Goal: Task Accomplishment & Management: Manage account settings

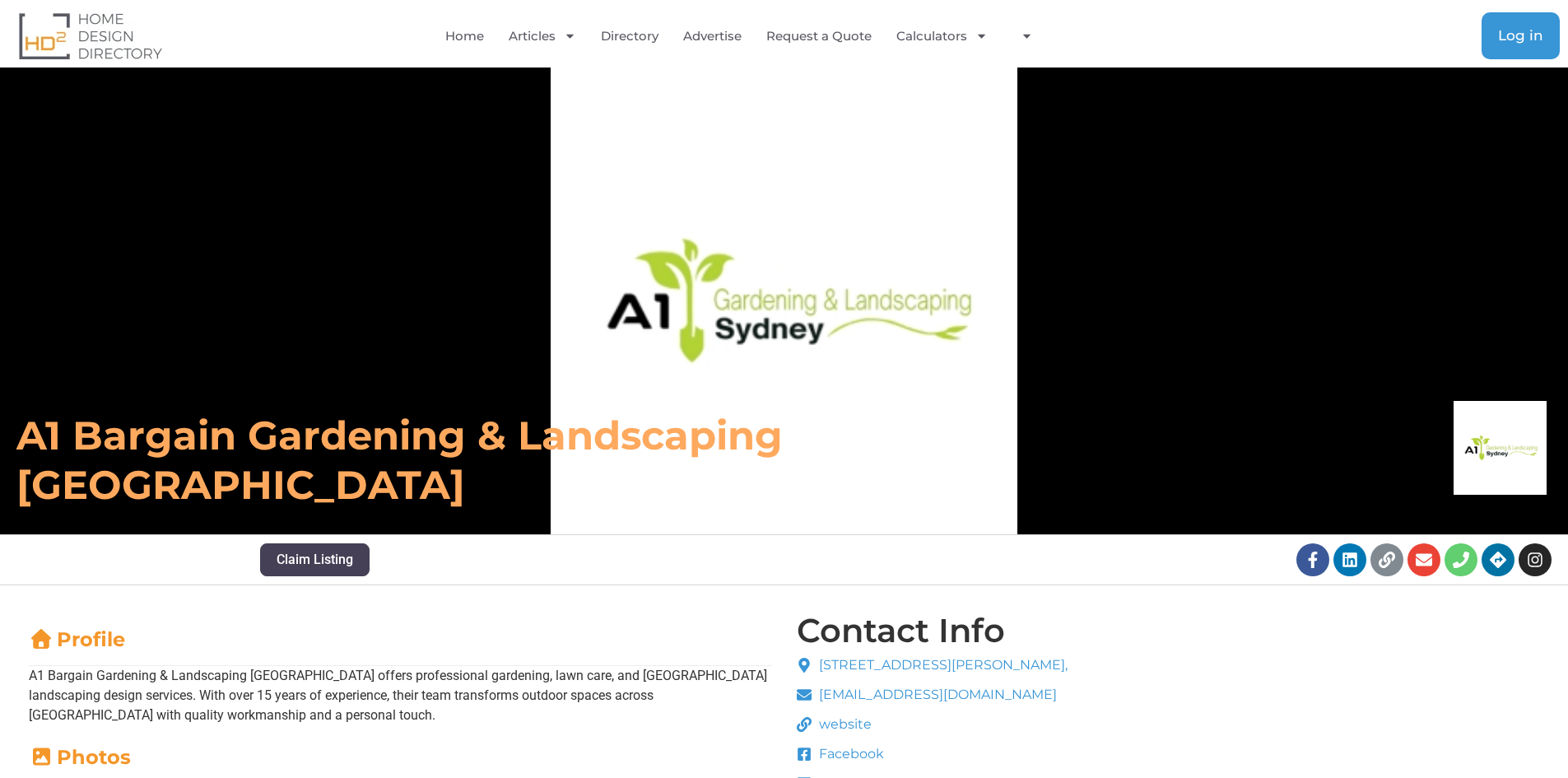
click at [1506, 26] on link "Log in" at bounding box center [1521, 36] width 78 height 47
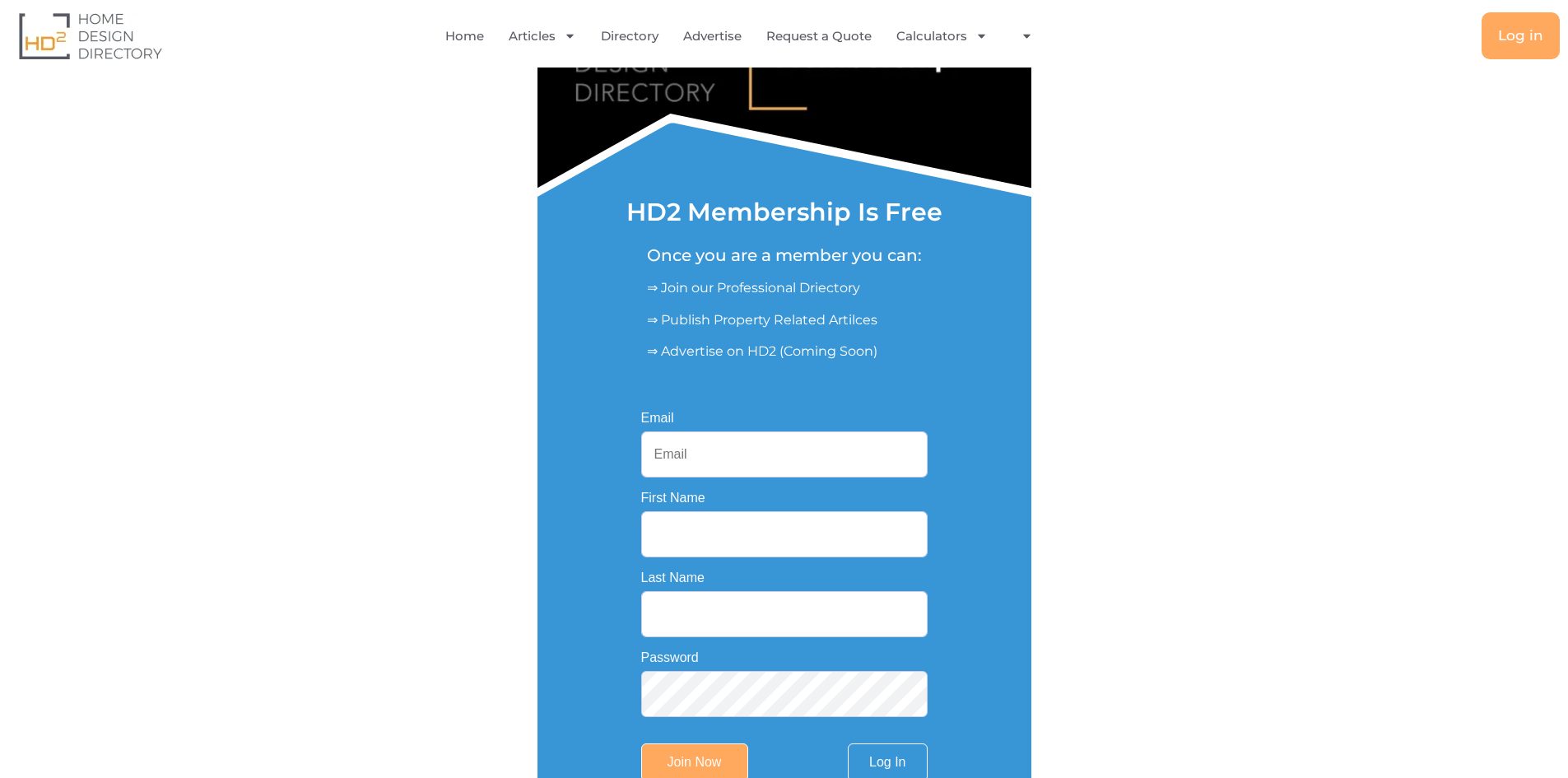
scroll to position [247, 0]
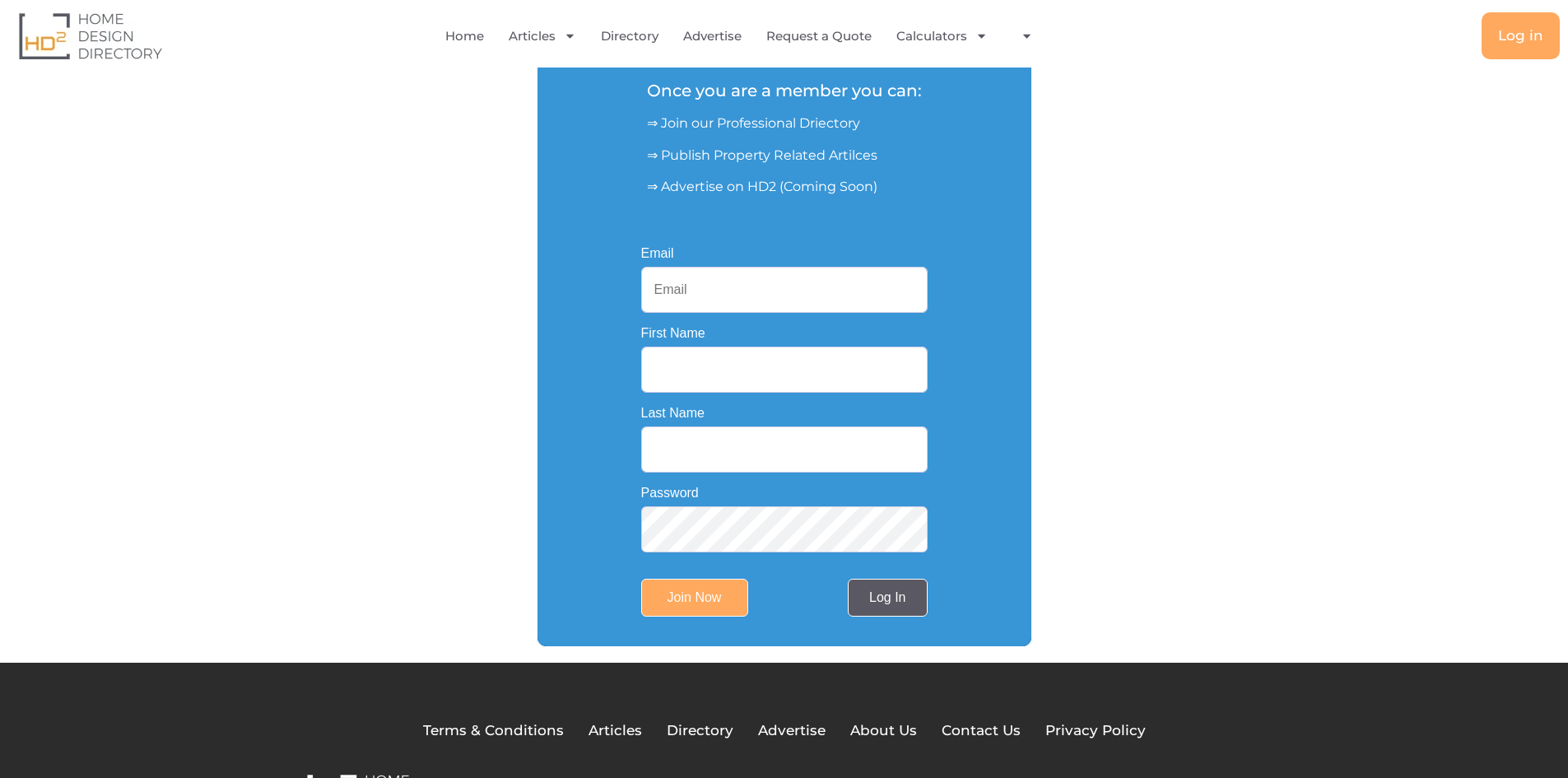
type input "rossricky999@gmail.com"
click at [884, 607] on link "Log In" at bounding box center [888, 598] width 79 height 38
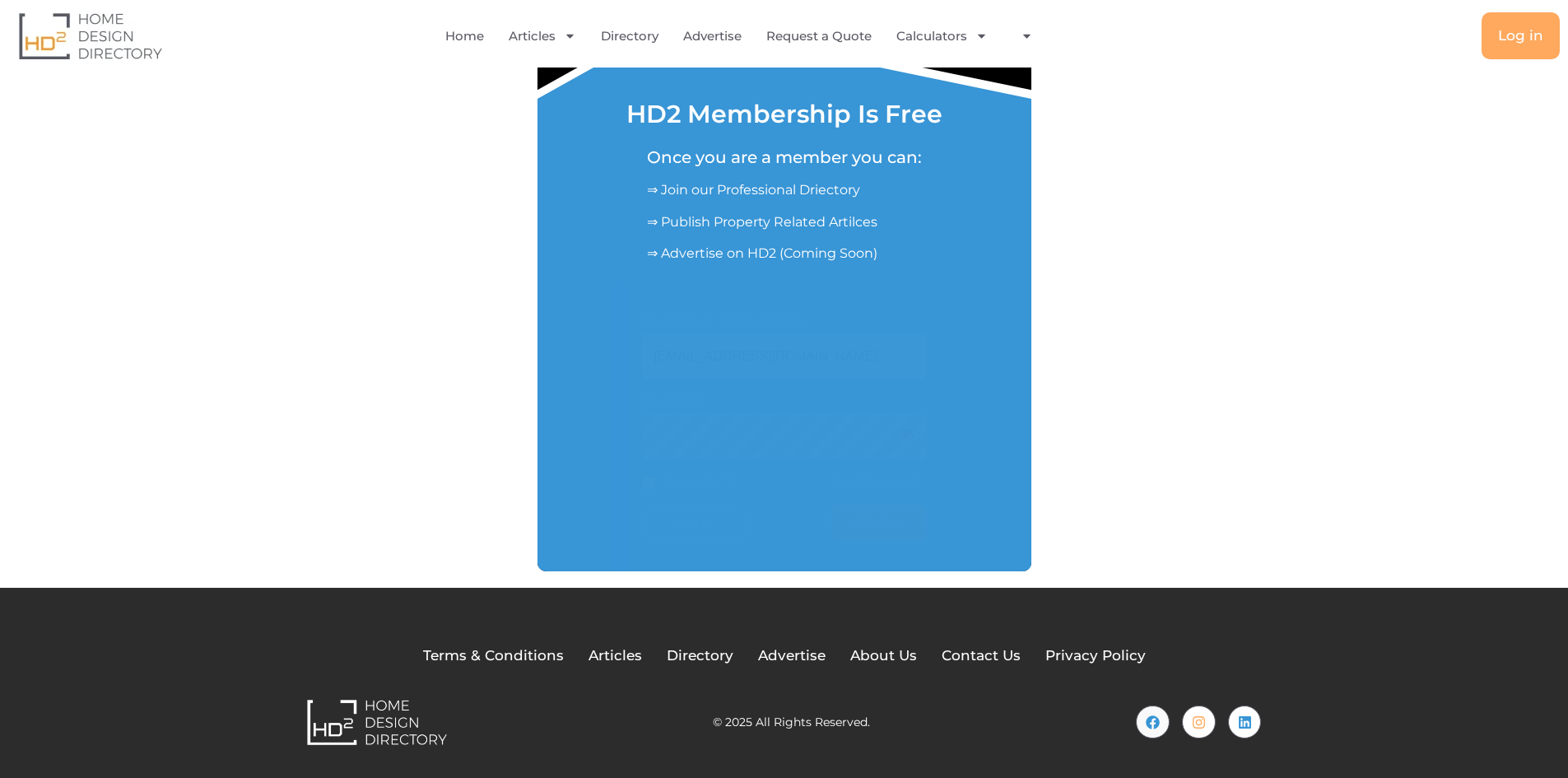
scroll to position [182, 0]
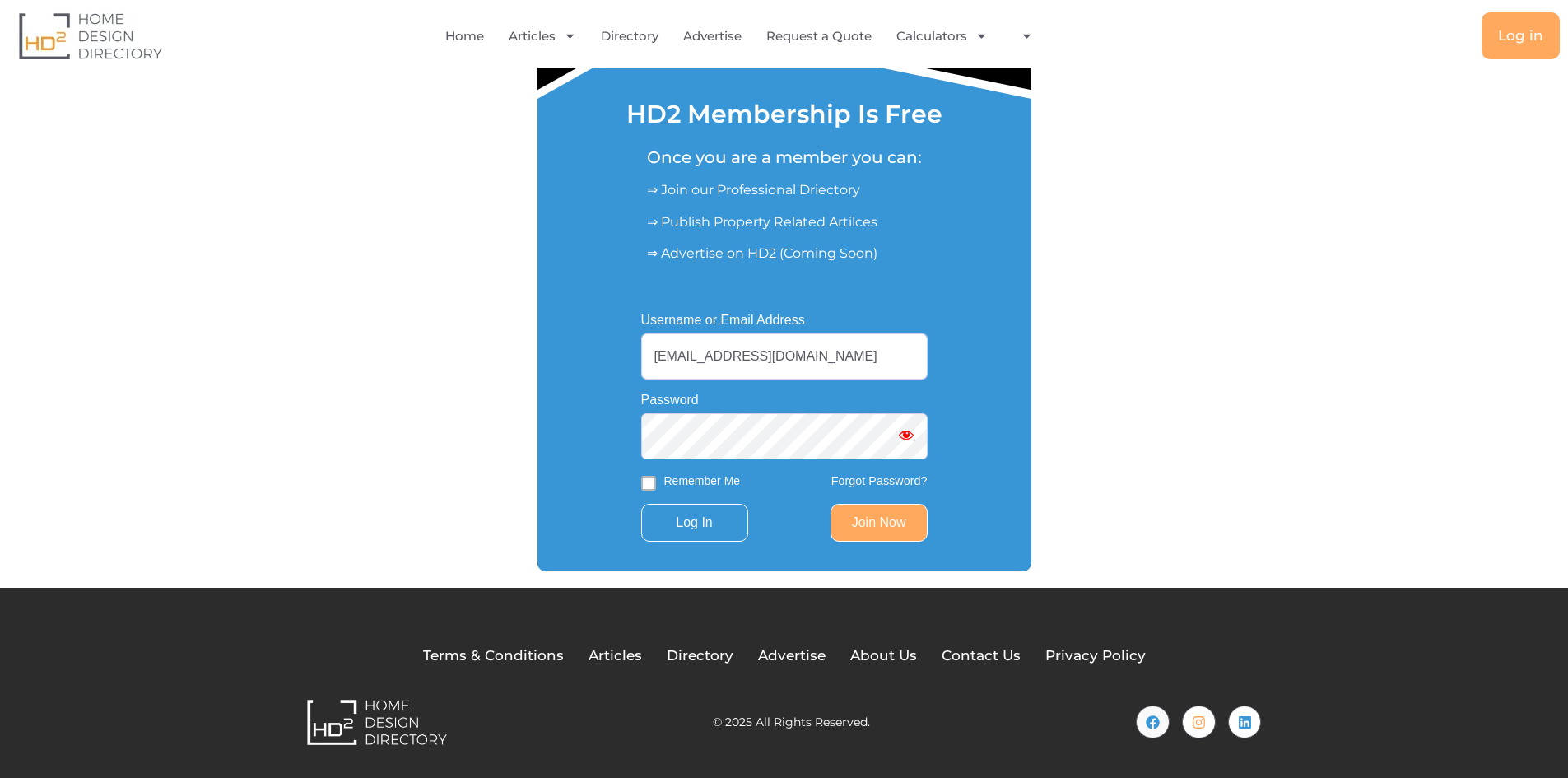
drag, startPoint x: 714, startPoint y: 480, endPoint x: 802, endPoint y: 501, distance: 90.5
click at [714, 478] on label "Remember Me" at bounding box center [703, 481] width 77 height 17
click at [656, 478] on input "Remember Me" at bounding box center [649, 483] width 15 height 15
checkbox input "true"
click at [882, 519] on link "Join Now" at bounding box center [879, 523] width 97 height 38
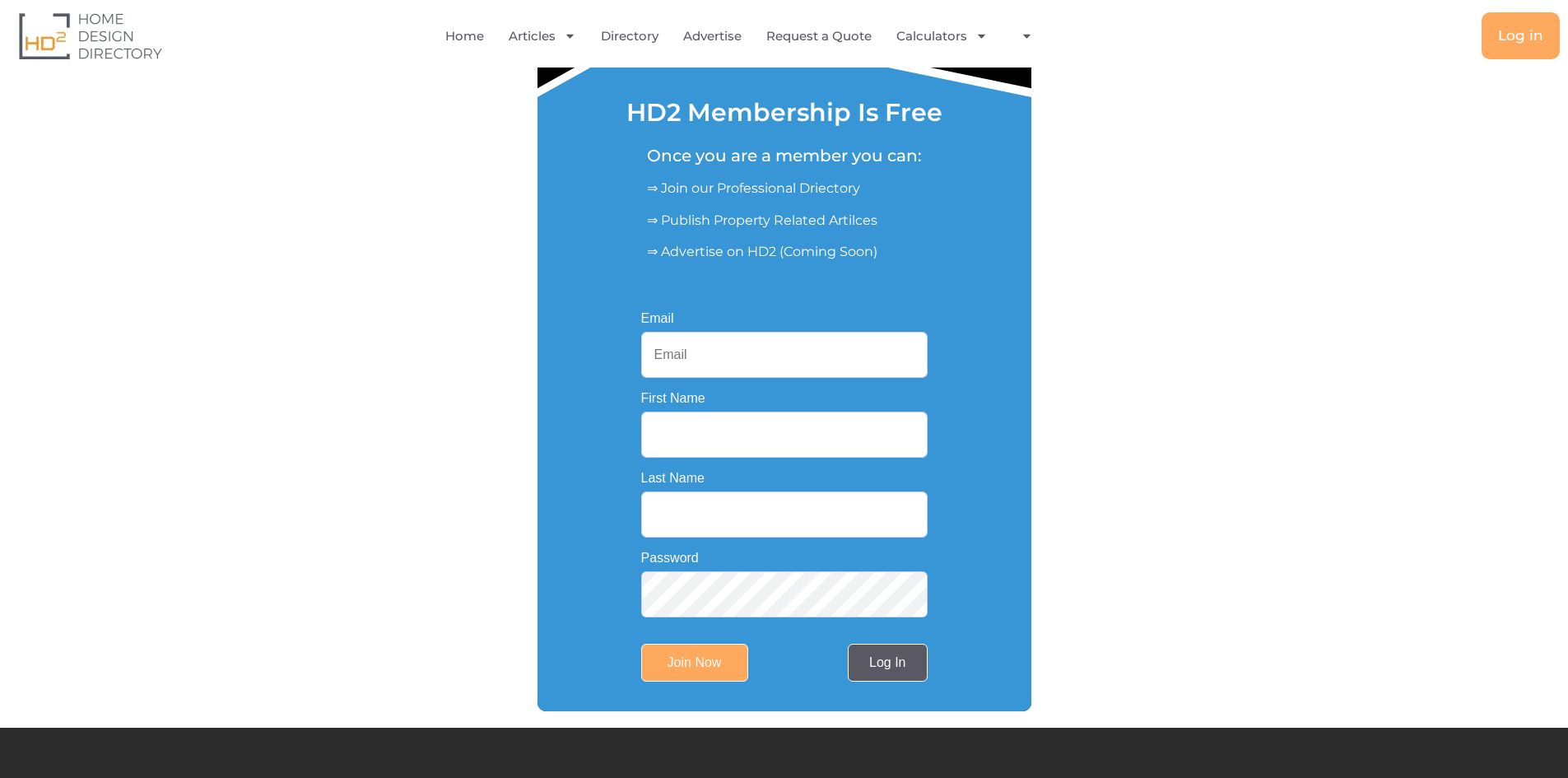
click at [866, 669] on link "Log In" at bounding box center [888, 663] width 79 height 38
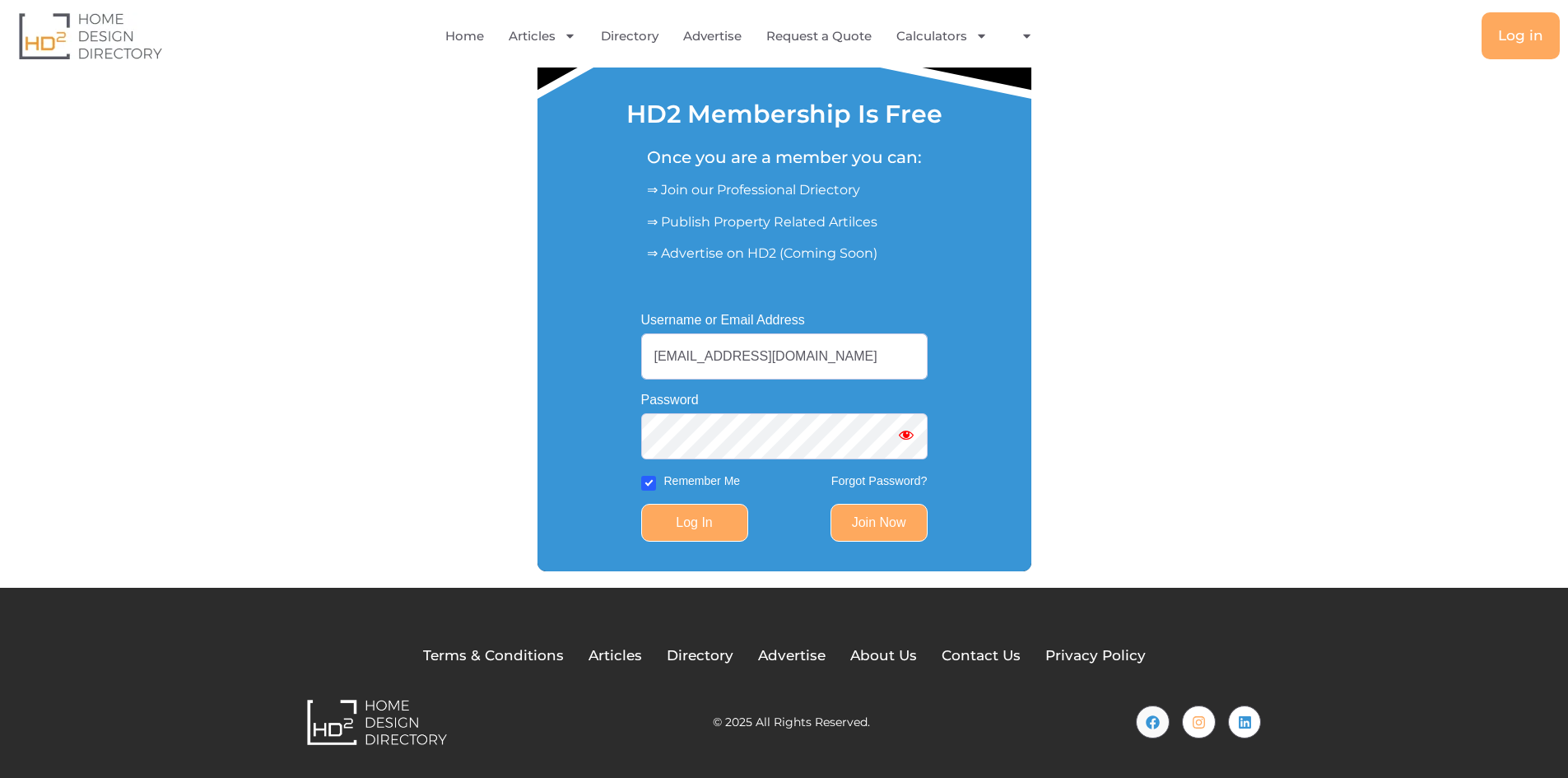
click at [705, 518] on input "Log In" at bounding box center [695, 523] width 107 height 38
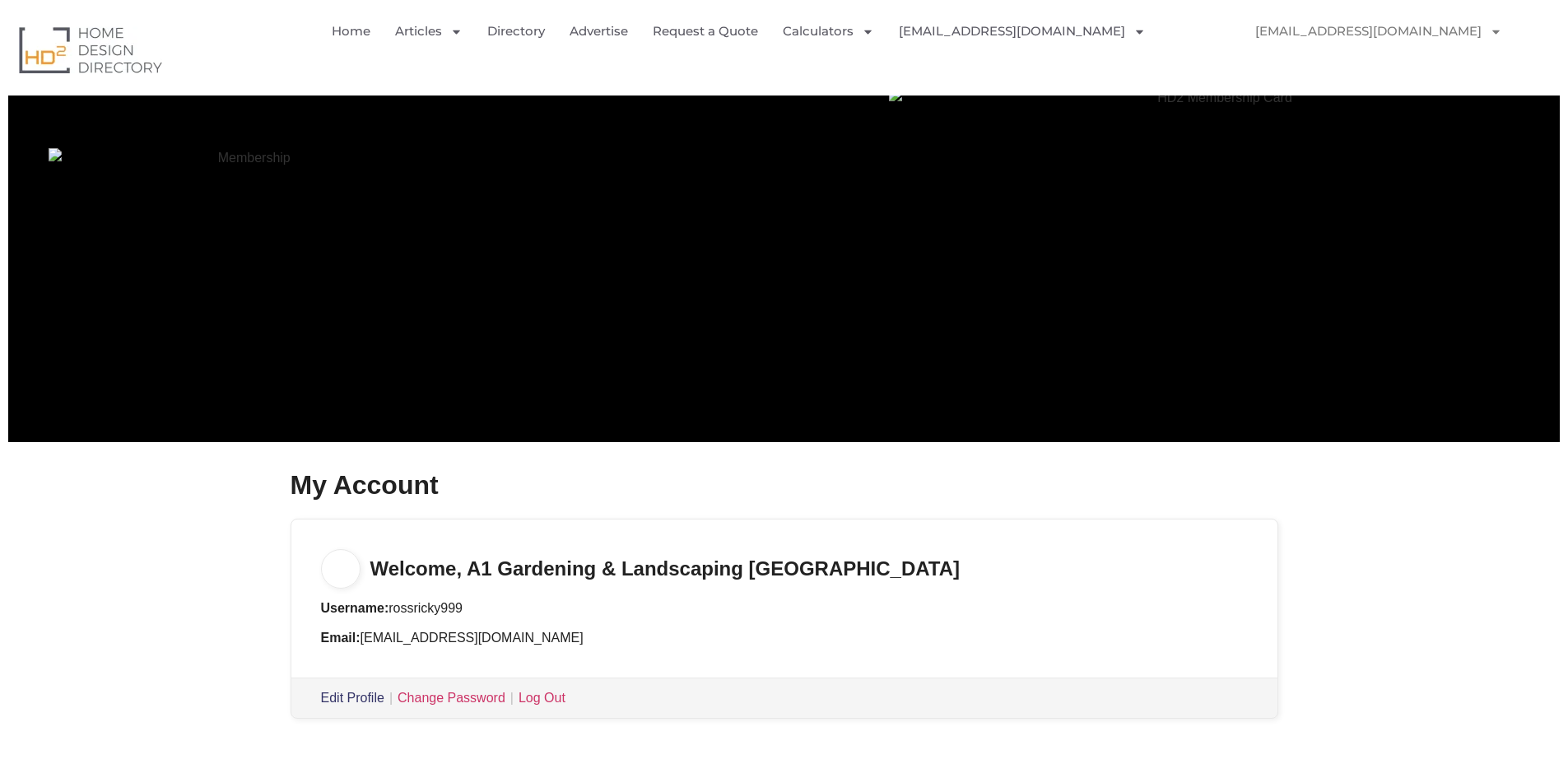
click at [373, 694] on link "Edit Profile" at bounding box center [353, 697] width 64 height 14
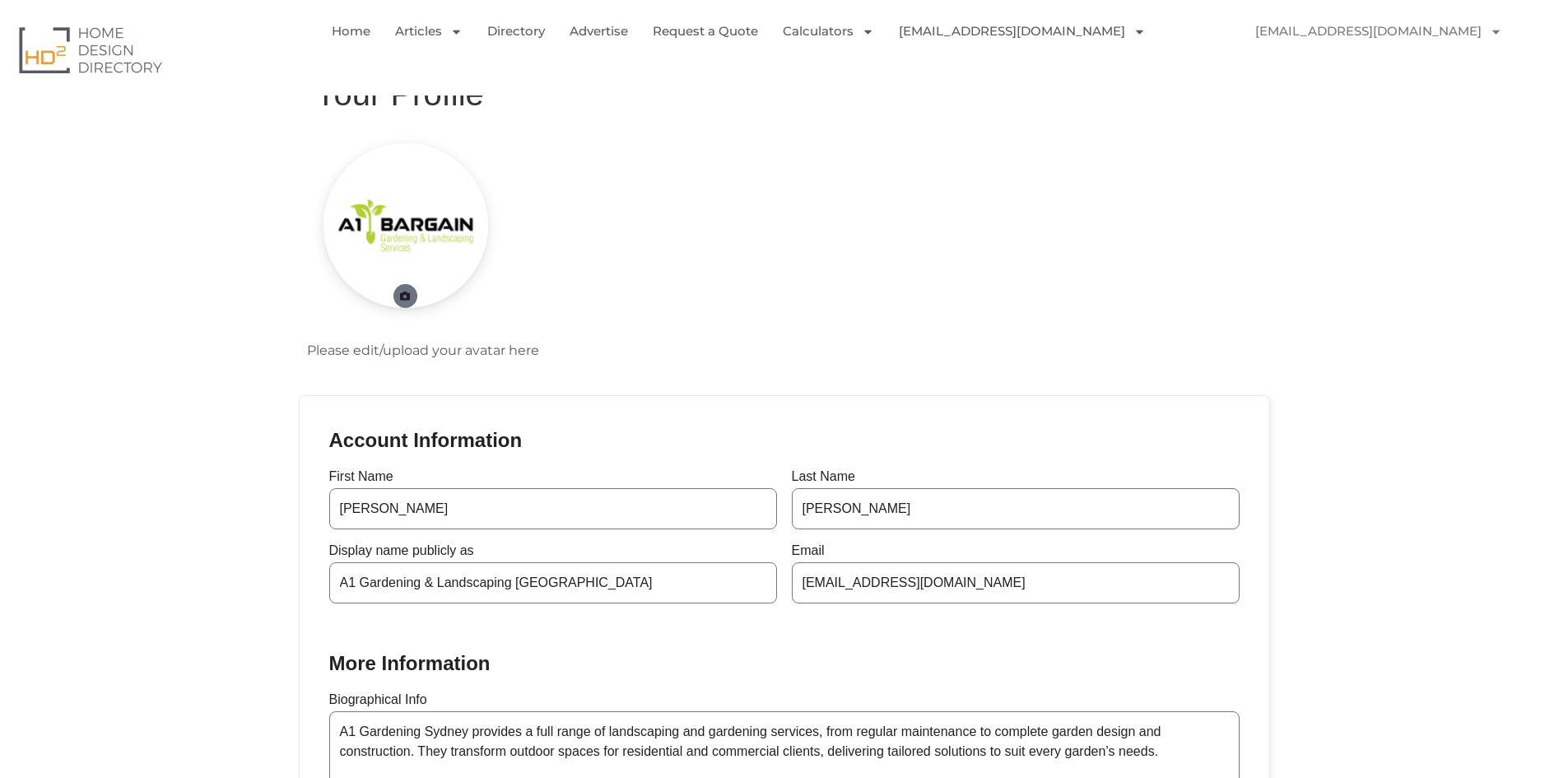
click at [403, 286] on link at bounding box center [405, 296] width 24 height 24
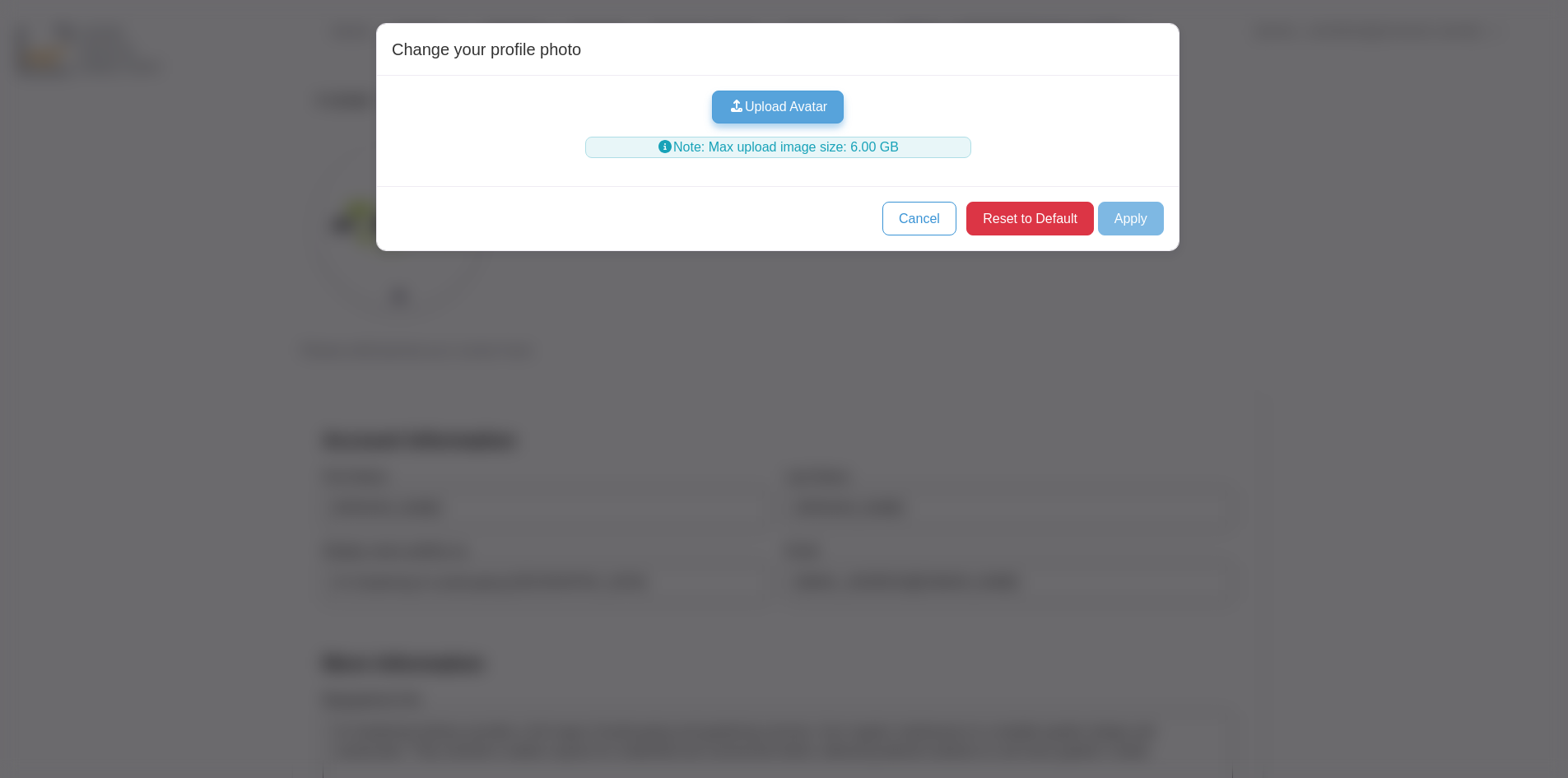
click at [791, 115] on button "Upload Avatar" at bounding box center [778, 107] width 133 height 33
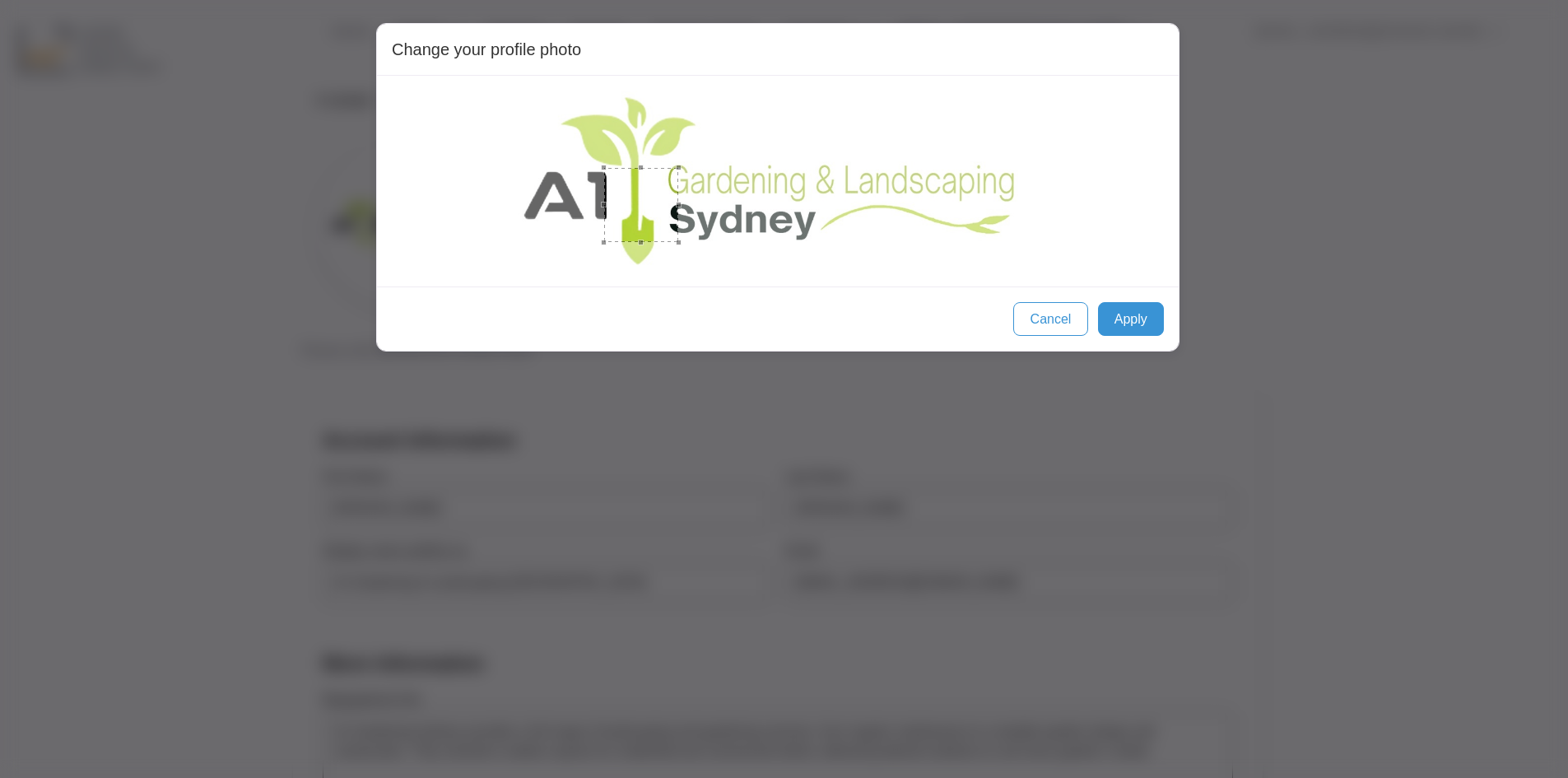
drag, startPoint x: 580, startPoint y: 161, endPoint x: 673, endPoint y: 230, distance: 115.8
click at [675, 237] on div at bounding box center [642, 205] width 74 height 74
drag, startPoint x: 678, startPoint y: 202, endPoint x: 878, endPoint y: 206, distance: 200.0
click at [1101, 212] on div at bounding box center [778, 181] width 772 height 181
drag, startPoint x: 606, startPoint y: 213, endPoint x: 529, endPoint y: 185, distance: 81.9
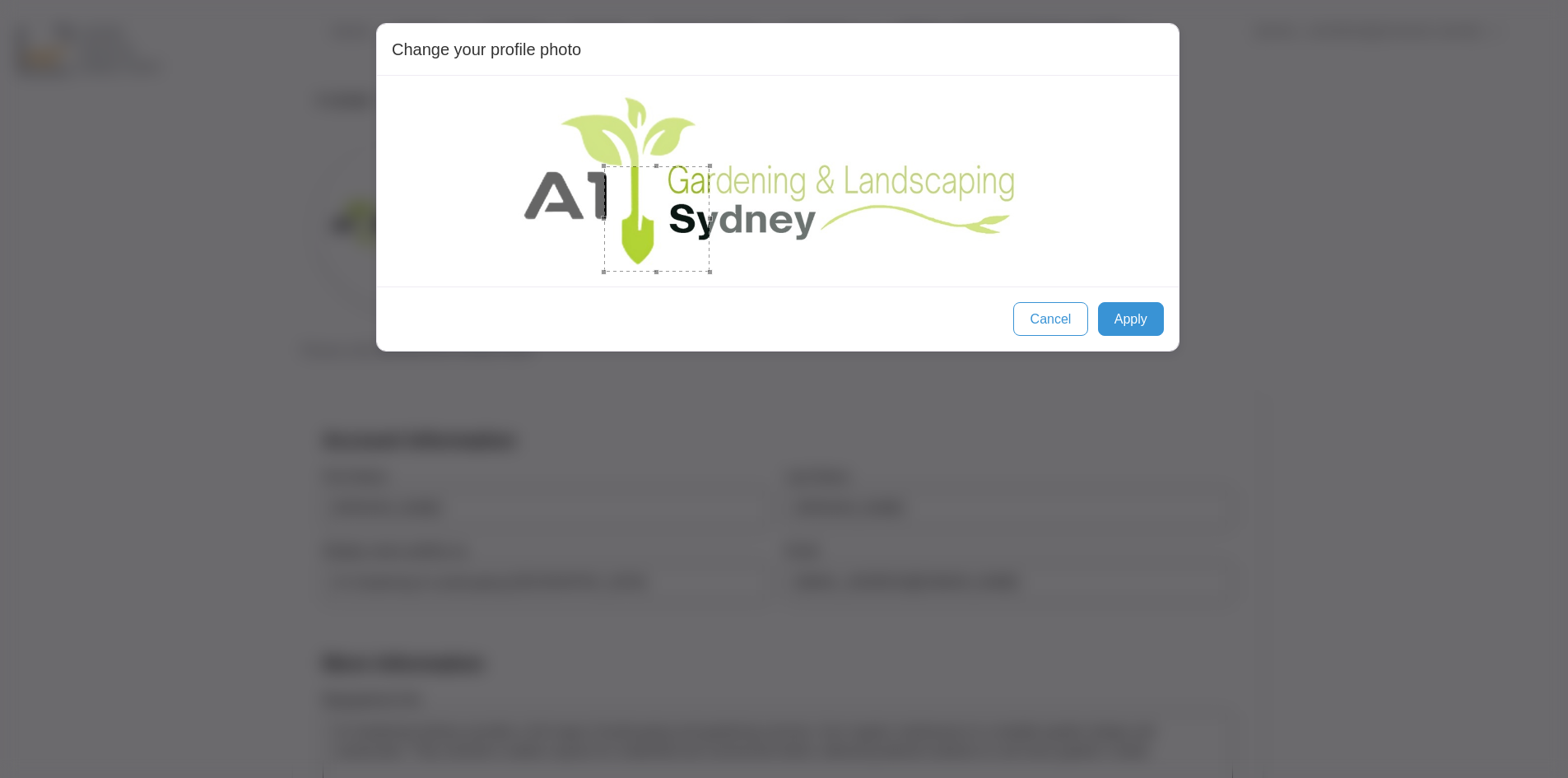
click at [453, 194] on div at bounding box center [778, 181] width 772 height 181
drag, startPoint x: 604, startPoint y: 166, endPoint x: 729, endPoint y: 179, distance: 125.7
click at [467, 53] on div "Change your profile photo Cancel Apply" at bounding box center [778, 187] width 803 height 329
drag, startPoint x: 708, startPoint y: 271, endPoint x: 720, endPoint y: 273, distance: 12.2
click at [726, 296] on div "Change your profile photo Cancel Apply" at bounding box center [778, 187] width 803 height 329
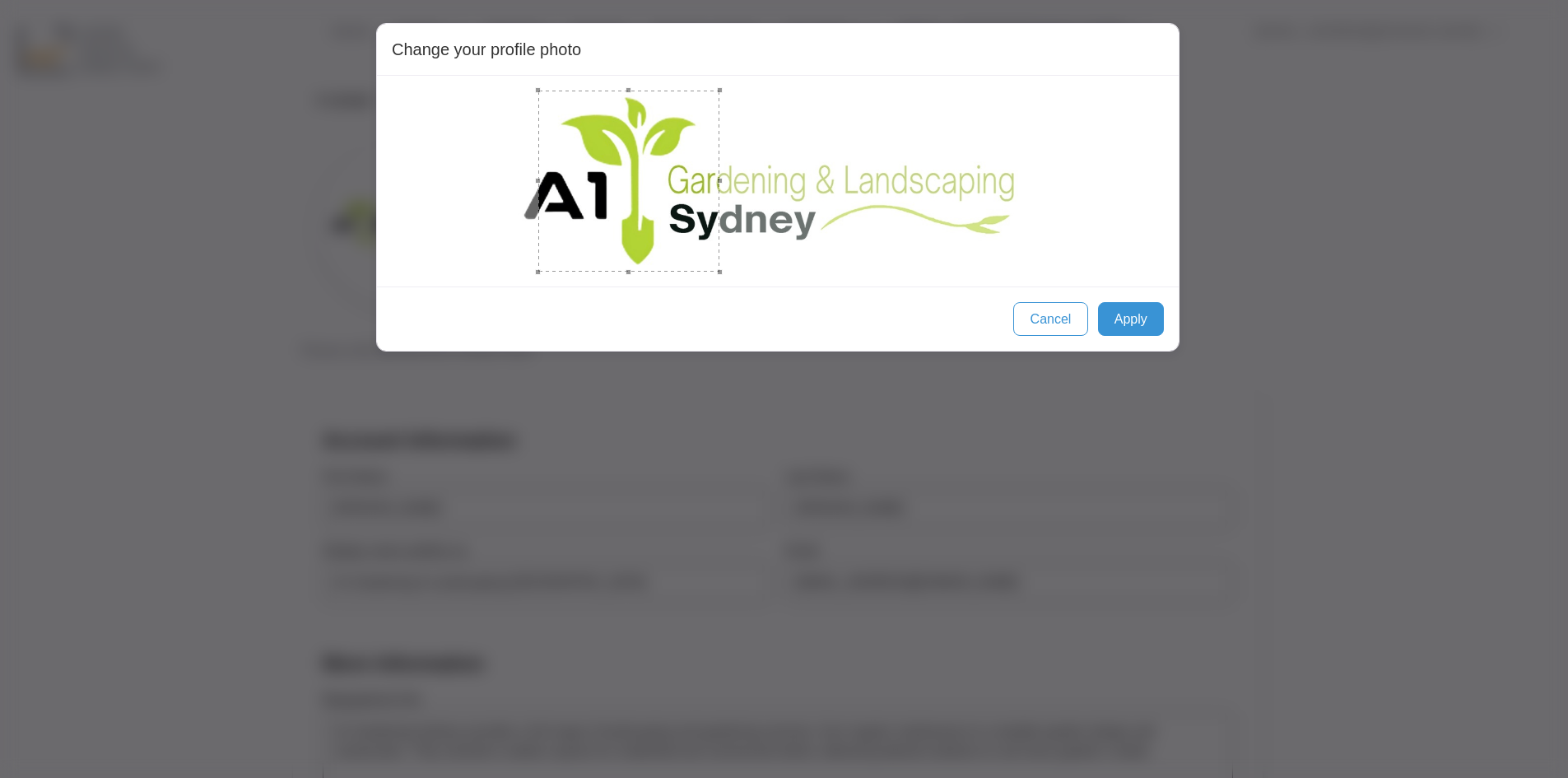
drag, startPoint x: 706, startPoint y: 187, endPoint x: 716, endPoint y: 234, distance: 48.1
click at [716, 234] on div at bounding box center [628, 181] width 181 height 181
drag, startPoint x: 722, startPoint y: 269, endPoint x: 980, endPoint y: 340, distance: 267.6
click at [737, 297] on div "Change your profile photo Cancel Apply" at bounding box center [778, 187] width 803 height 329
click at [1049, 319] on button "Cancel" at bounding box center [1050, 319] width 74 height 33
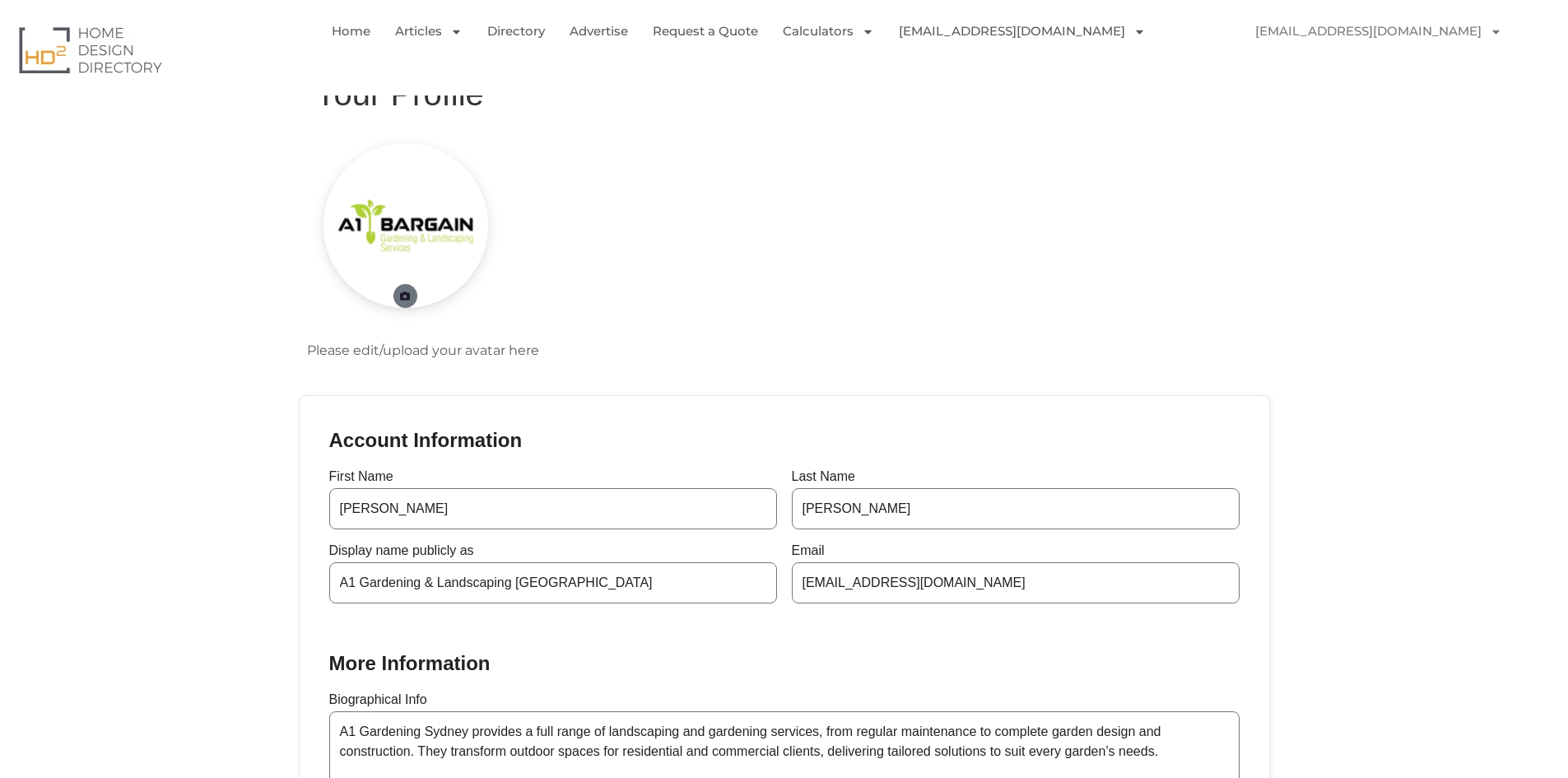
click at [411, 296] on link at bounding box center [405, 296] width 24 height 24
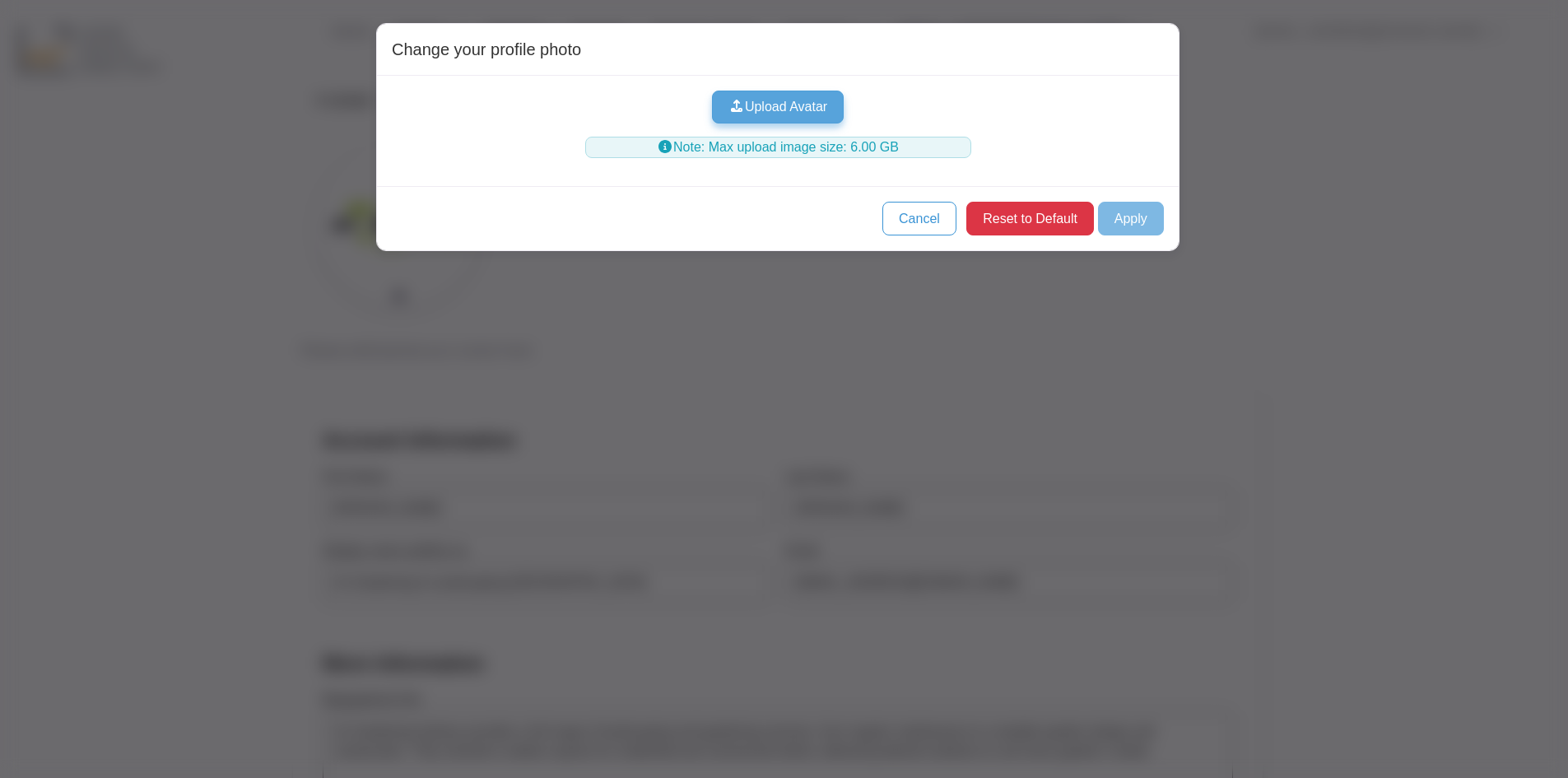
click at [822, 113] on button "Upload Avatar" at bounding box center [778, 107] width 133 height 33
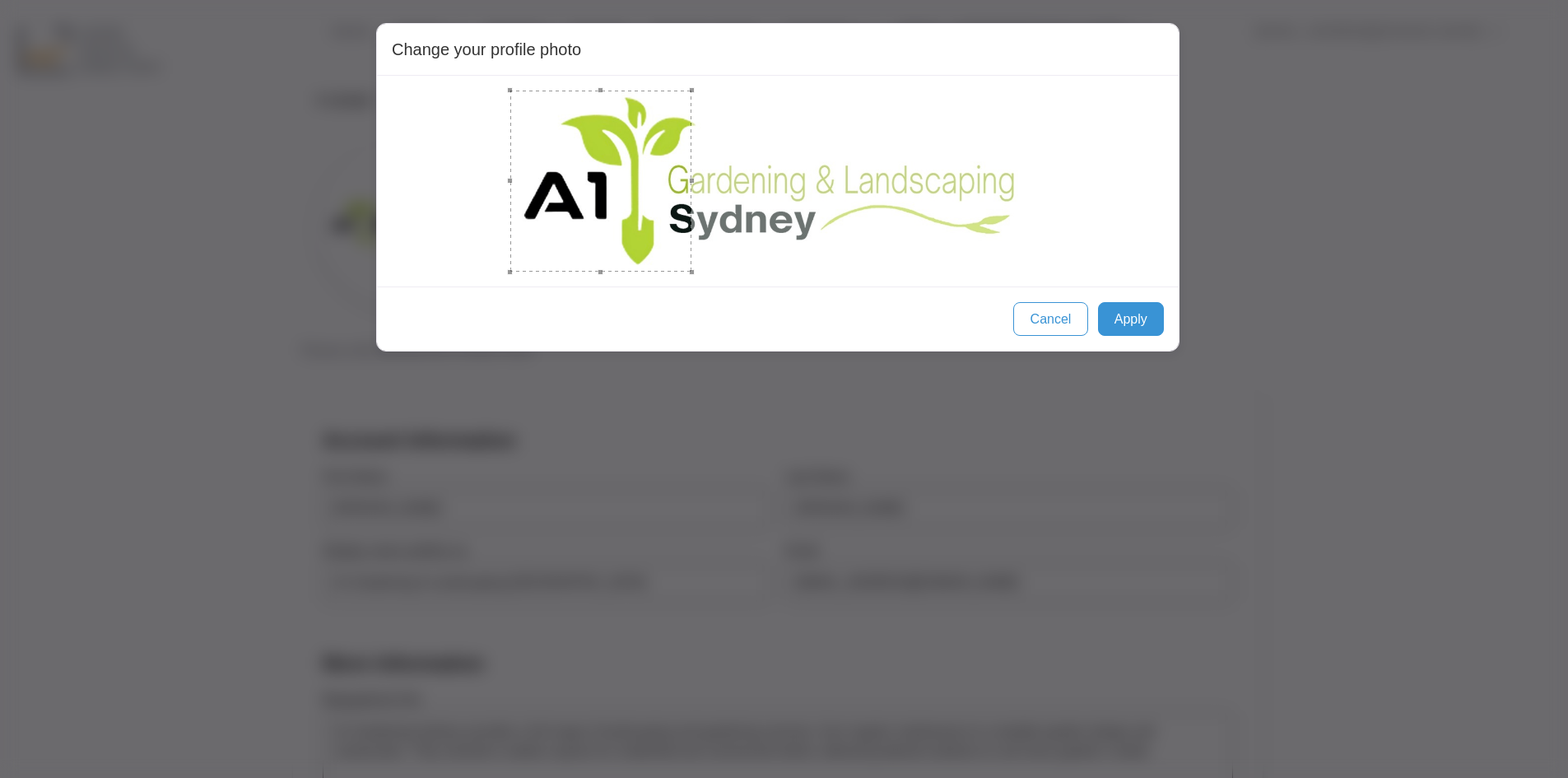
drag, startPoint x: 581, startPoint y: 164, endPoint x: 800, endPoint y: 287, distance: 251.2
click at [818, 315] on div "Change your profile photo Cancel Apply" at bounding box center [778, 187] width 803 height 329
click at [1067, 311] on button "Cancel" at bounding box center [1050, 319] width 74 height 33
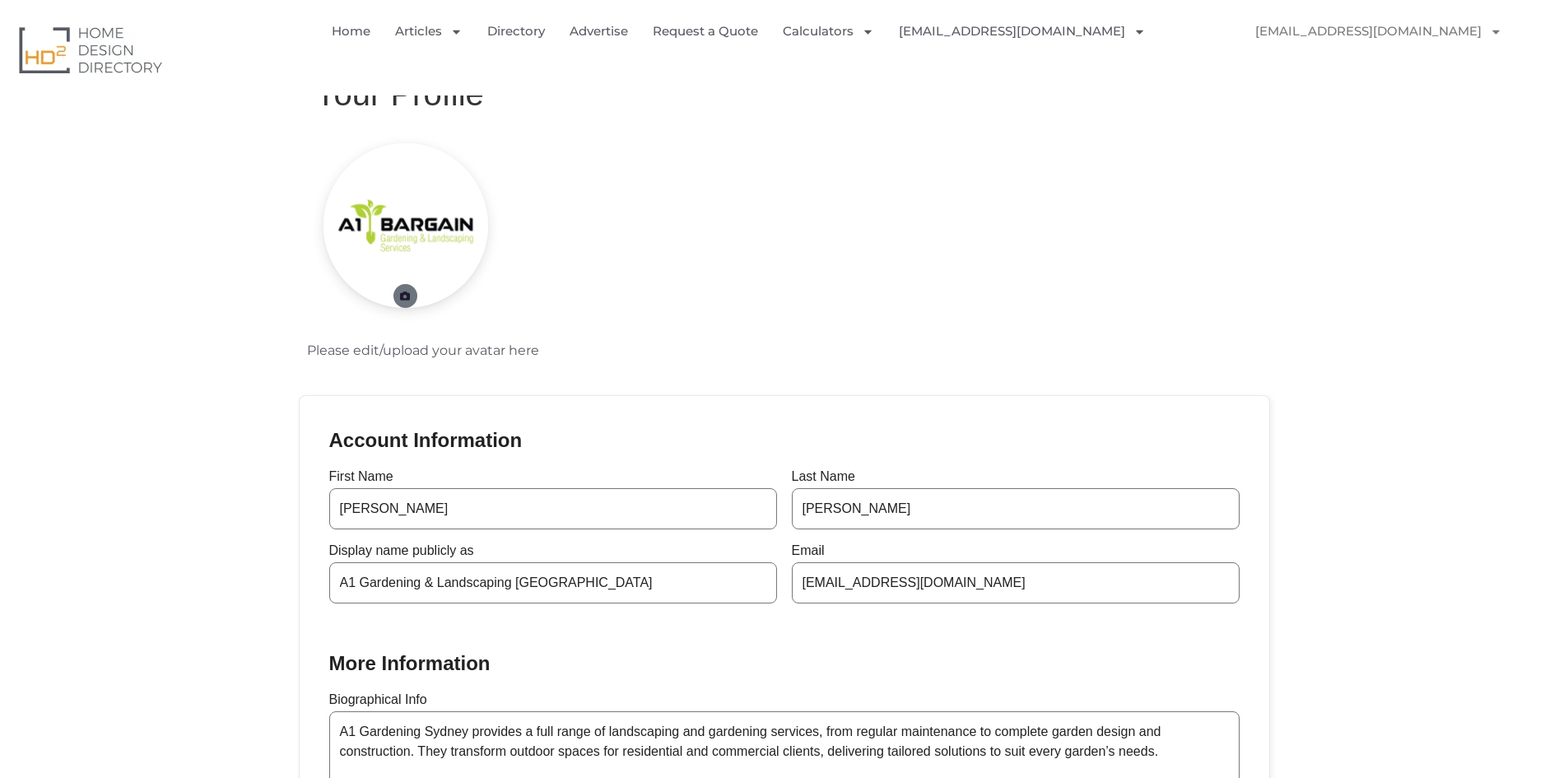
click at [405, 292] on icon at bounding box center [405, 296] width 12 height 10
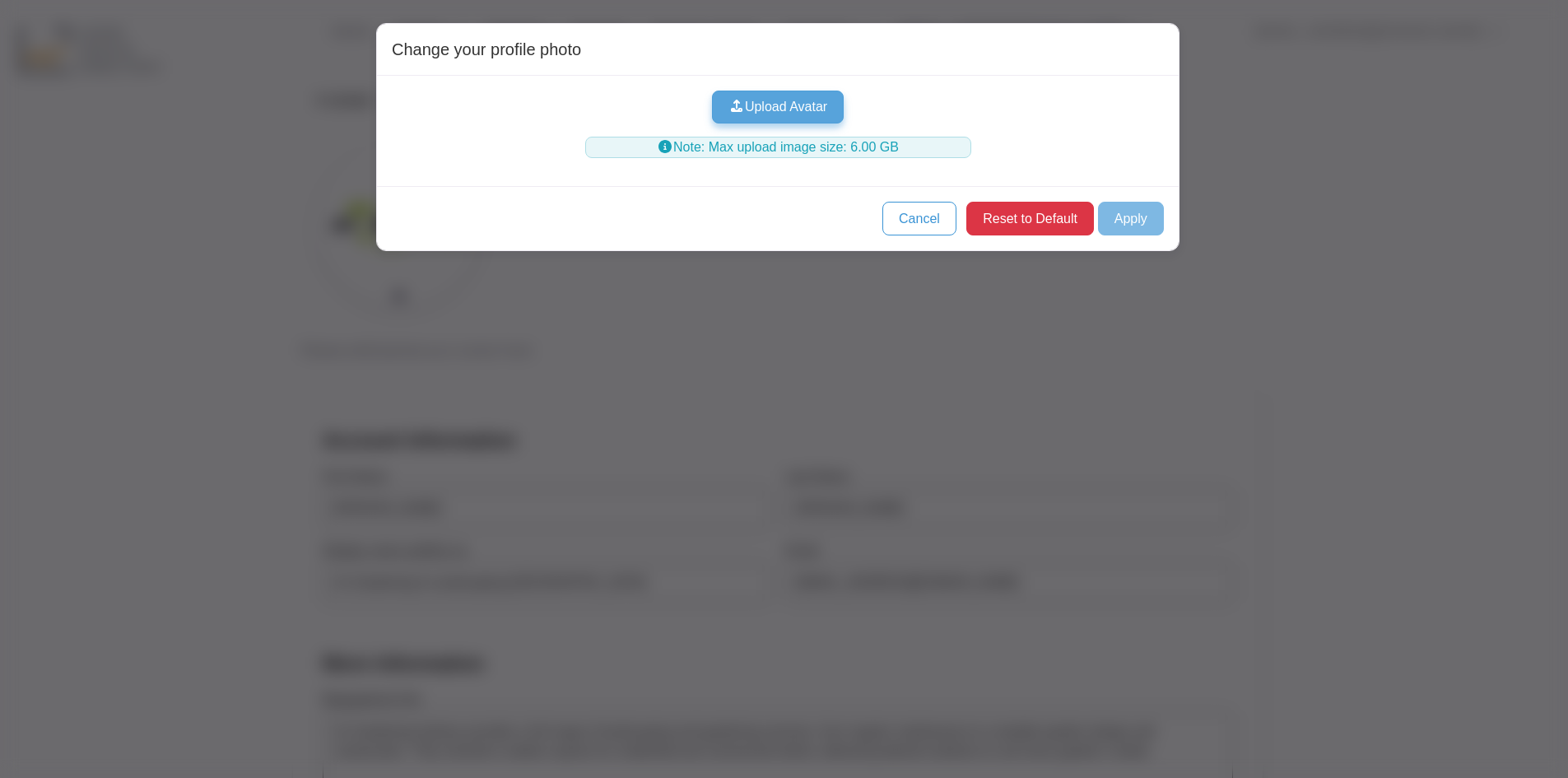
click at [775, 107] on button "Upload Avatar" at bounding box center [778, 107] width 133 height 33
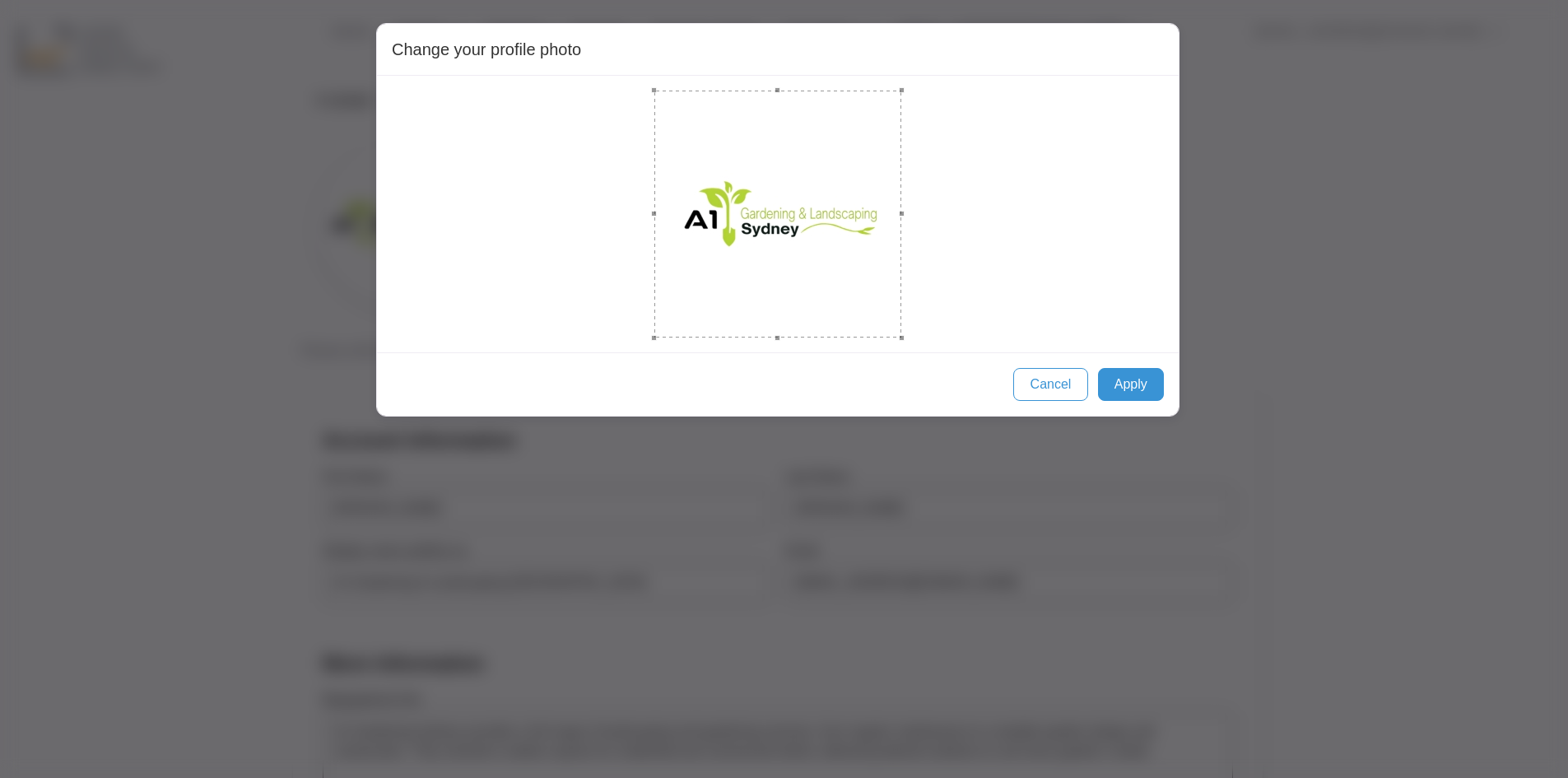
drag, startPoint x: 778, startPoint y: 216, endPoint x: 1016, endPoint y: 349, distance: 272.6
click at [1016, 349] on div at bounding box center [778, 214] width 802 height 277
click at [1141, 402] on div "Cancel Apply" at bounding box center [778, 384] width 802 height 64
click at [1143, 391] on button "Apply" at bounding box center [1131, 385] width 66 height 33
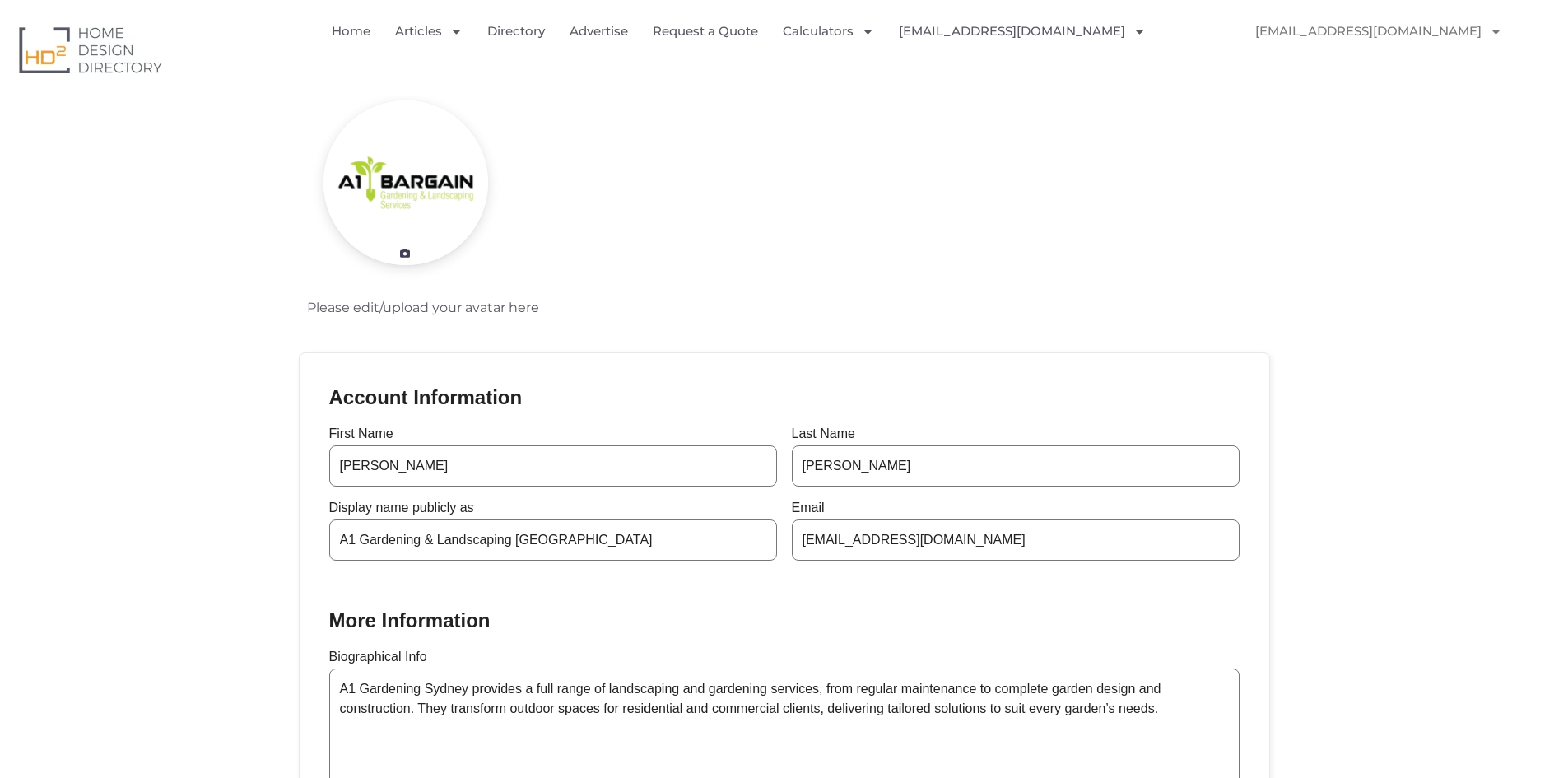
scroll to position [83, 0]
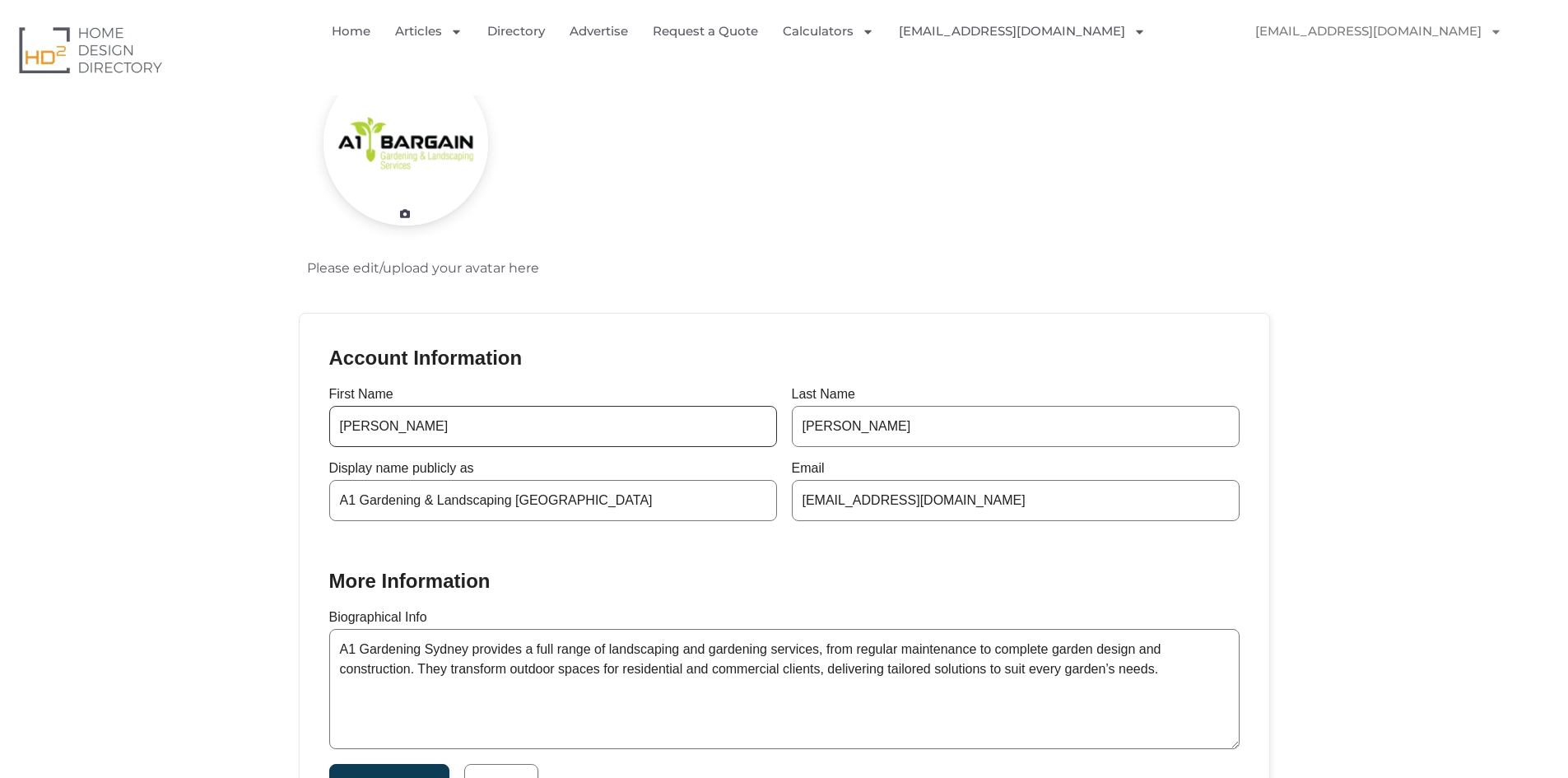
click at [557, 444] on input "[PERSON_NAME]" at bounding box center [553, 426] width 448 height 41
click at [282, 494] on section "Please edit/upload your avatar here Account Information First Name [PERSON_NAME…" at bounding box center [784, 474] width 1568 height 859
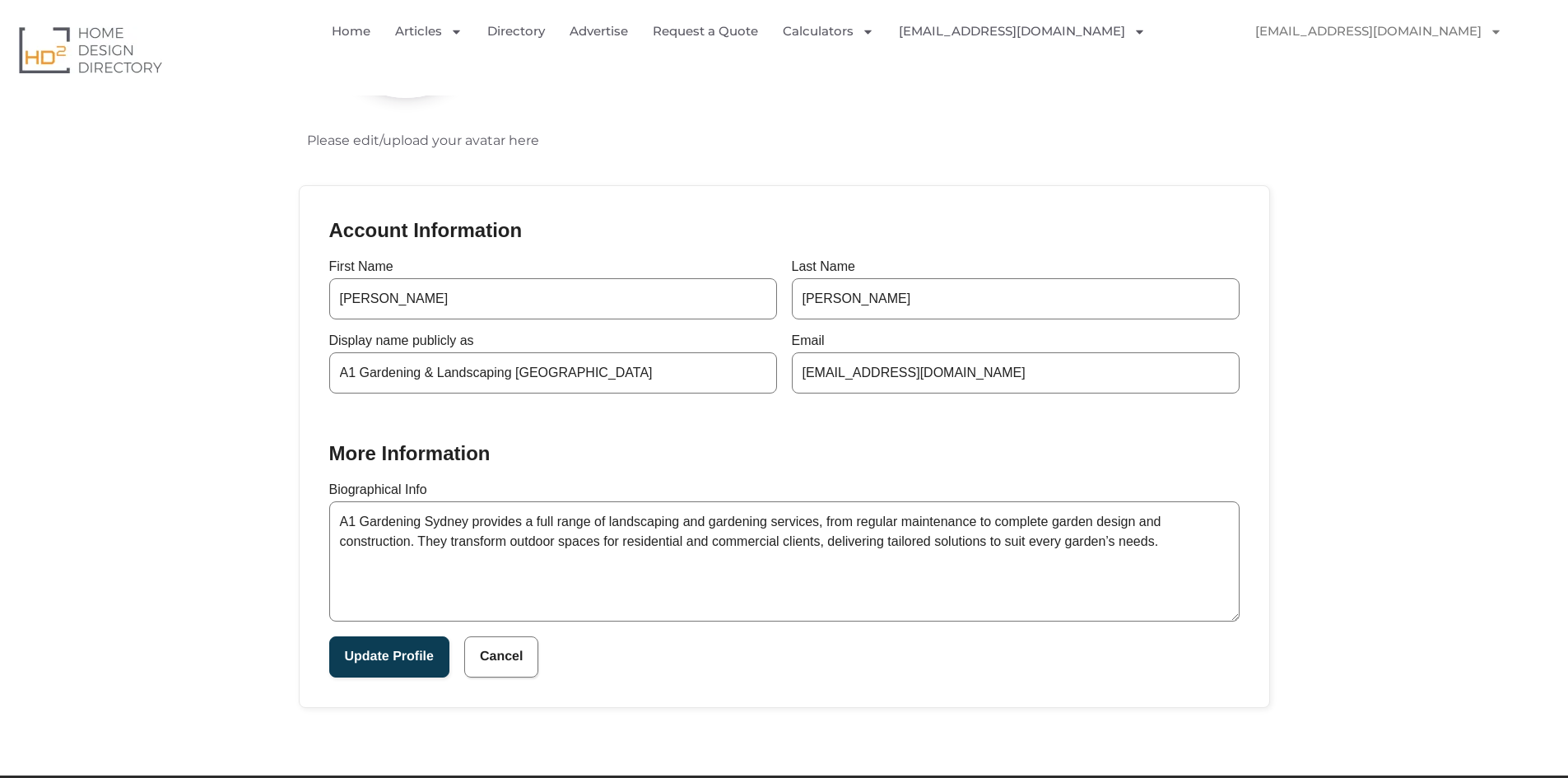
scroll to position [247, 0]
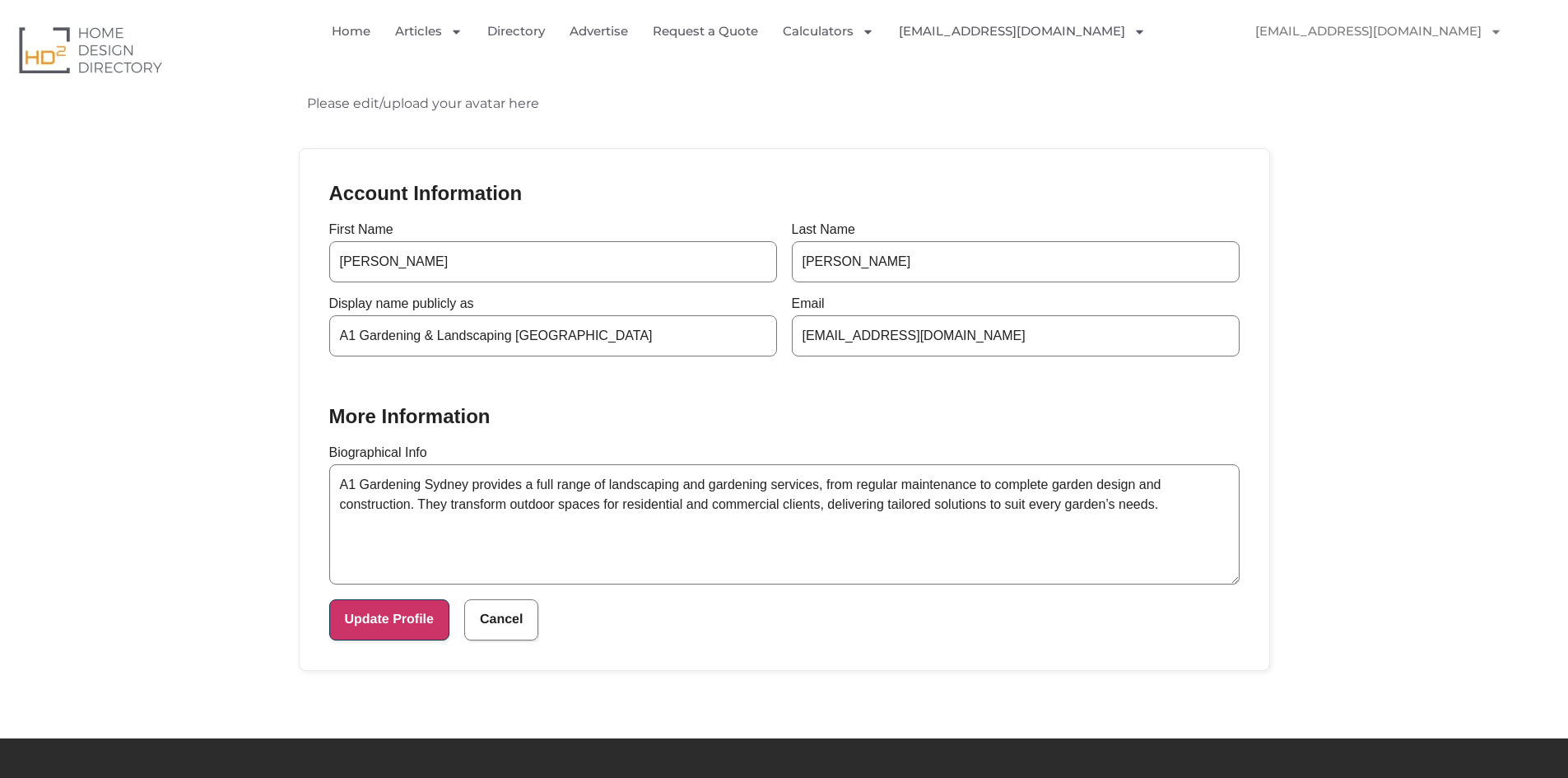
drag, startPoint x: 396, startPoint y: 628, endPoint x: 398, endPoint y: 619, distance: 9.2
click at [396, 624] on button "Update Profile" at bounding box center [390, 620] width 121 height 41
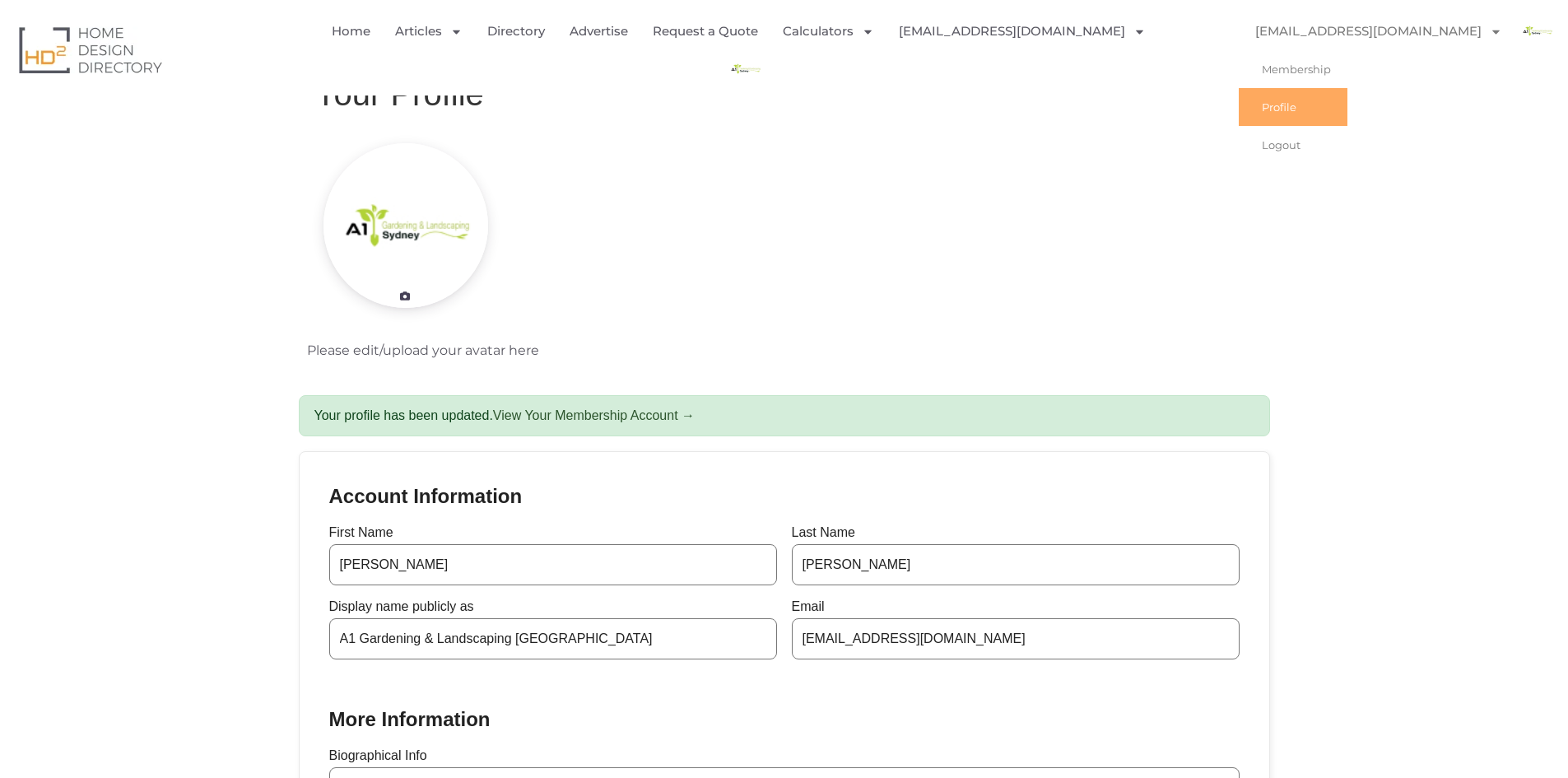
click at [1348, 107] on link "Profile" at bounding box center [1293, 107] width 109 height 38
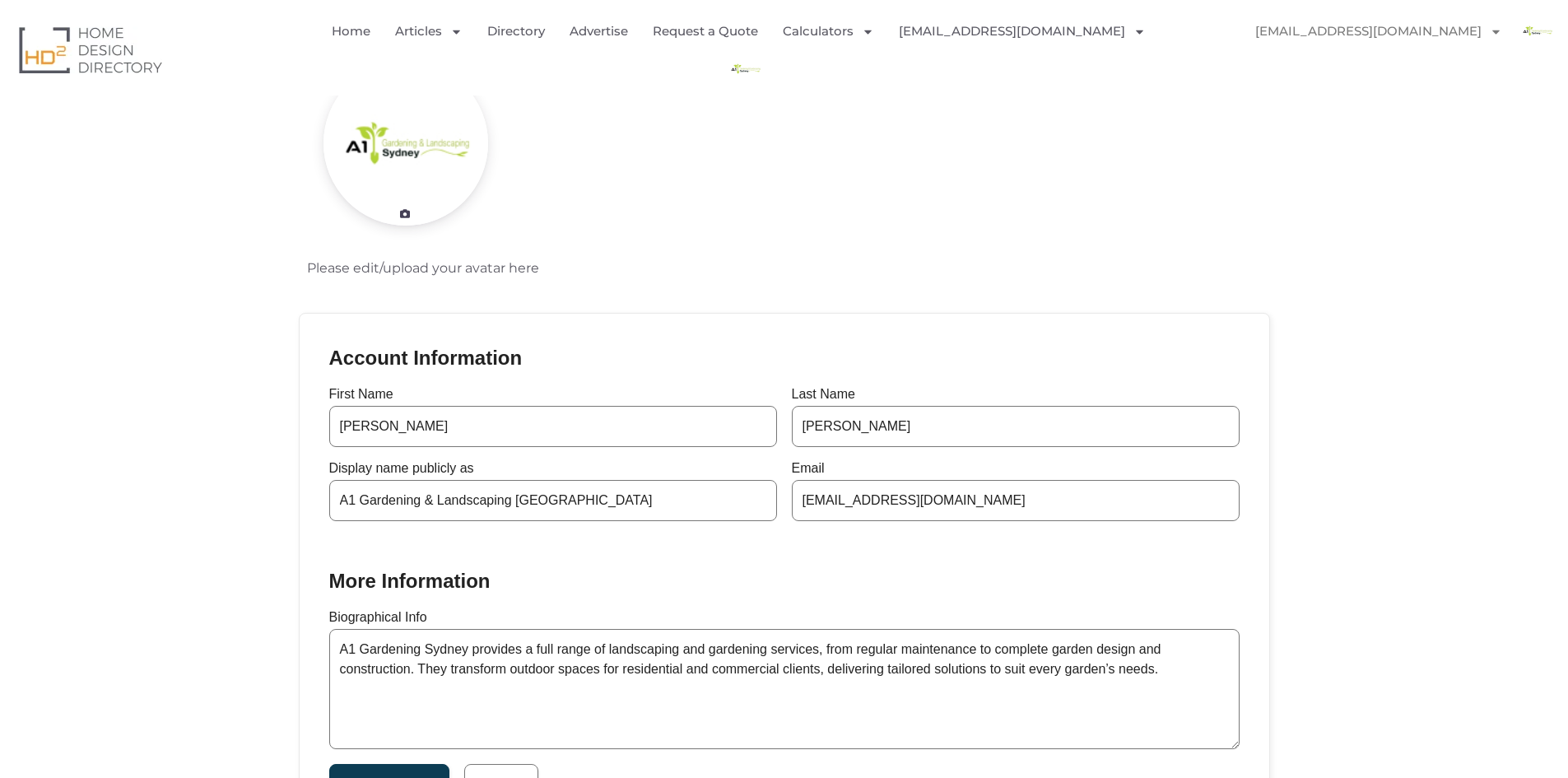
scroll to position [330, 0]
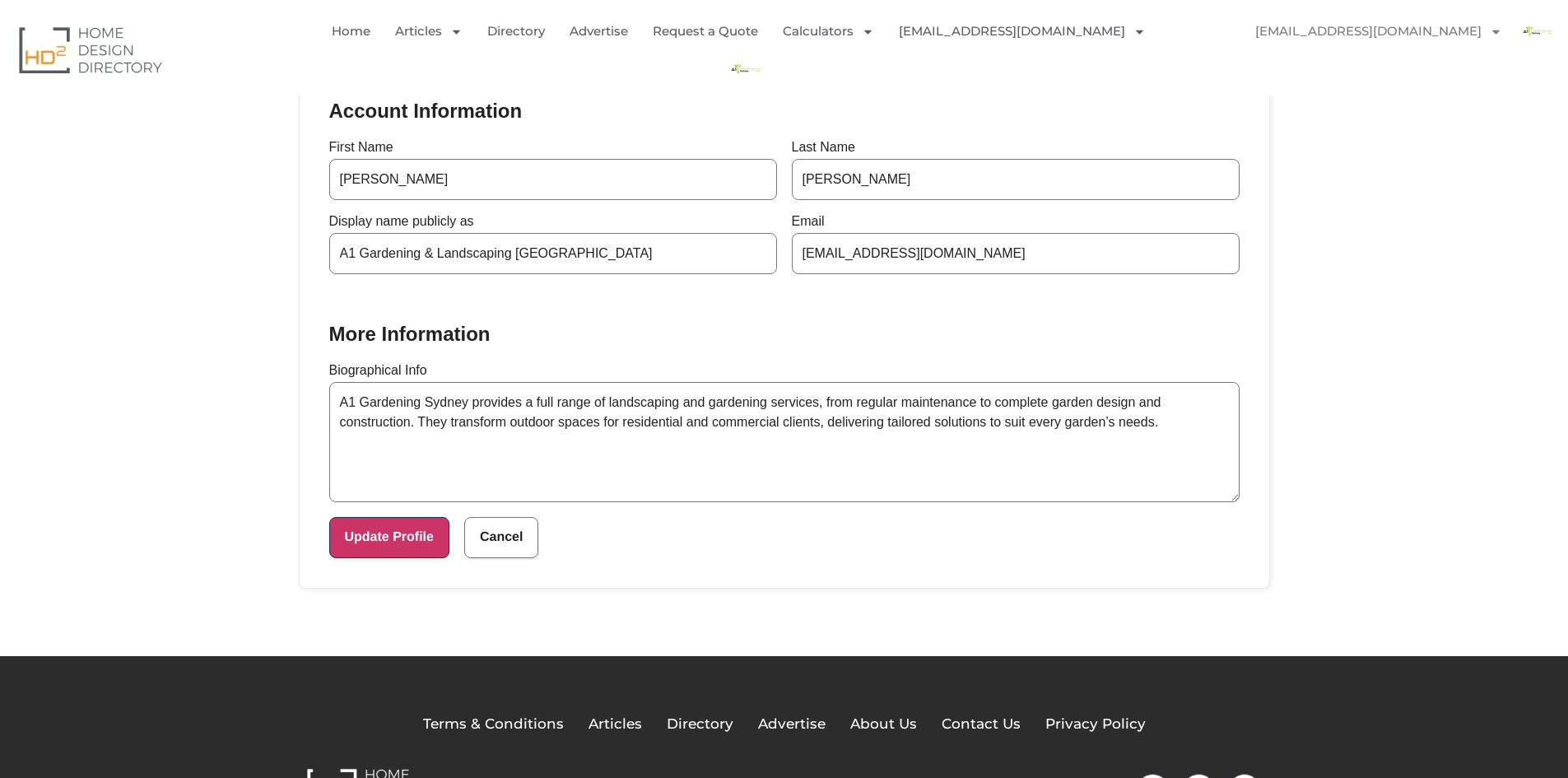
click at [382, 537] on button "Update Profile" at bounding box center [390, 538] width 121 height 41
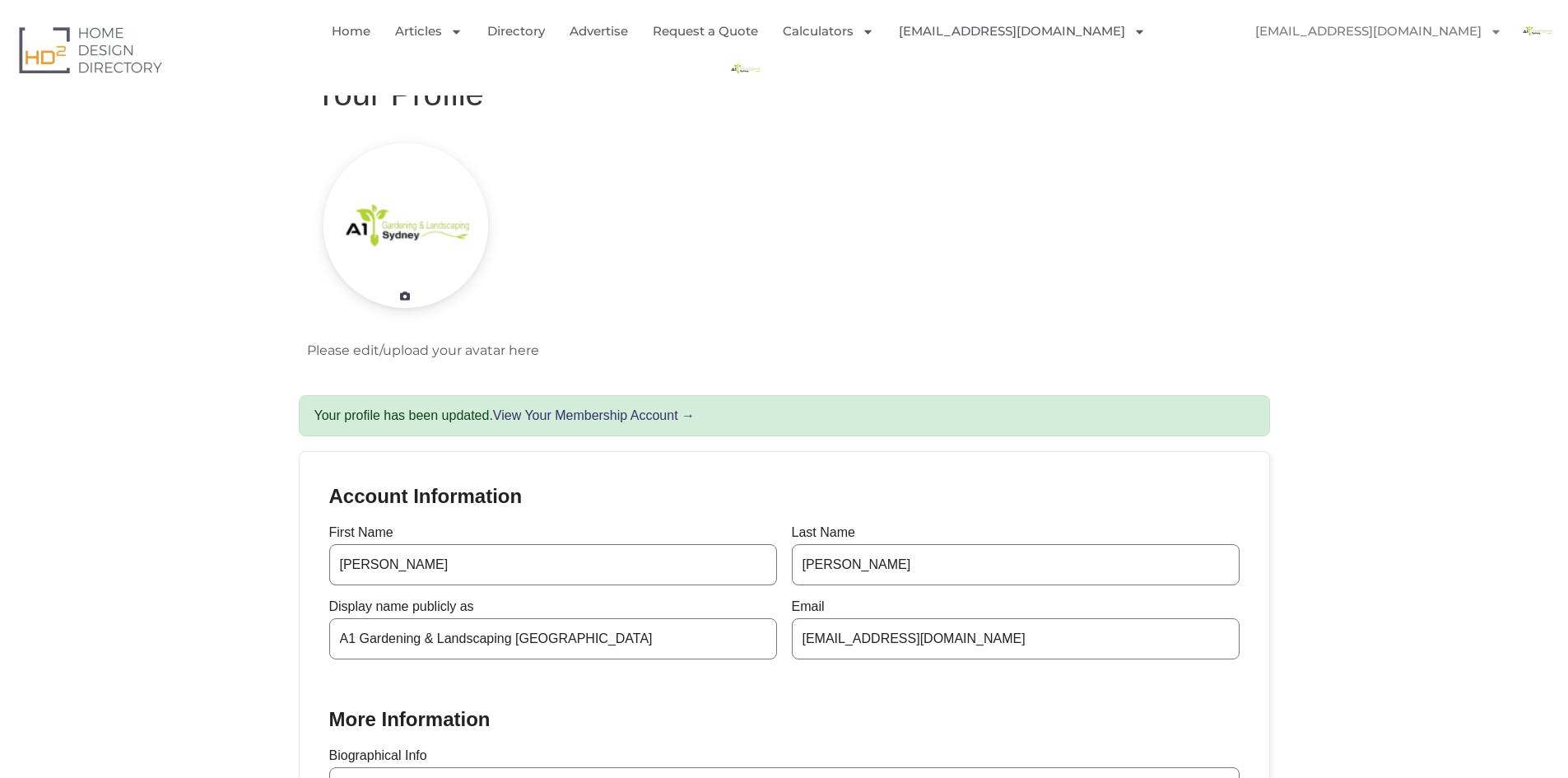
click at [588, 410] on link "View Your Membership Account →" at bounding box center [594, 415] width 201 height 14
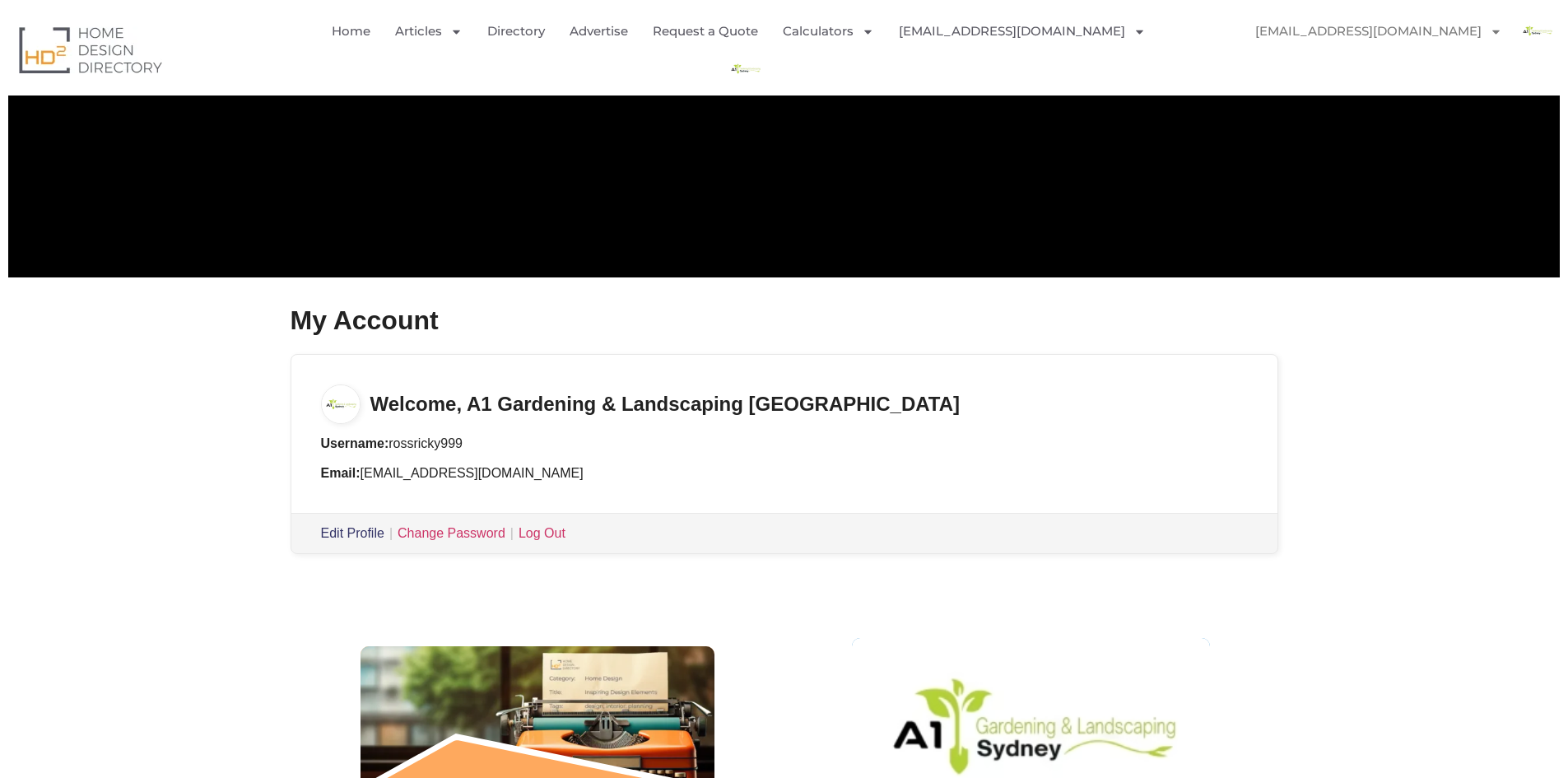
click at [348, 532] on link "Edit Profile" at bounding box center [353, 533] width 64 height 14
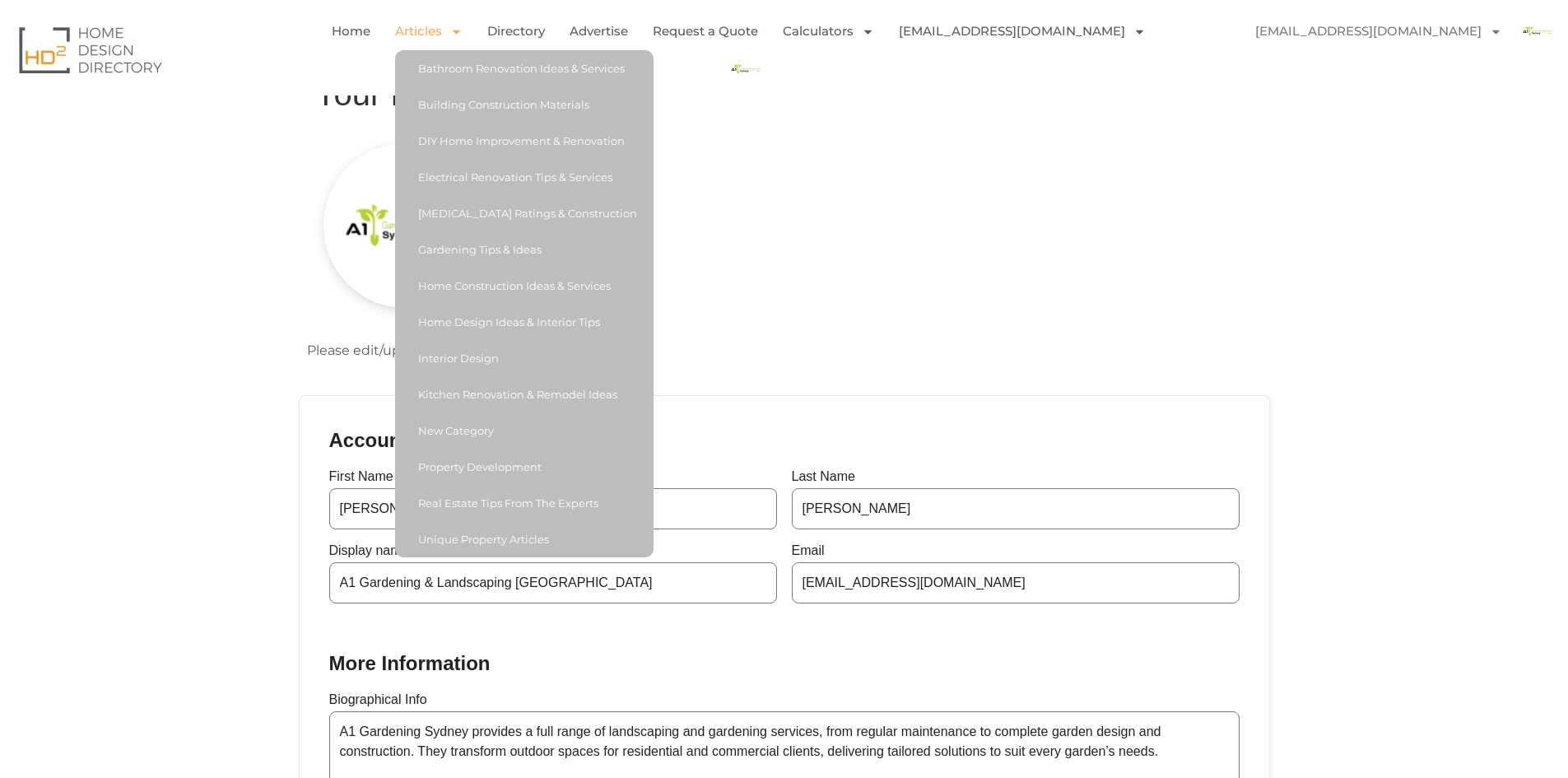
drag, startPoint x: 838, startPoint y: 147, endPoint x: 848, endPoint y: 147, distance: 10.0
click at [839, 147] on div "Please edit/upload your avatar here" at bounding box center [784, 257] width 955 height 229
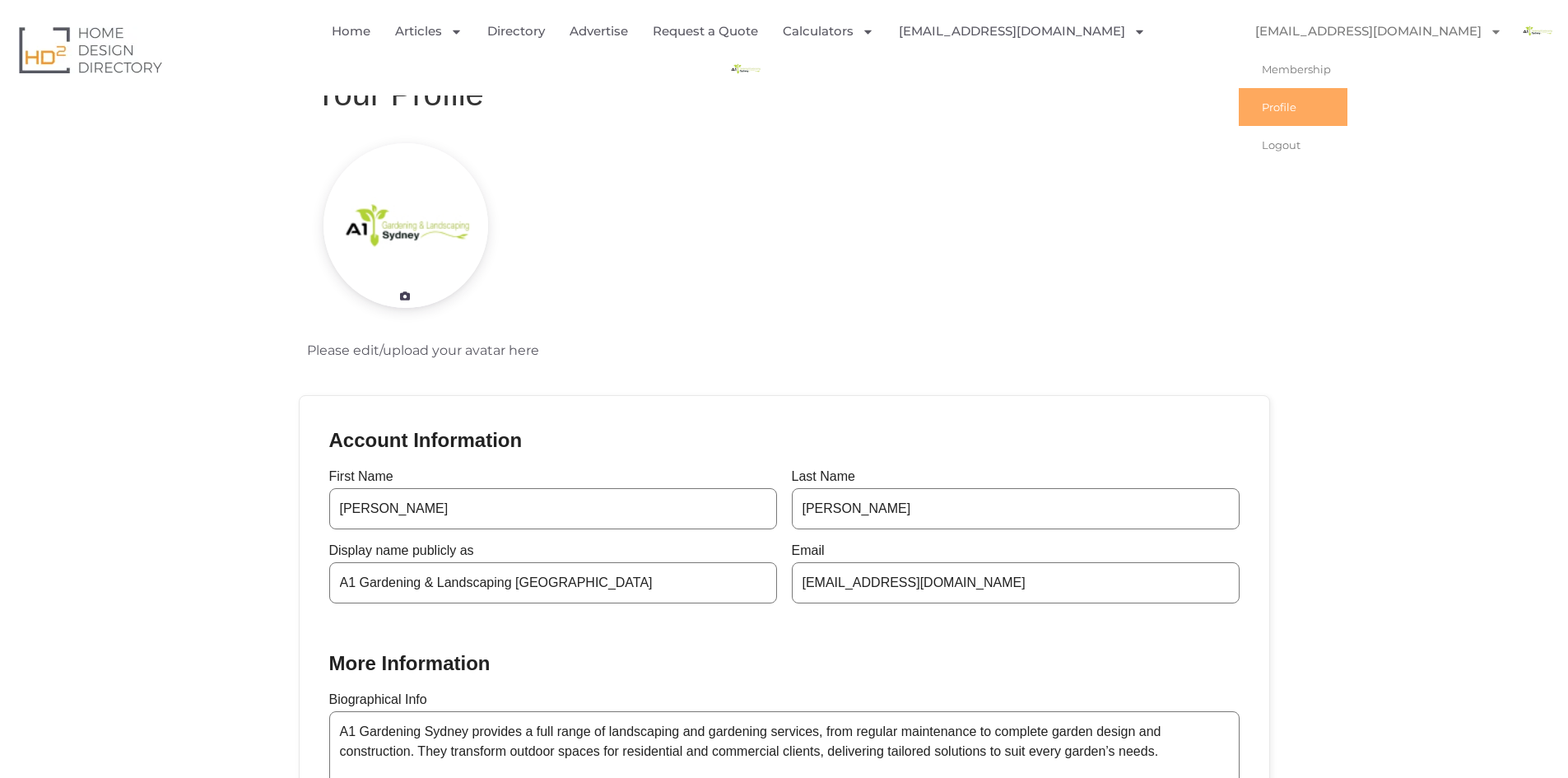
click at [1461, 28] on link "[EMAIL_ADDRESS][DOMAIN_NAME]" at bounding box center [1378, 31] width 280 height 38
click at [1536, 26] on img "Menu" at bounding box center [1537, 31] width 37 height 37
drag, startPoint x: 1533, startPoint y: 35, endPoint x: 1439, endPoint y: 58, distance: 96.8
click at [1532, 36] on img "Menu" at bounding box center [1537, 31] width 37 height 37
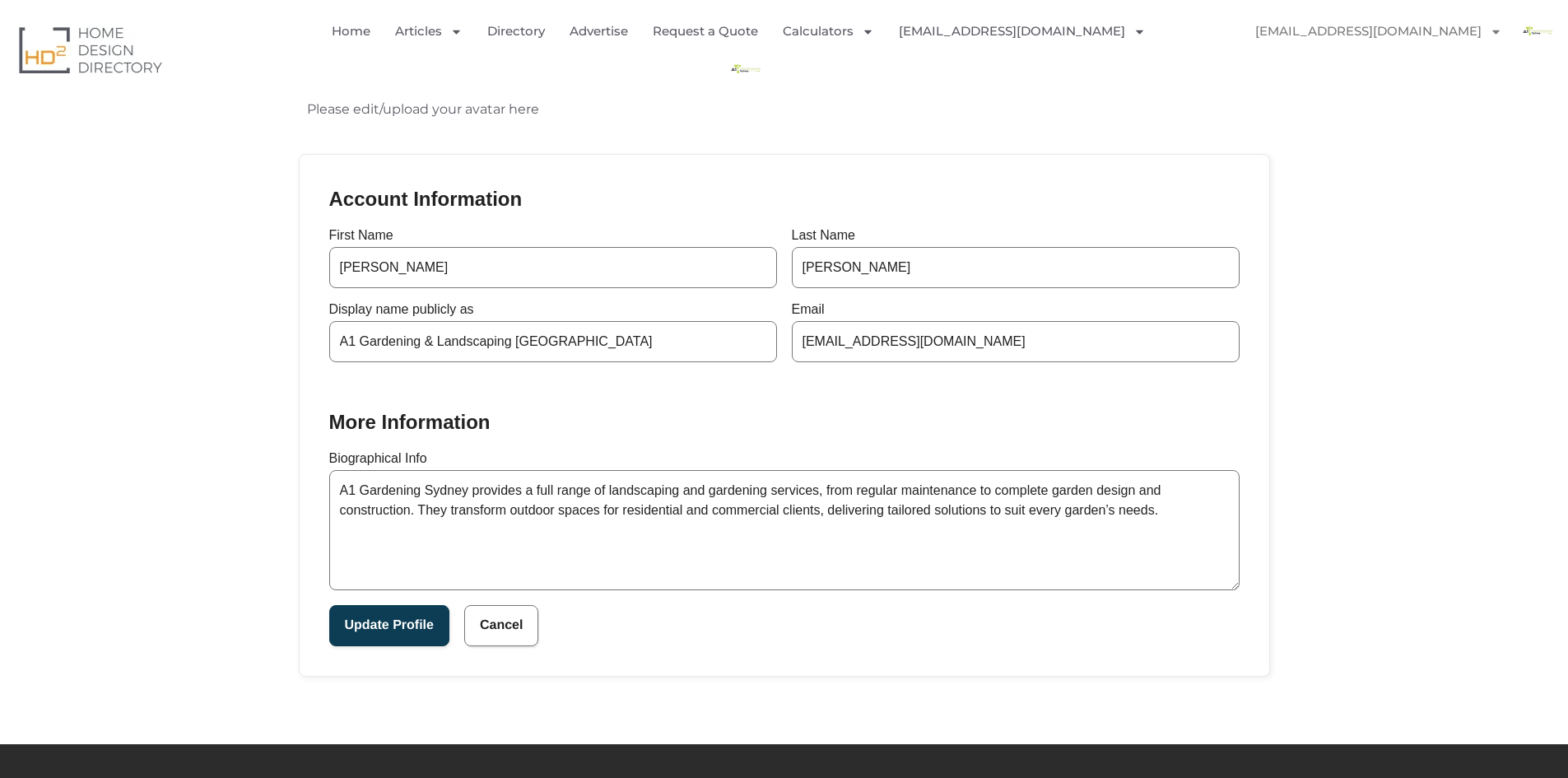
scroll to position [247, 0]
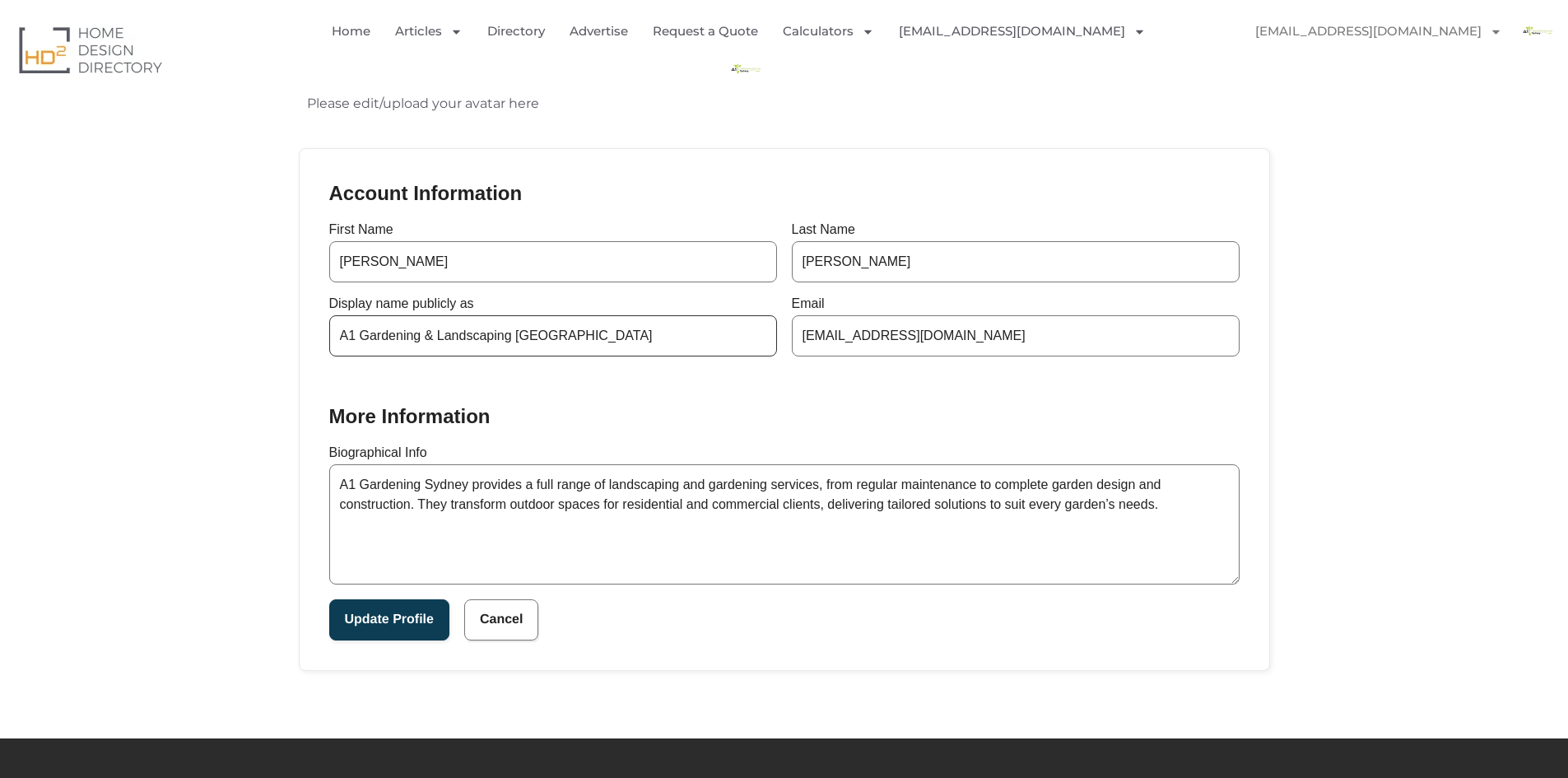
click at [392, 347] on input "A1 Gardening & Landscaping Sydney" at bounding box center [553, 336] width 448 height 41
click at [511, 339] on input "A1 Gardening & Landscaping Sydney" at bounding box center [553, 336] width 448 height 41
click at [623, 341] on input "A1 Gardening & Landscaping Sydney" at bounding box center [553, 336] width 448 height 41
click at [912, 264] on input "[PERSON_NAME]" at bounding box center [1016, 262] width 448 height 41
click at [718, 332] on input "A1 Gardening & Landscaping [GEOGRAPHIC_DATA]" at bounding box center [553, 336] width 448 height 41
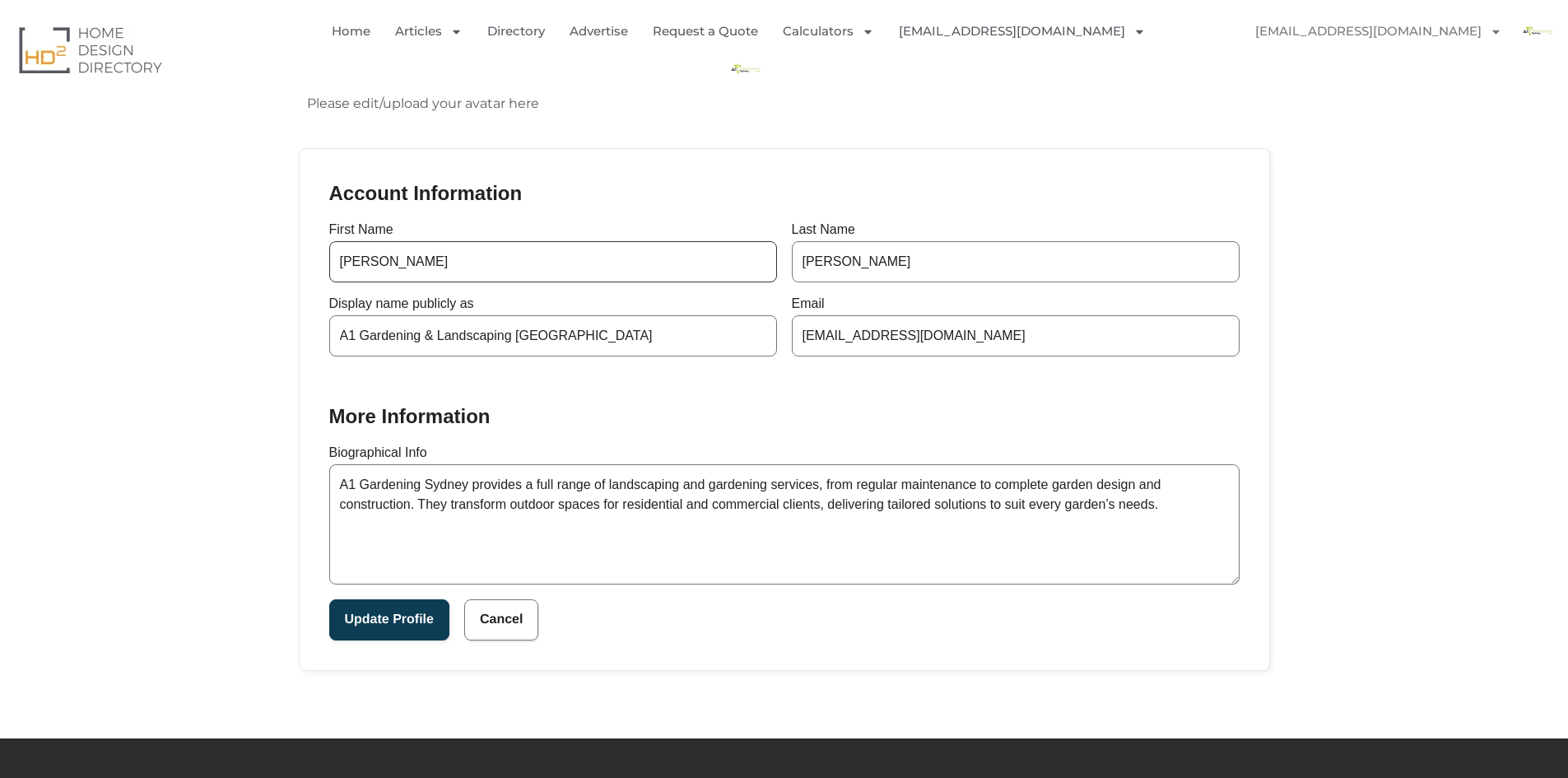
drag, startPoint x: 685, startPoint y: 267, endPoint x: 322, endPoint y: 293, distance: 363.9
click at [322, 293] on div "Account Information First Name Ross Last Name Ricky Display name publicly as A1…" at bounding box center [784, 409] width 969 height 521
click at [667, 328] on input "A1 Gardening & Landscaping [GEOGRAPHIC_DATA]" at bounding box center [553, 336] width 448 height 41
click at [656, 335] on input "A1 Gardening & Landscaping [GEOGRAPHIC_DATA]" at bounding box center [553, 336] width 448 height 41
click at [416, 609] on button "Update Profile" at bounding box center [390, 620] width 121 height 41
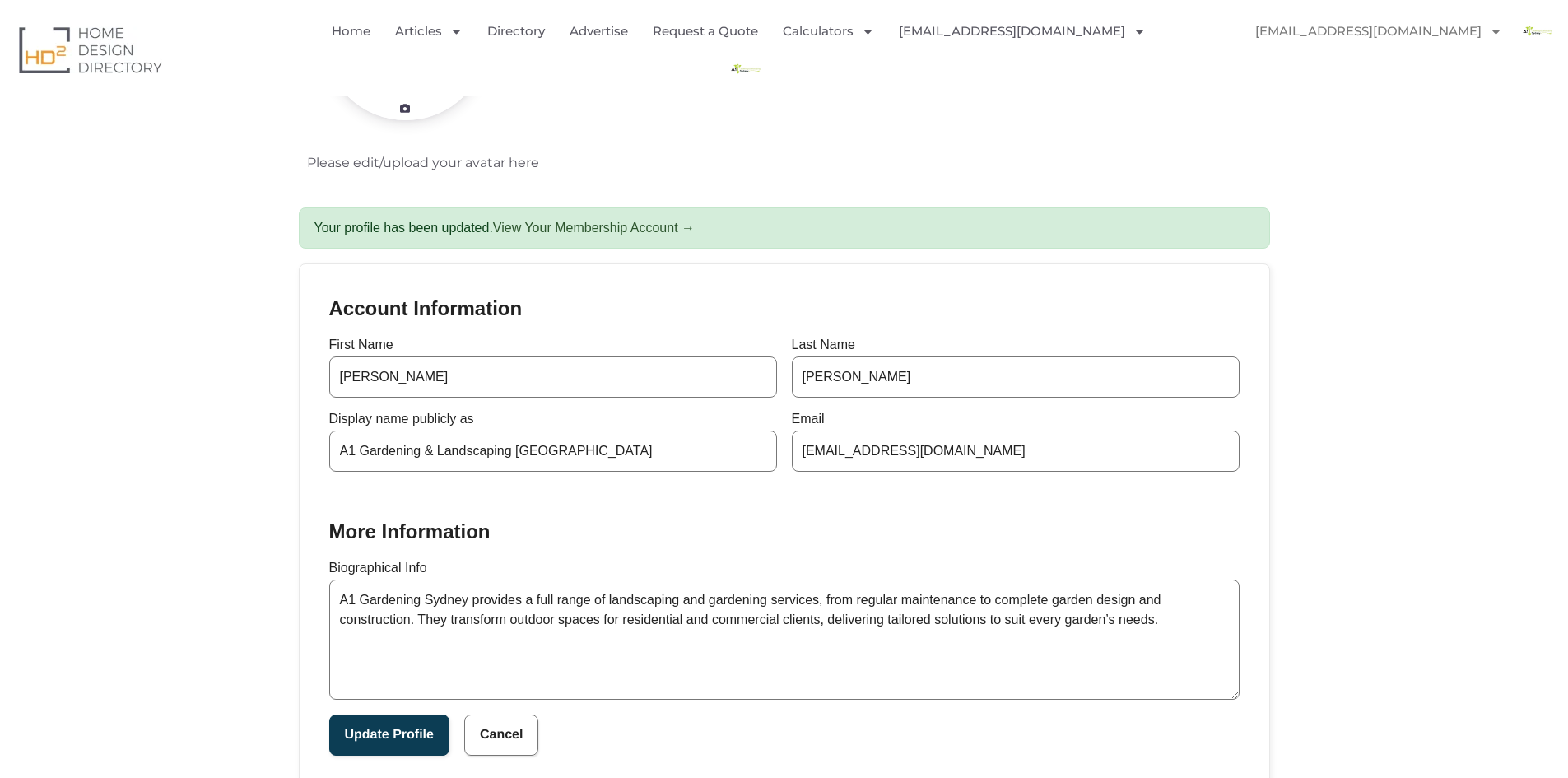
scroll to position [247, 0]
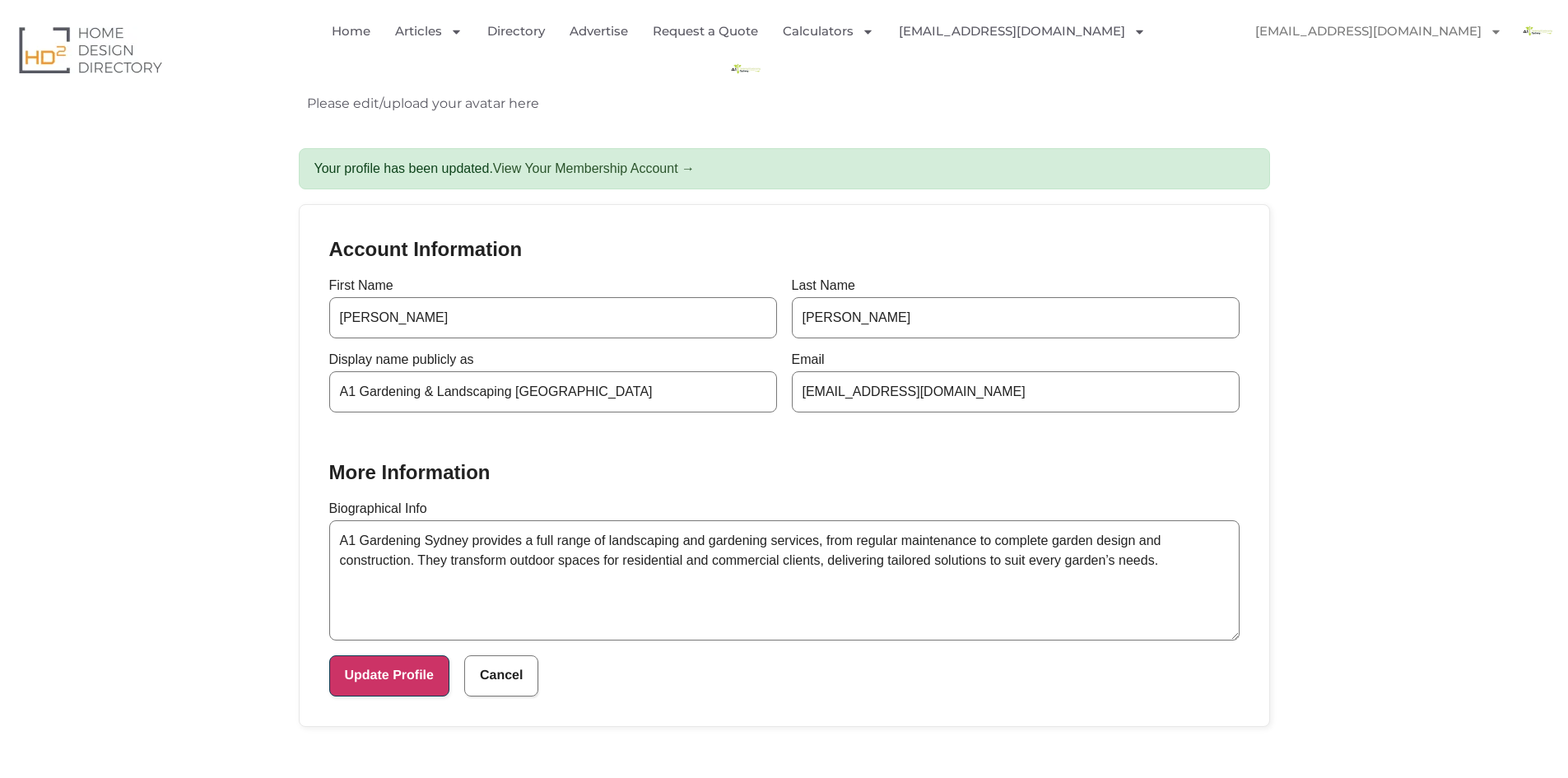
click at [419, 683] on button "Update Profile" at bounding box center [390, 676] width 121 height 41
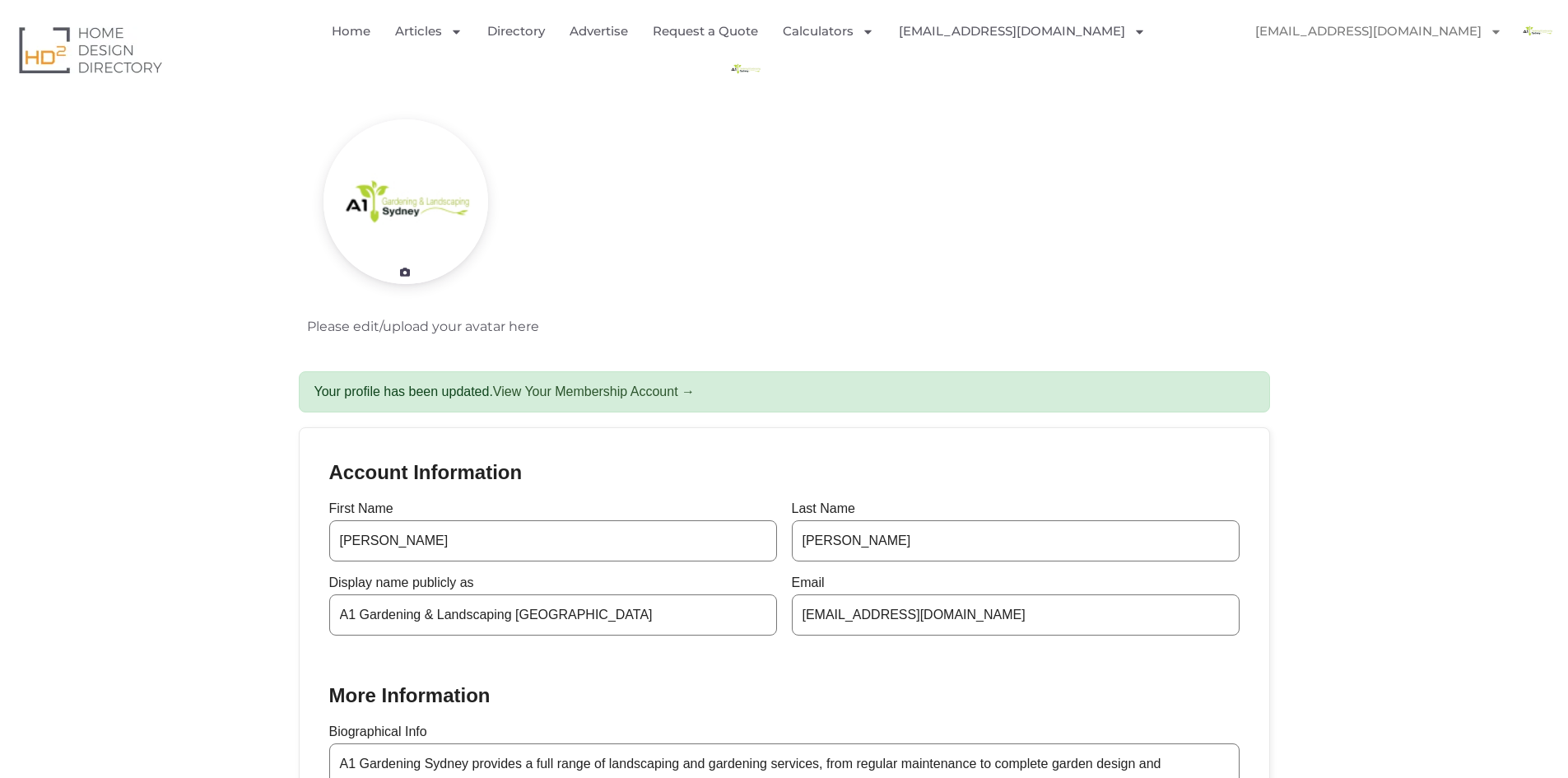
scroll to position [0, 0]
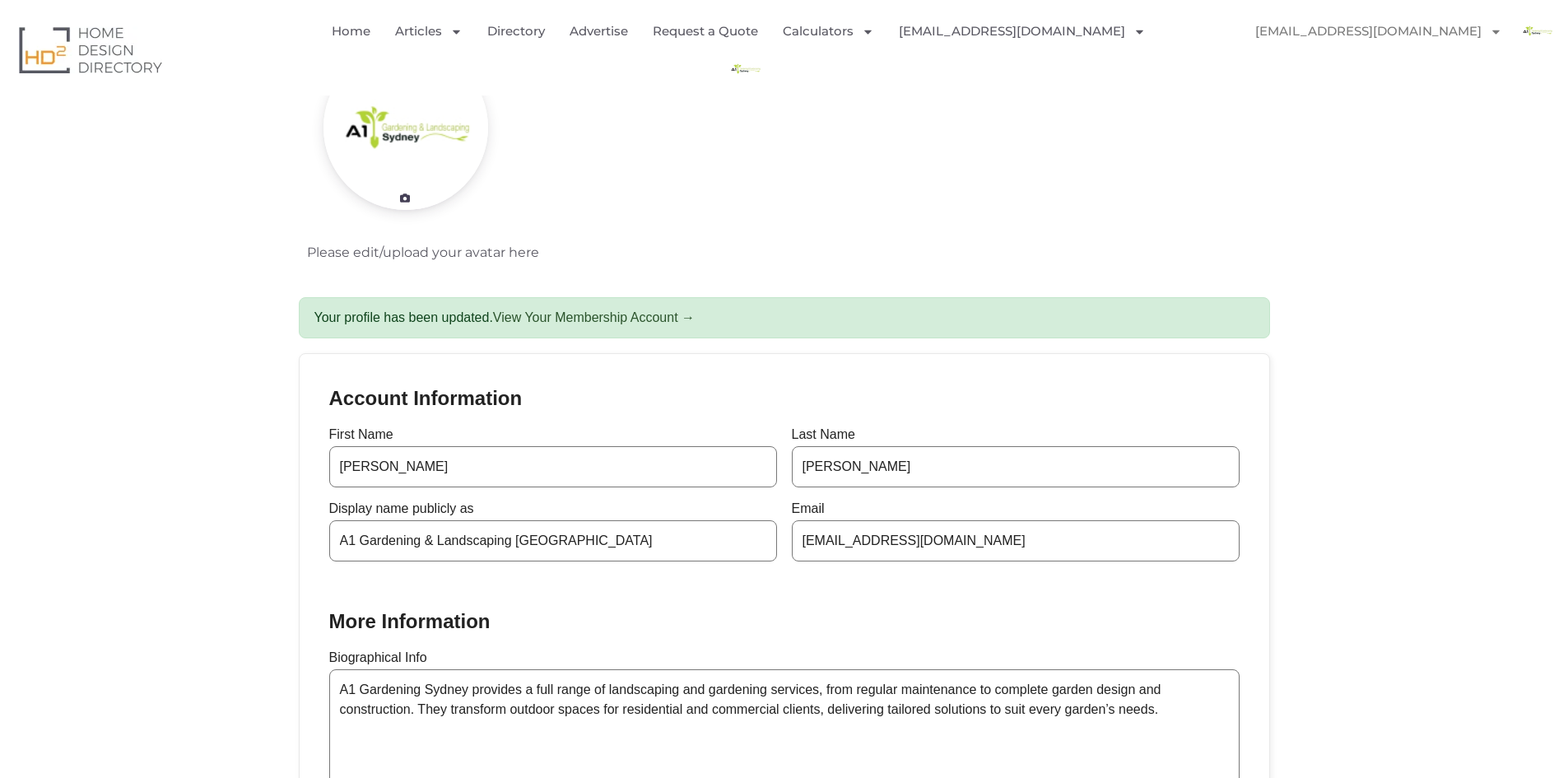
scroll to position [330, 0]
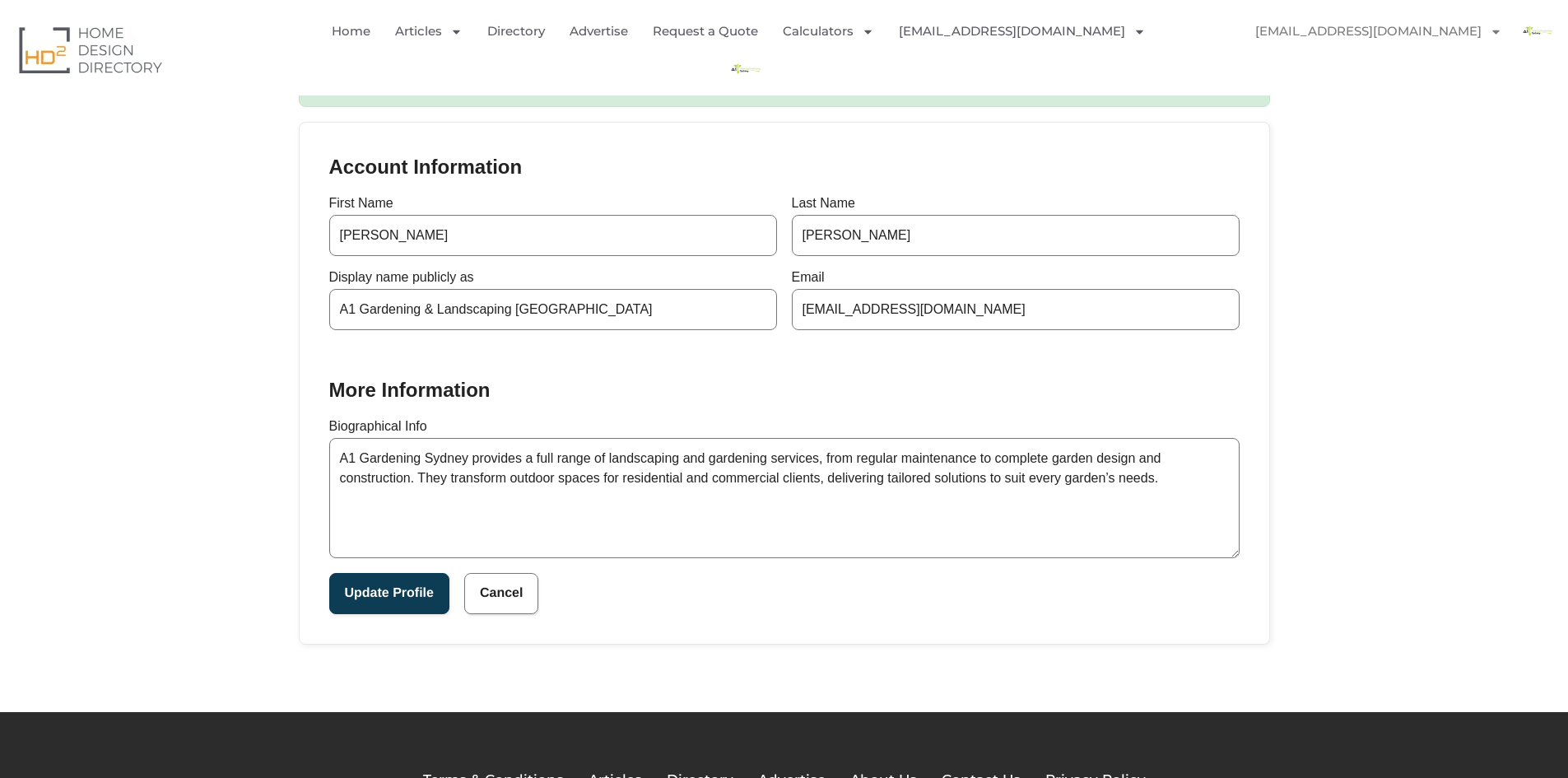
click at [1527, 43] on img "Menu" at bounding box center [1537, 31] width 37 height 37
click at [435, 327] on input "A1 Gardening & Landscaping [GEOGRAPHIC_DATA]" at bounding box center [553, 310] width 448 height 41
click at [566, 334] on div "Account Information First Name [PERSON_NAME] Last Name [PERSON_NAME] Display na…" at bounding box center [784, 383] width 969 height 521
click at [566, 311] on input "A1 Gardening & Landscaping [GEOGRAPHIC_DATA]" at bounding box center [553, 310] width 448 height 41
click at [390, 583] on button "Update Profile" at bounding box center [390, 594] width 121 height 41
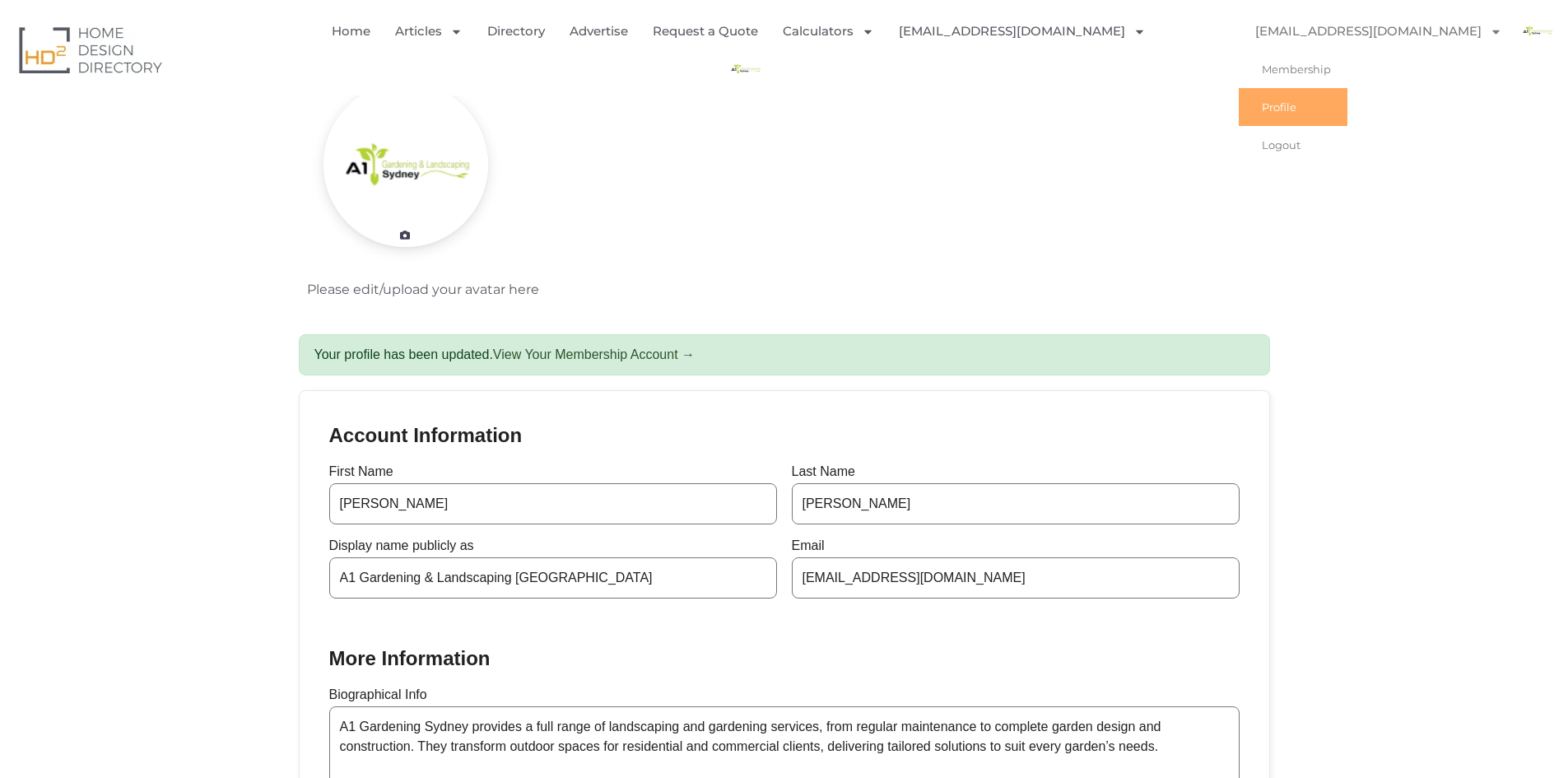
scroll to position [164, 0]
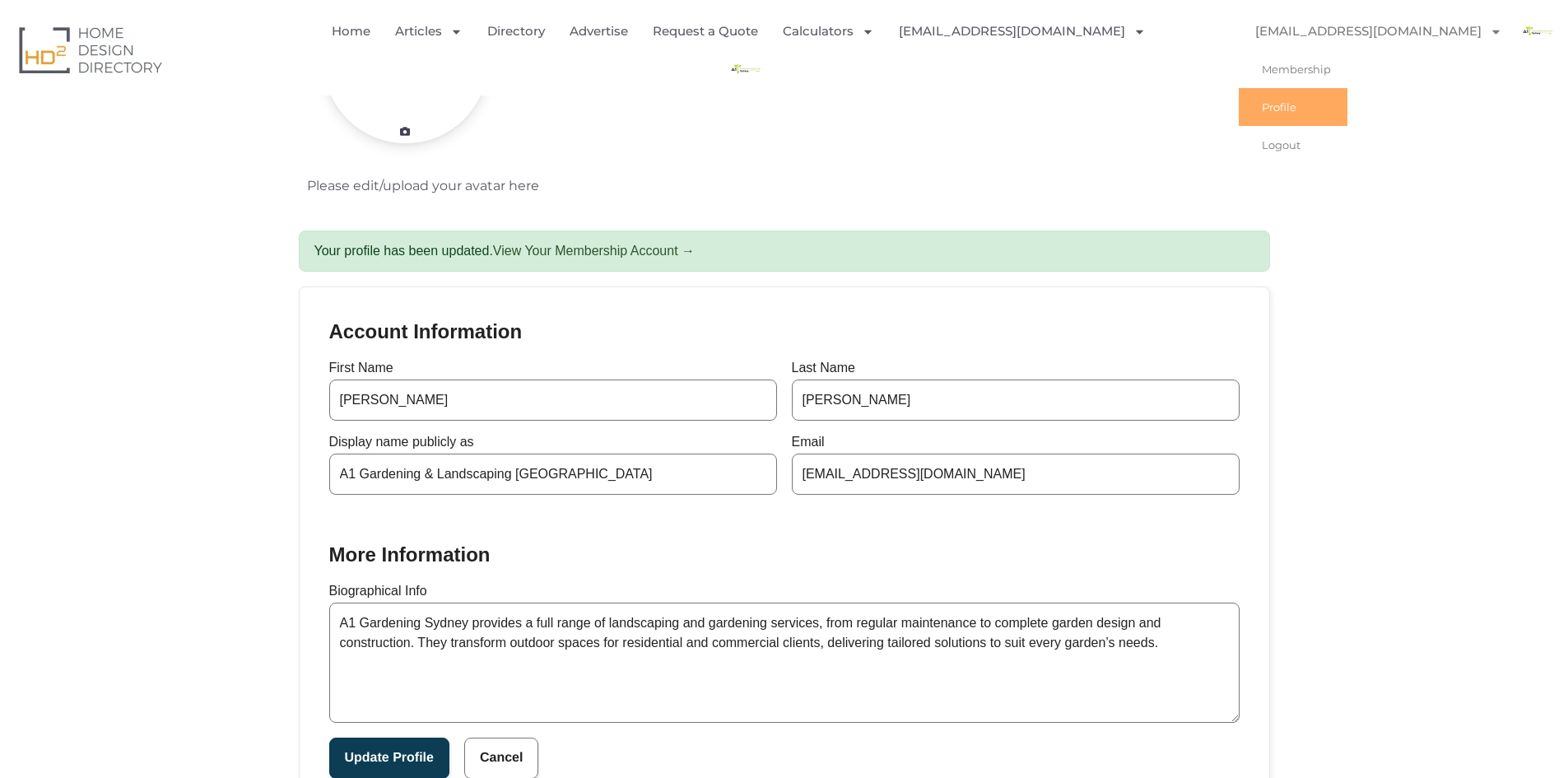
click at [1542, 29] on img "Menu" at bounding box center [1537, 31] width 37 height 37
click at [1533, 32] on img "Menu" at bounding box center [1537, 31] width 37 height 37
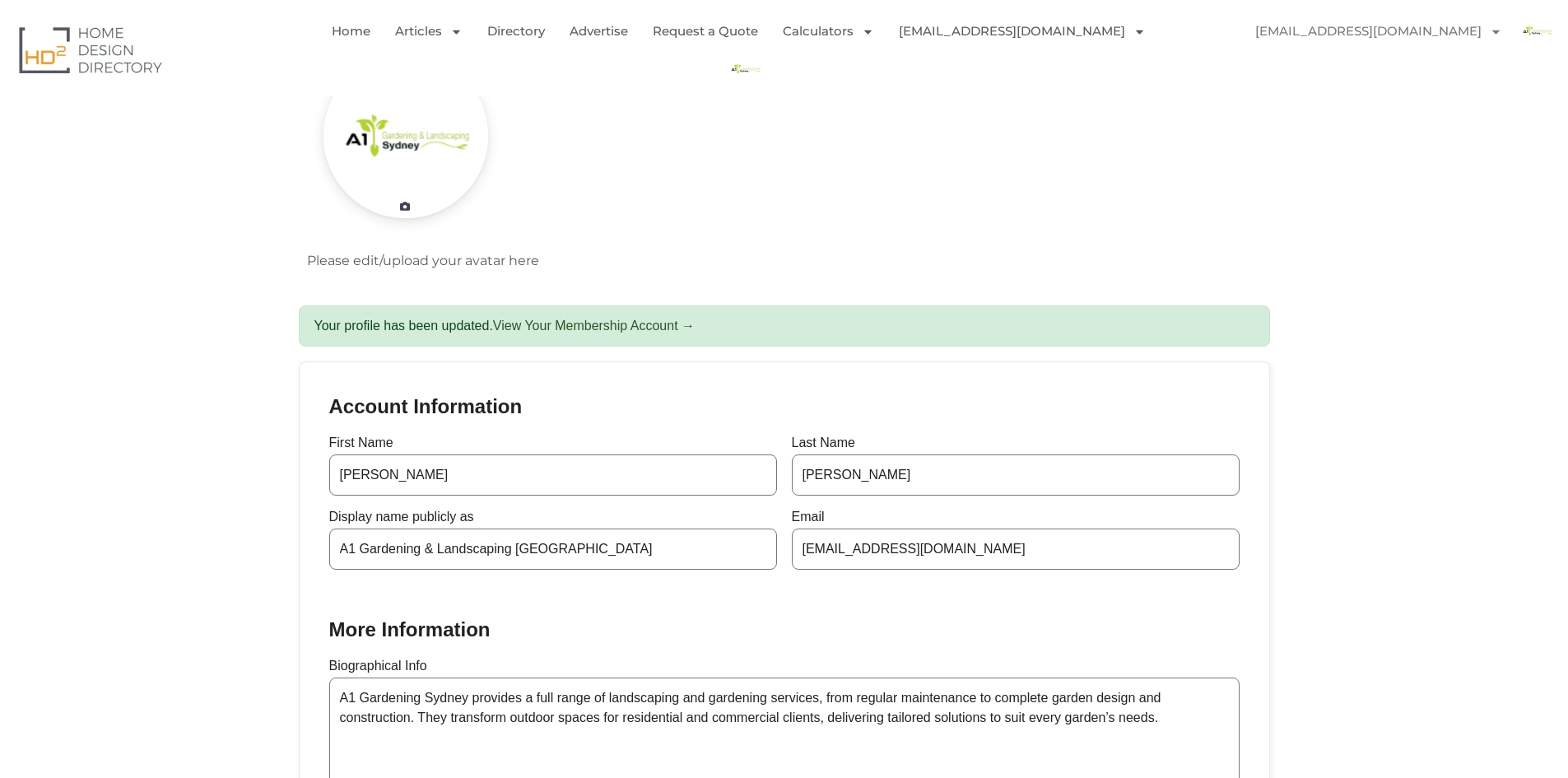
scroll to position [0, 0]
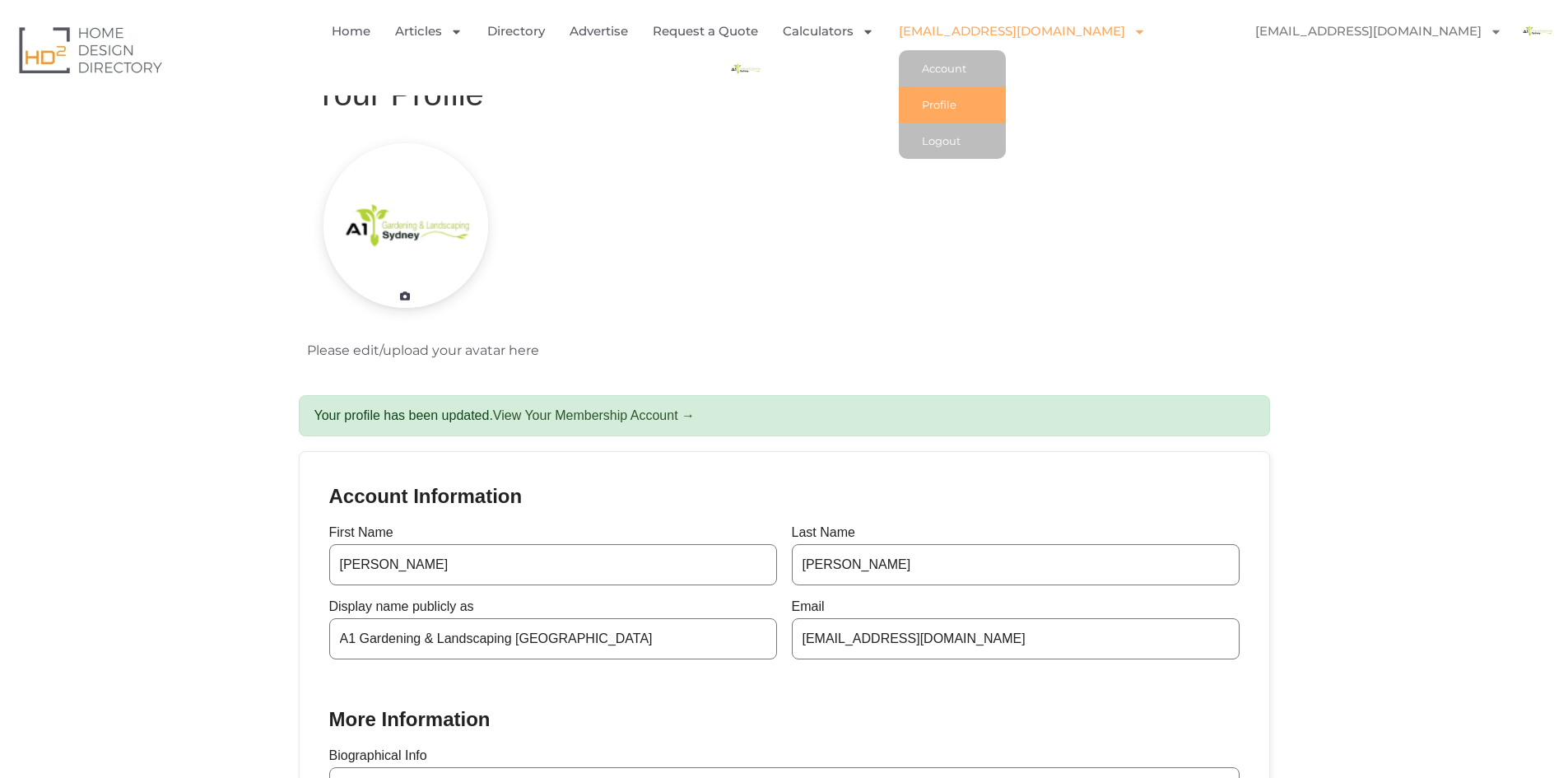
click at [1049, 40] on link "[EMAIL_ADDRESS][DOMAIN_NAME]" at bounding box center [1022, 31] width 247 height 38
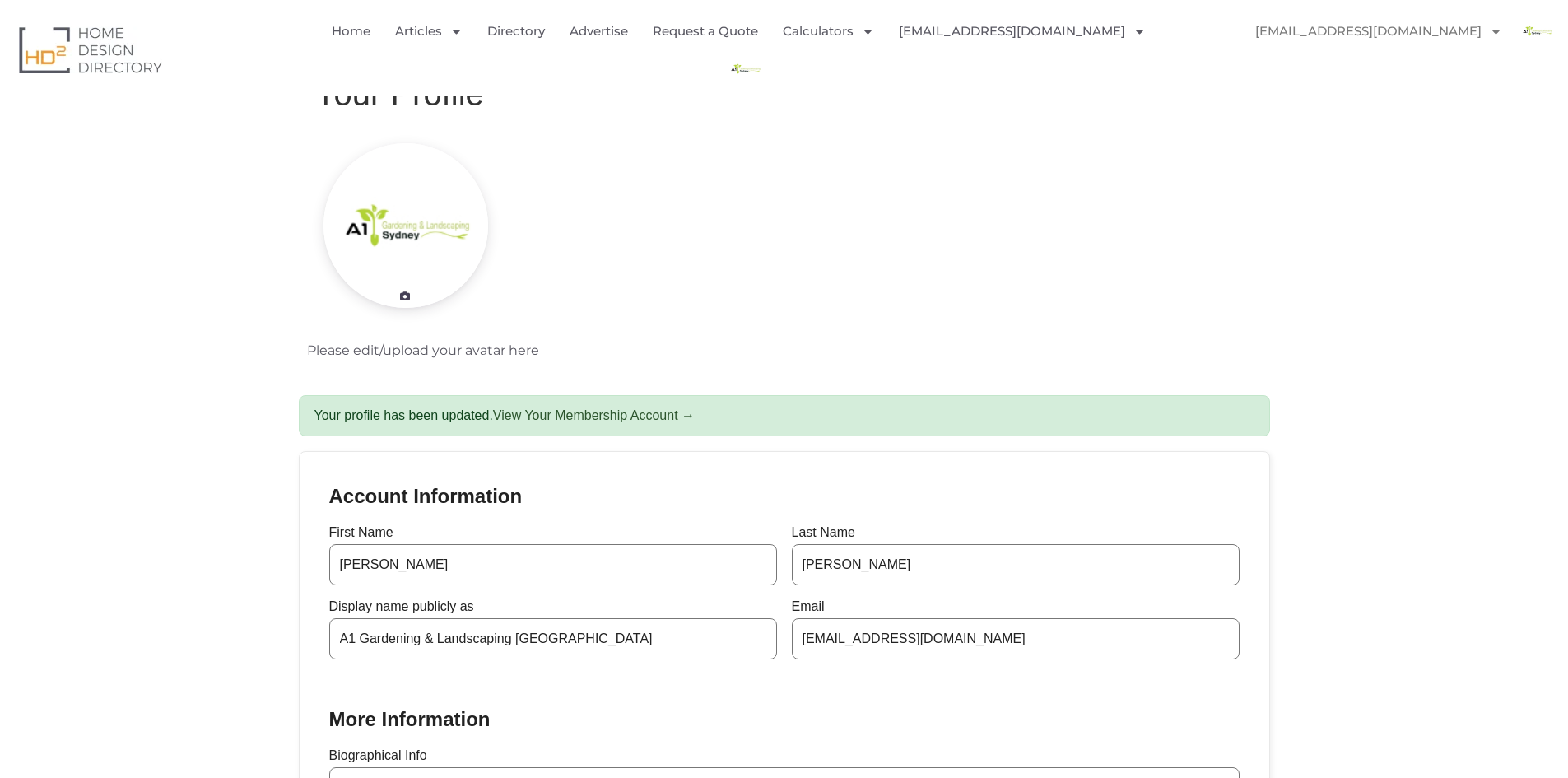
click at [764, 50] on img "Menu" at bounding box center [745, 69] width 37 height 37
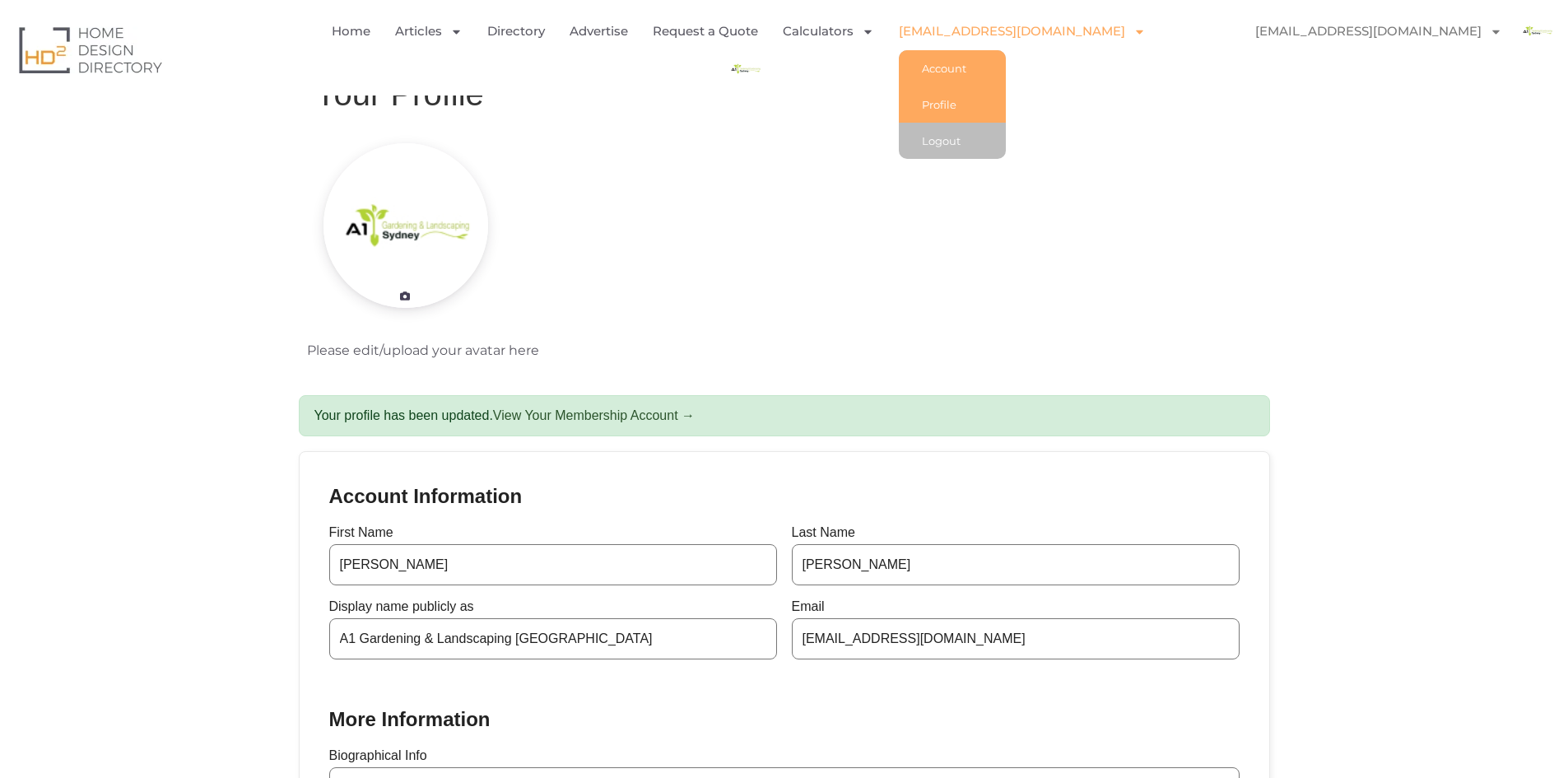
click at [960, 76] on link "Account" at bounding box center [953, 69] width 107 height 36
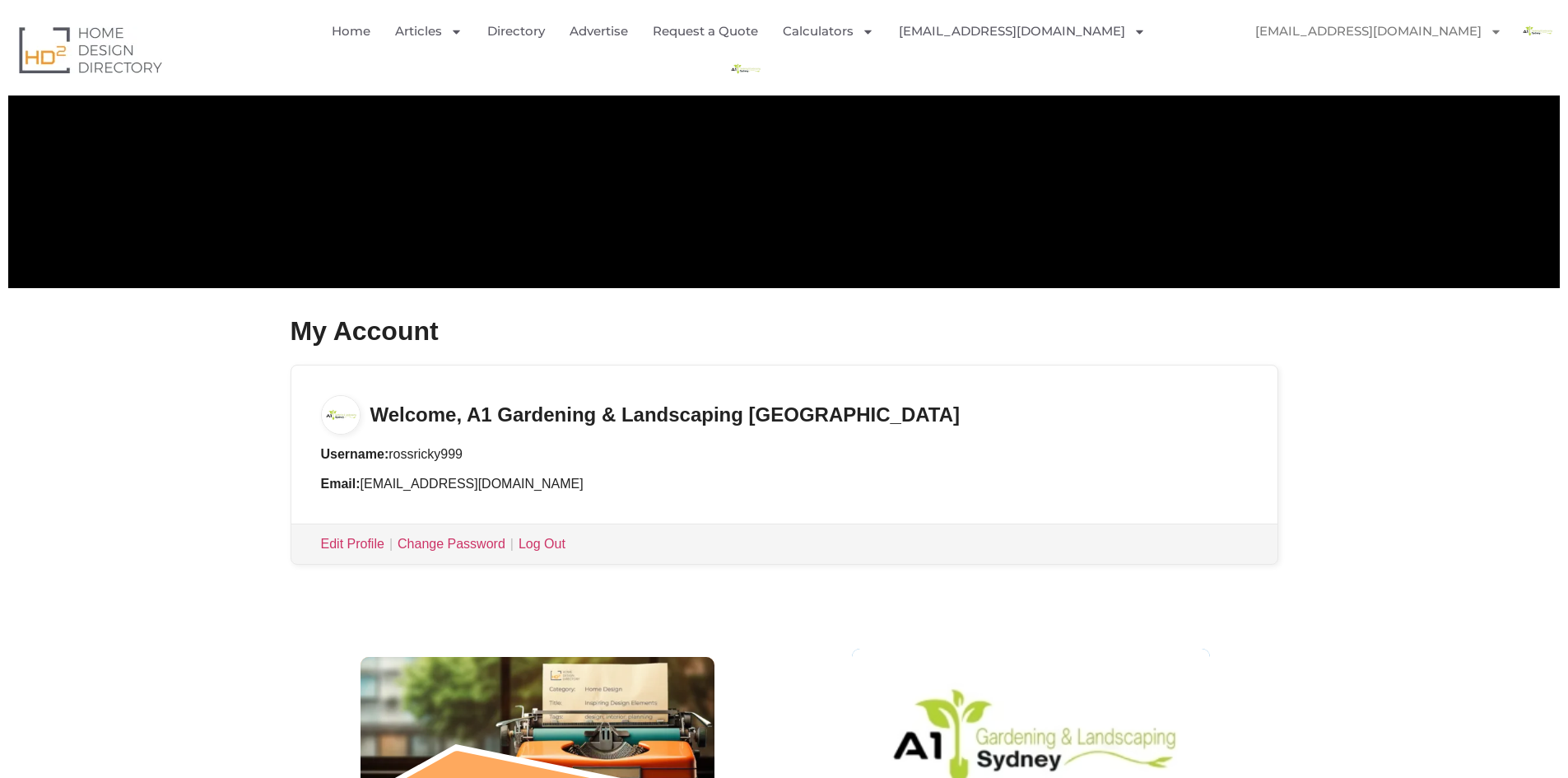
scroll to position [247, 0]
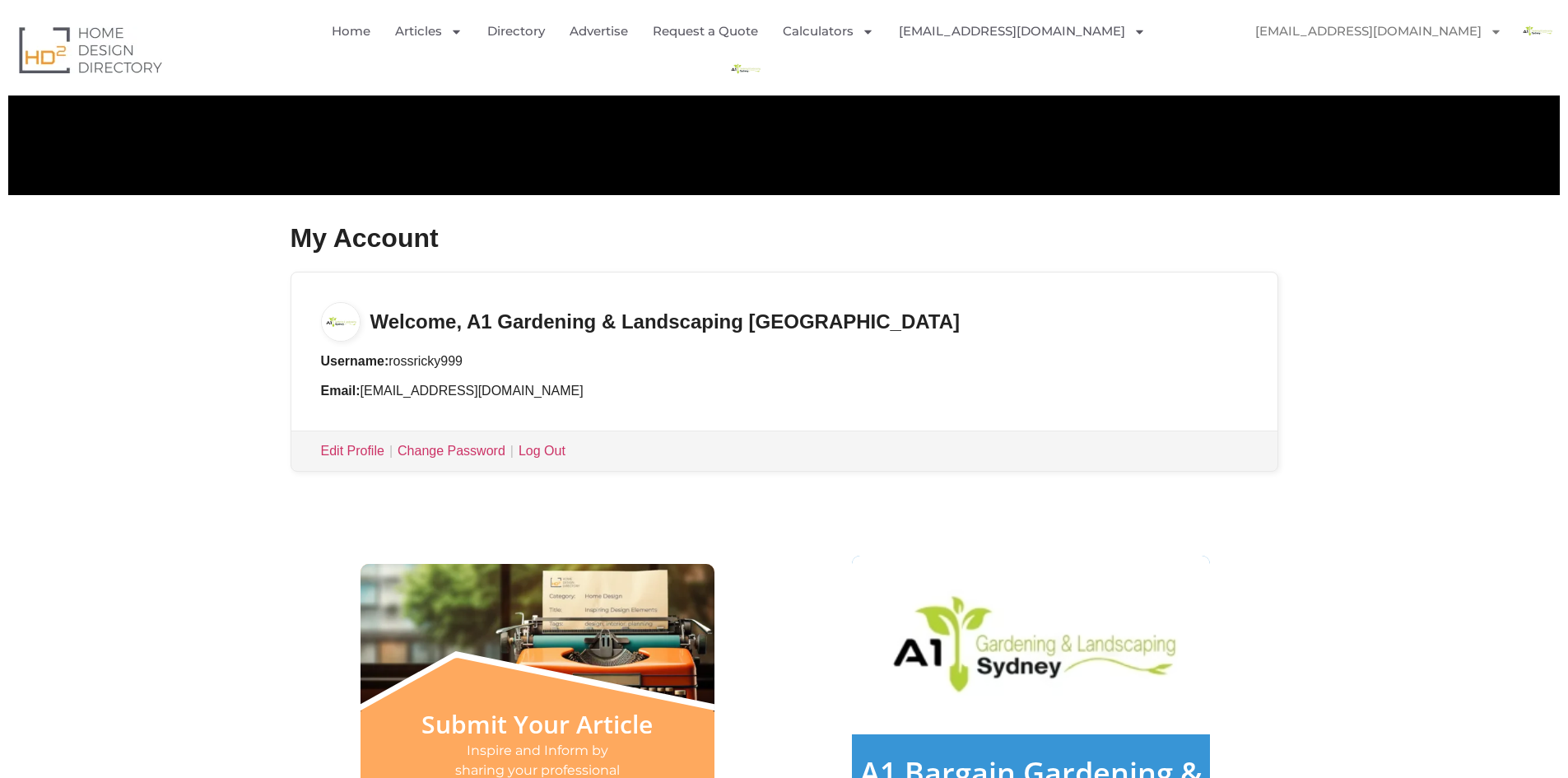
click at [554, 330] on h3 "Welcome, A1 Gardening & Landscaping Sydney" at bounding box center [784, 307] width 986 height 69
click at [488, 300] on h3 "Welcome, A1 Gardening & Landscaping Sydney" at bounding box center [784, 307] width 986 height 69
drag, startPoint x: 364, startPoint y: 329, endPoint x: 355, endPoint y: 326, distance: 9.5
click at [360, 328] on h3 "Welcome, A1 Gardening & Landscaping Sydney" at bounding box center [784, 307] width 986 height 69
click at [348, 323] on img at bounding box center [341, 322] width 40 height 40
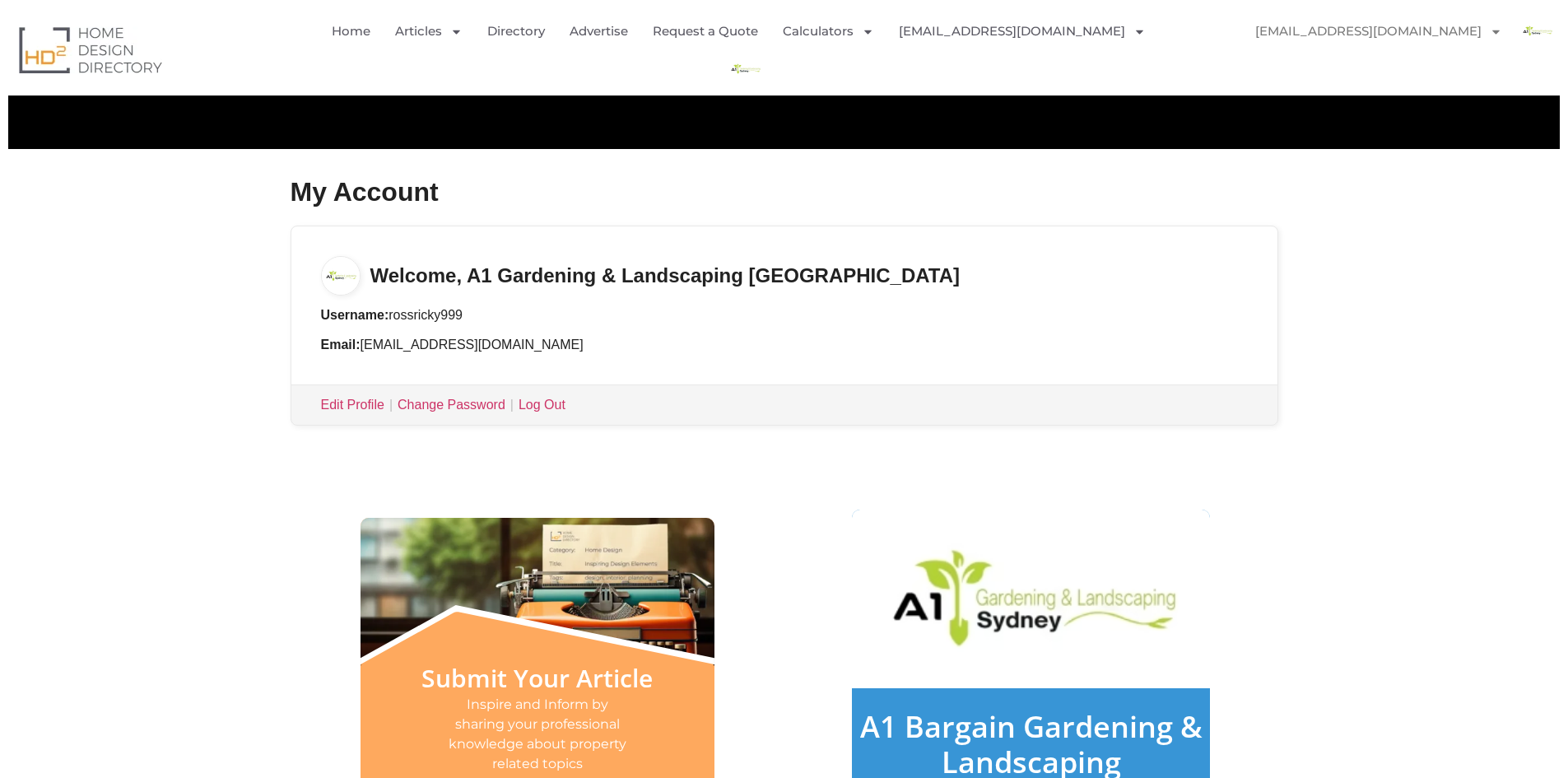
scroll to position [330, 0]
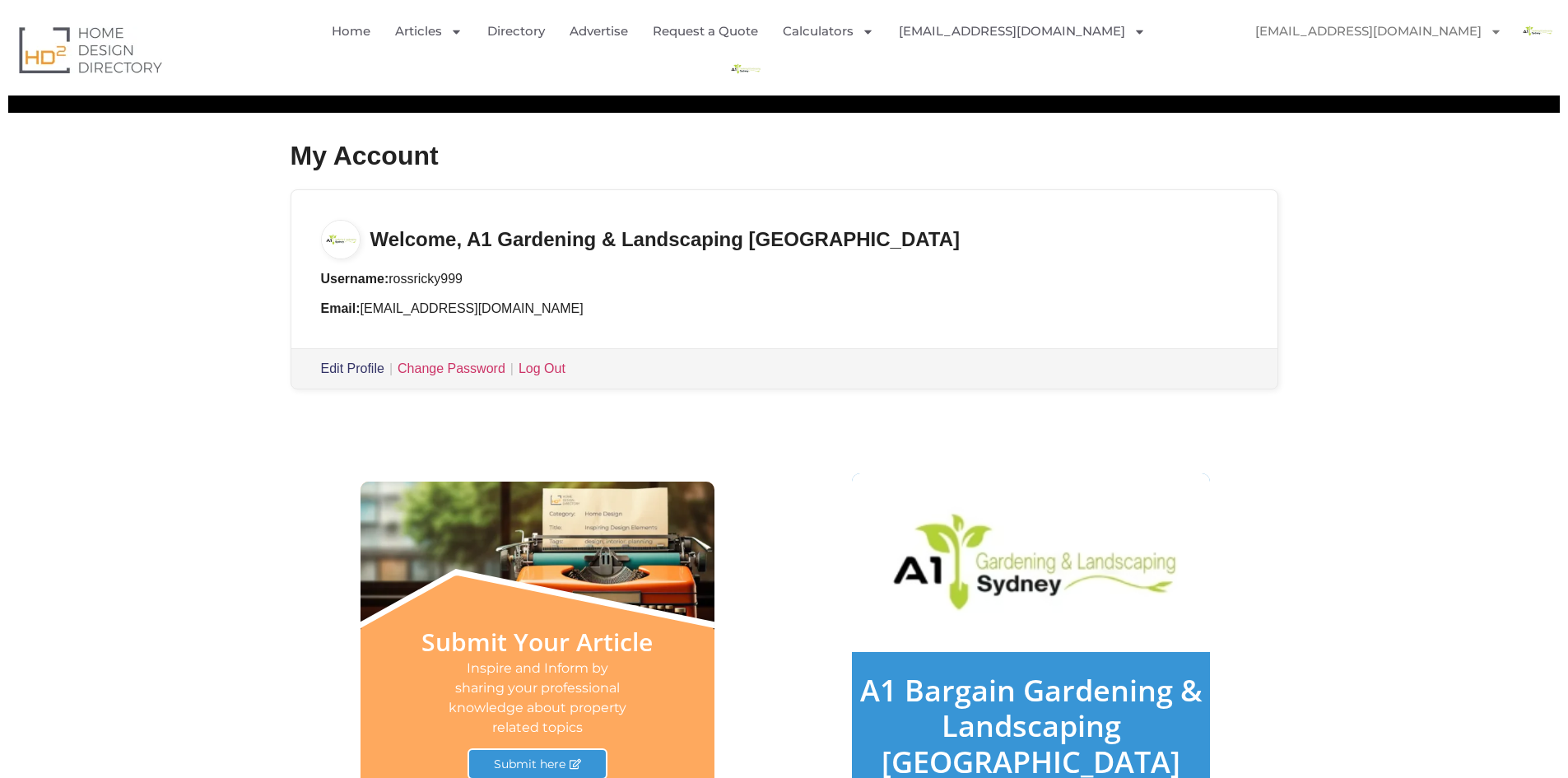
click at [357, 369] on link "Edit Profile" at bounding box center [353, 368] width 64 height 14
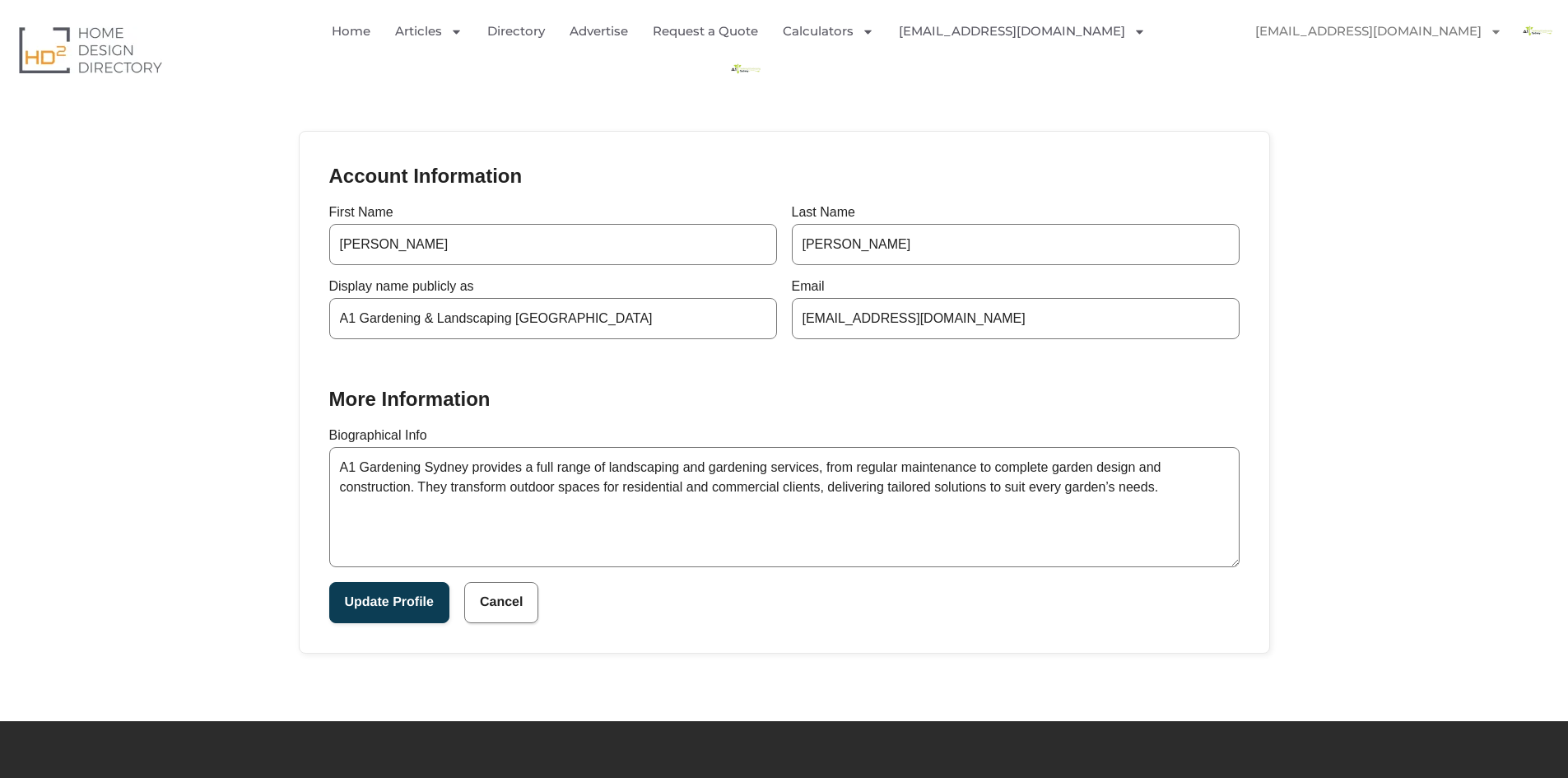
scroll to position [399, 0]
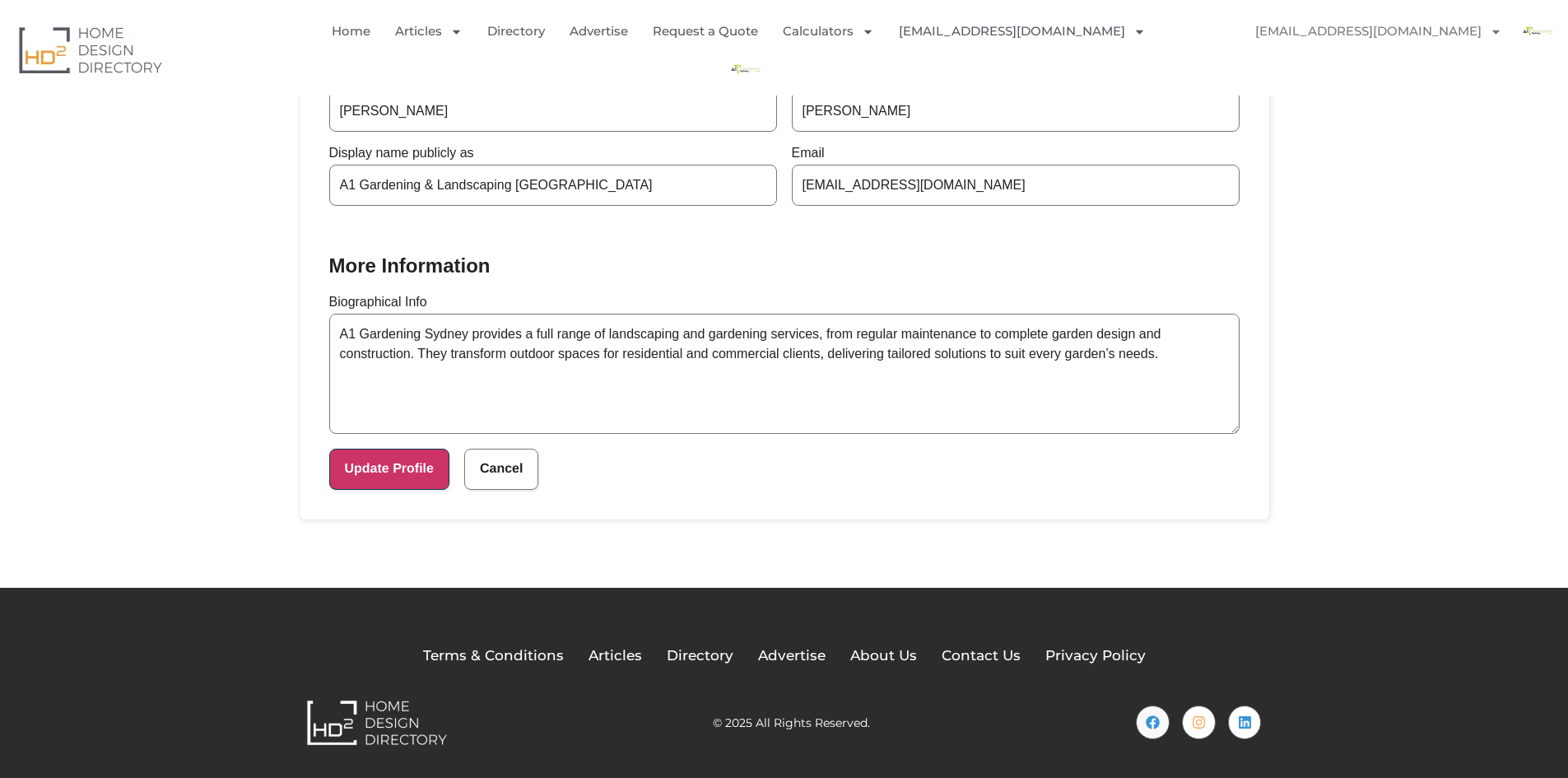
click at [408, 464] on button "Update Profile" at bounding box center [390, 469] width 121 height 41
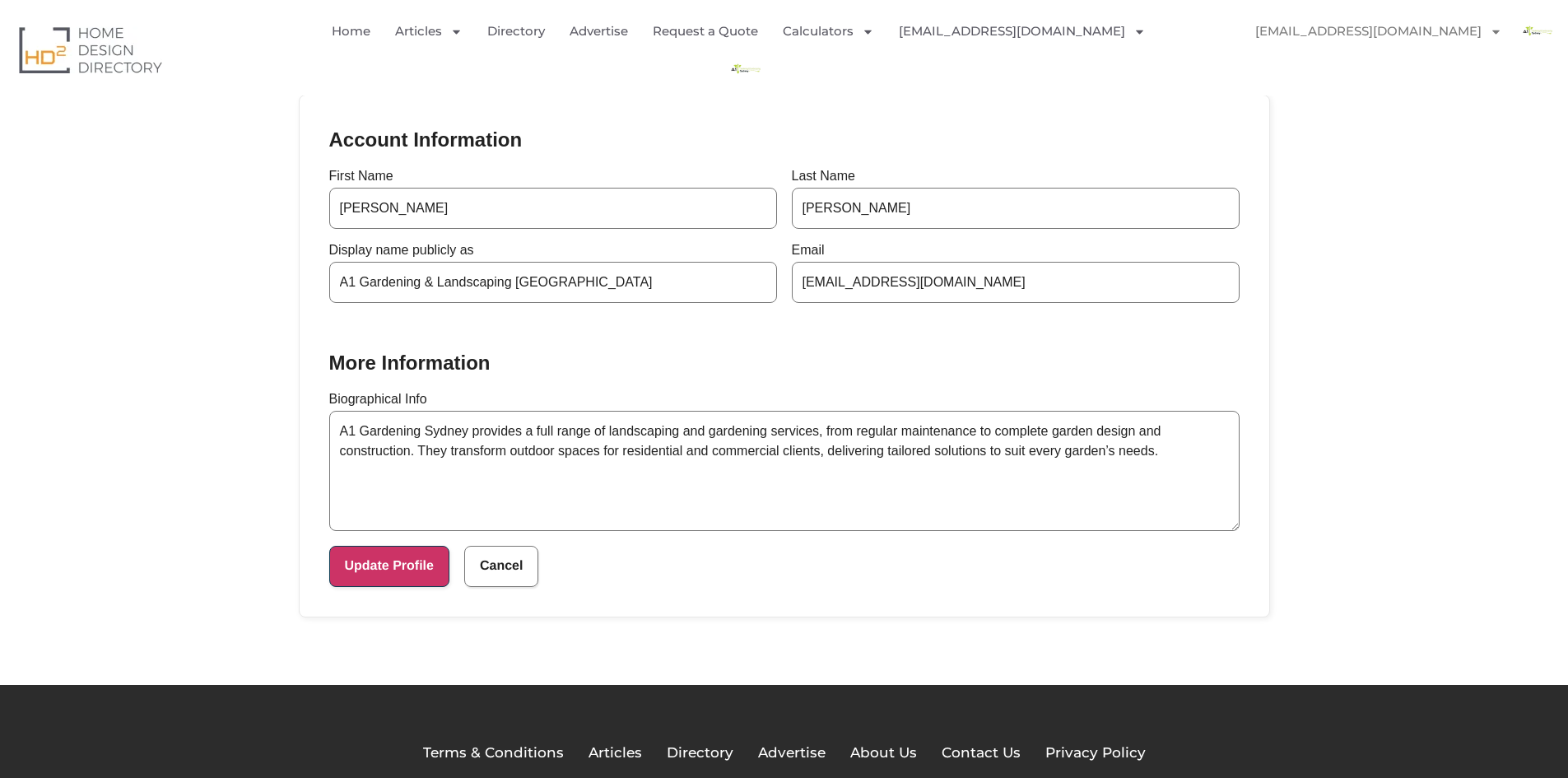
scroll to position [151, 0]
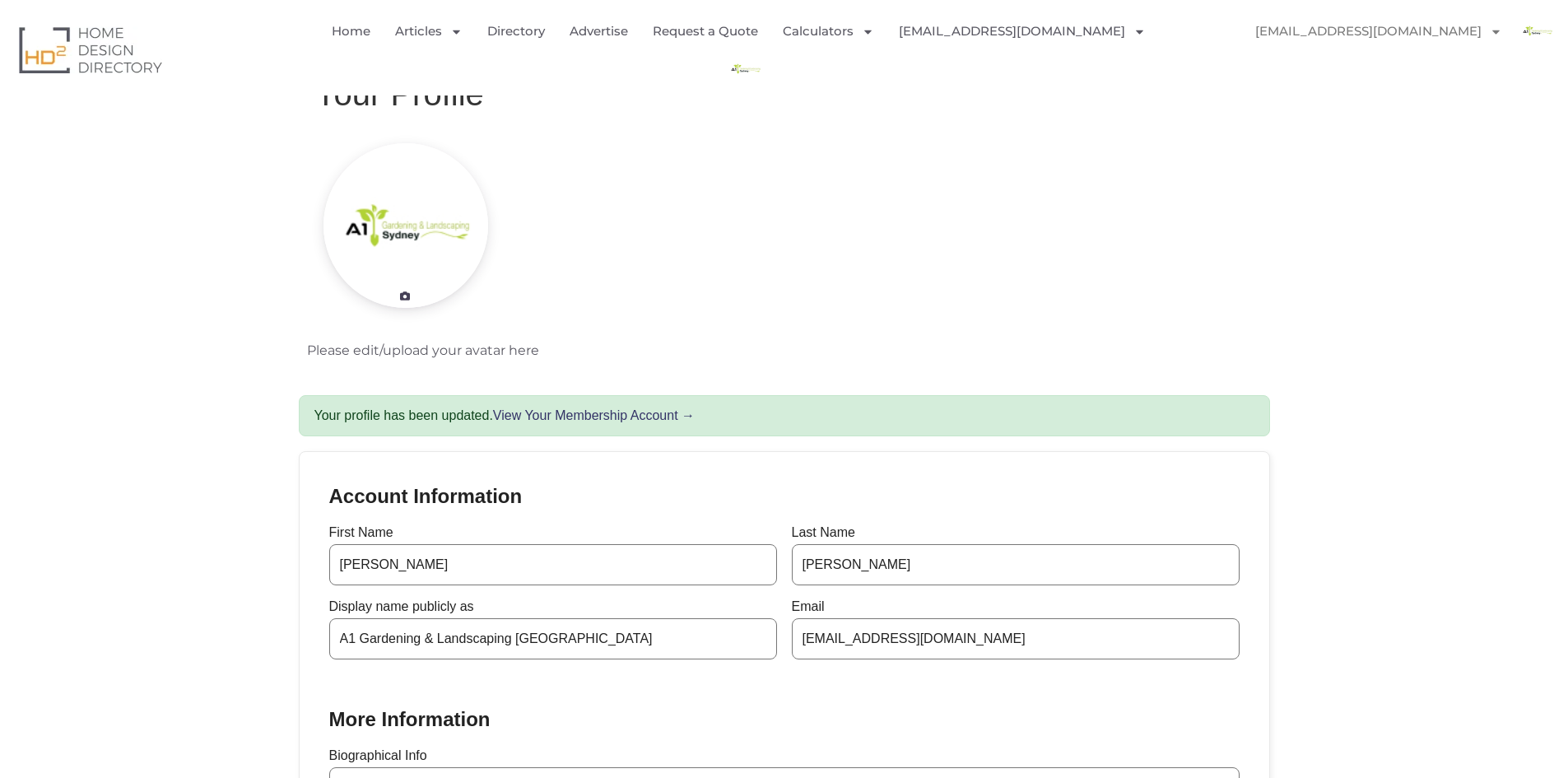
click at [628, 412] on link "View Your Membership Account →" at bounding box center [594, 415] width 201 height 14
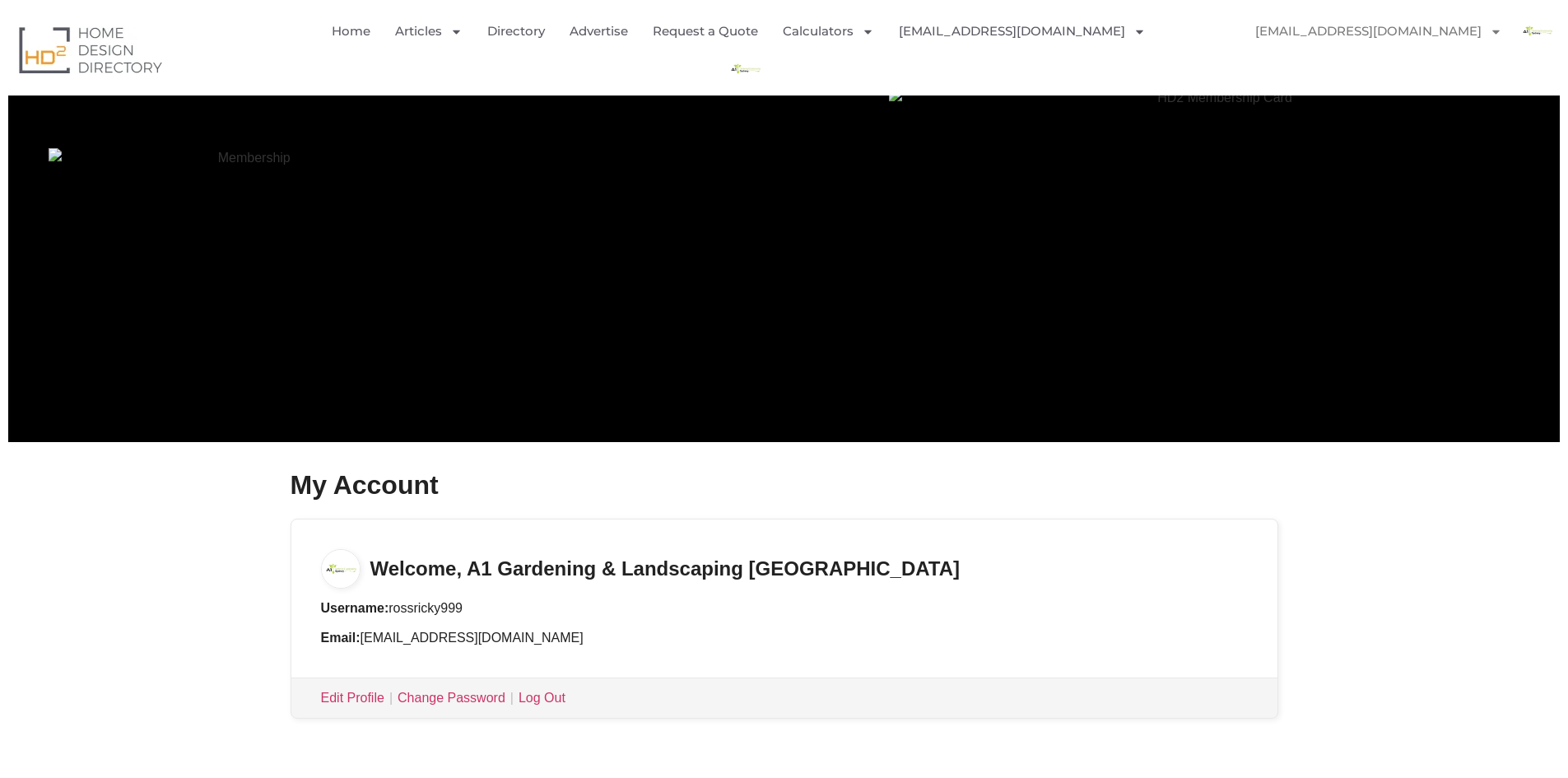
click at [562, 576] on h3 "Welcome, A1 Gardening & Landscaping [GEOGRAPHIC_DATA]" at bounding box center [784, 554] width 986 height 69
click at [1541, 32] on img "Menu" at bounding box center [1537, 31] width 37 height 37
click at [1539, 31] on img "Menu" at bounding box center [1537, 31] width 37 height 37
click at [1416, 45] on link "[EMAIL_ADDRESS][DOMAIN_NAME]" at bounding box center [1378, 31] width 280 height 38
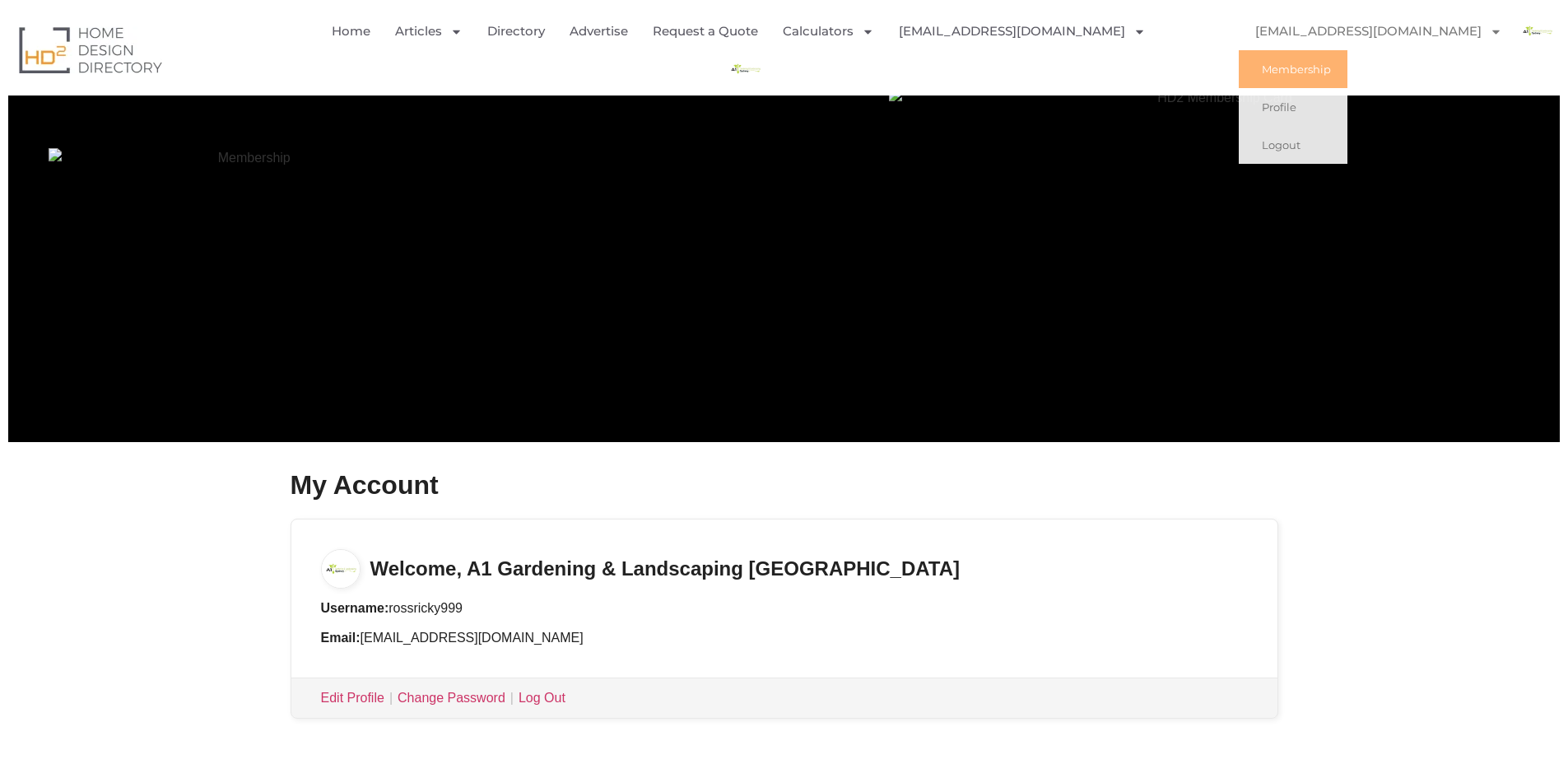
click at [1414, 31] on link "[EMAIL_ADDRESS][DOMAIN_NAME]" at bounding box center [1378, 31] width 280 height 38
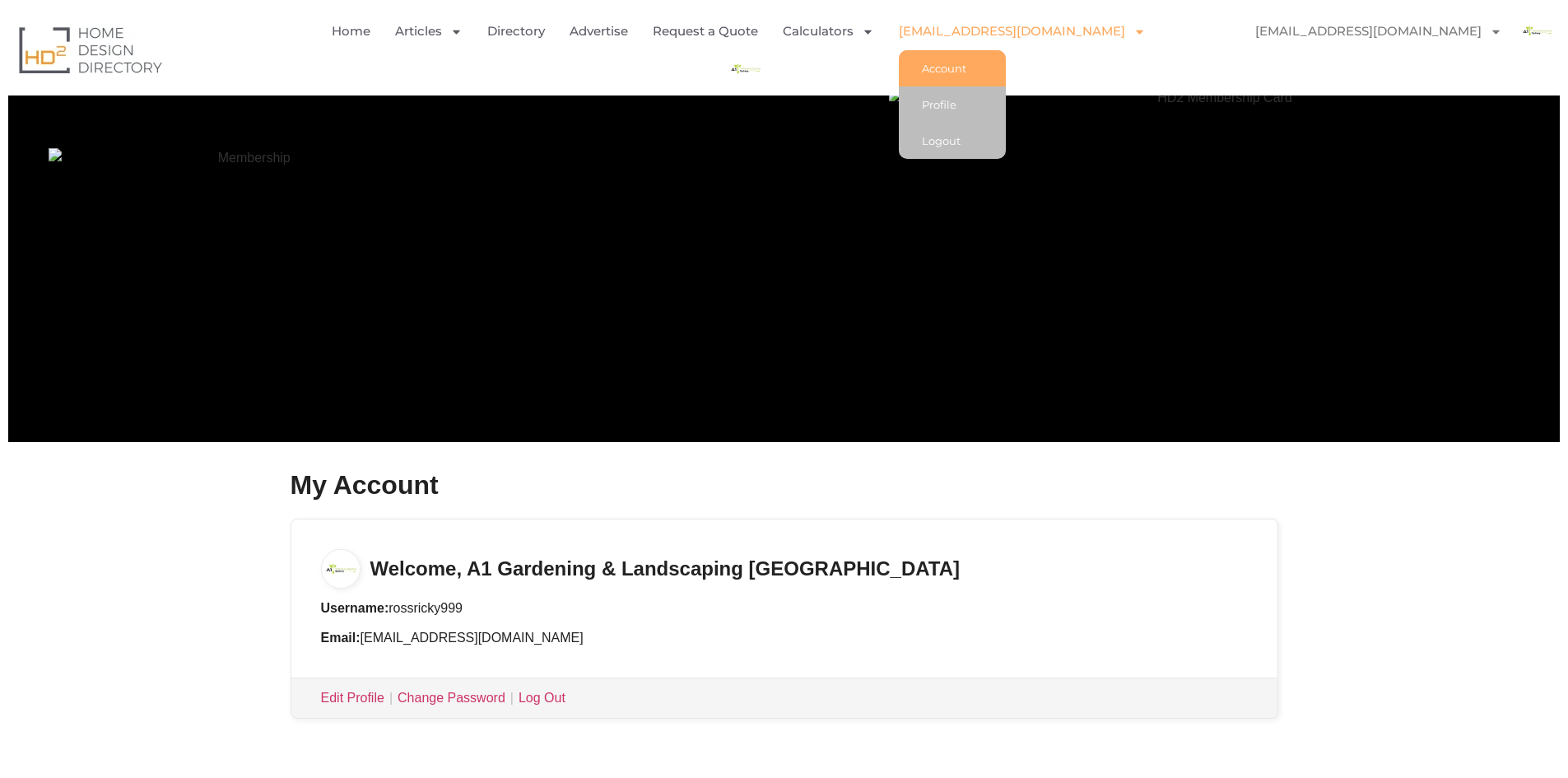
click at [764, 50] on img "Menu" at bounding box center [745, 69] width 37 height 37
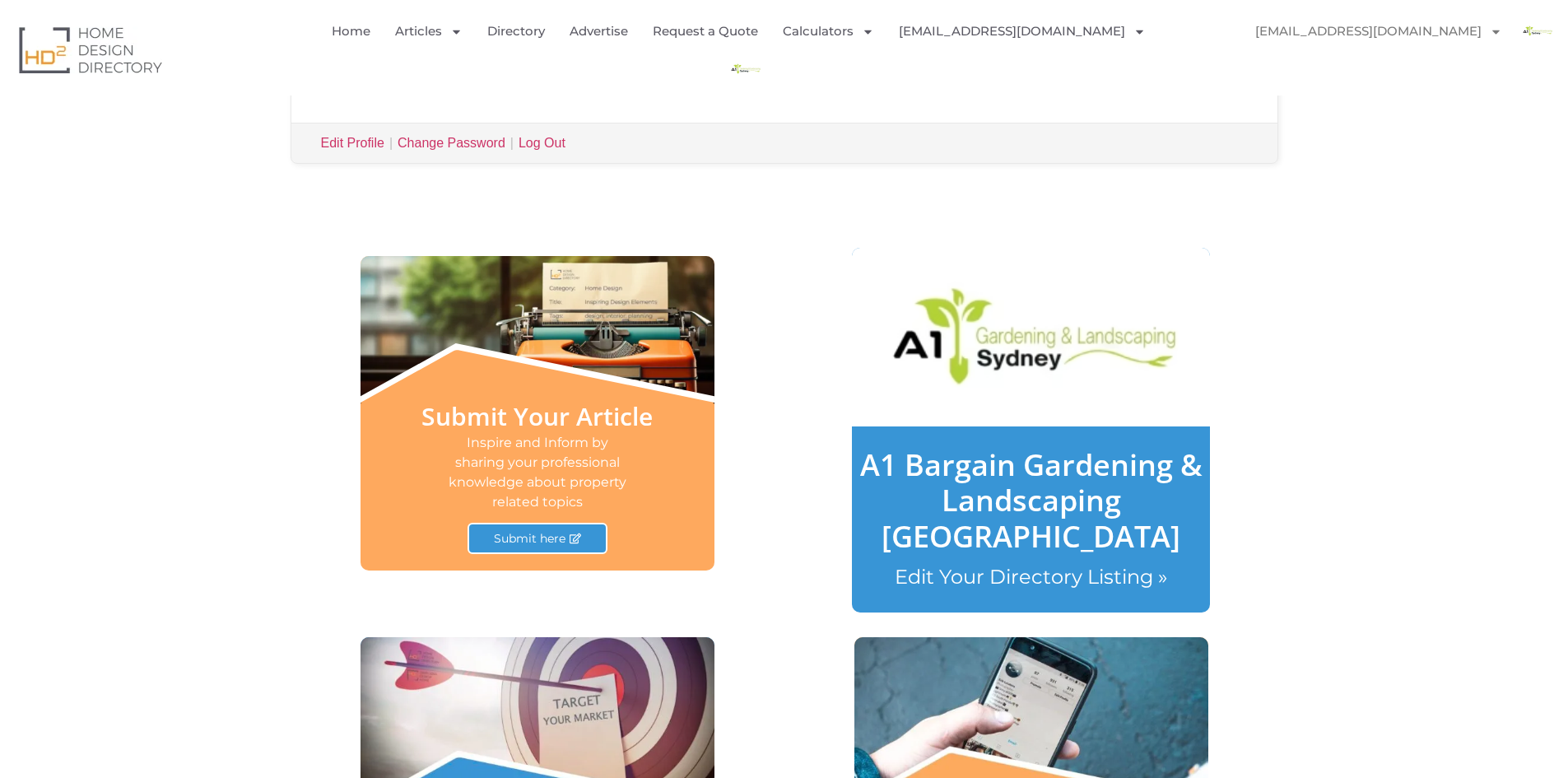
scroll to position [576, 0]
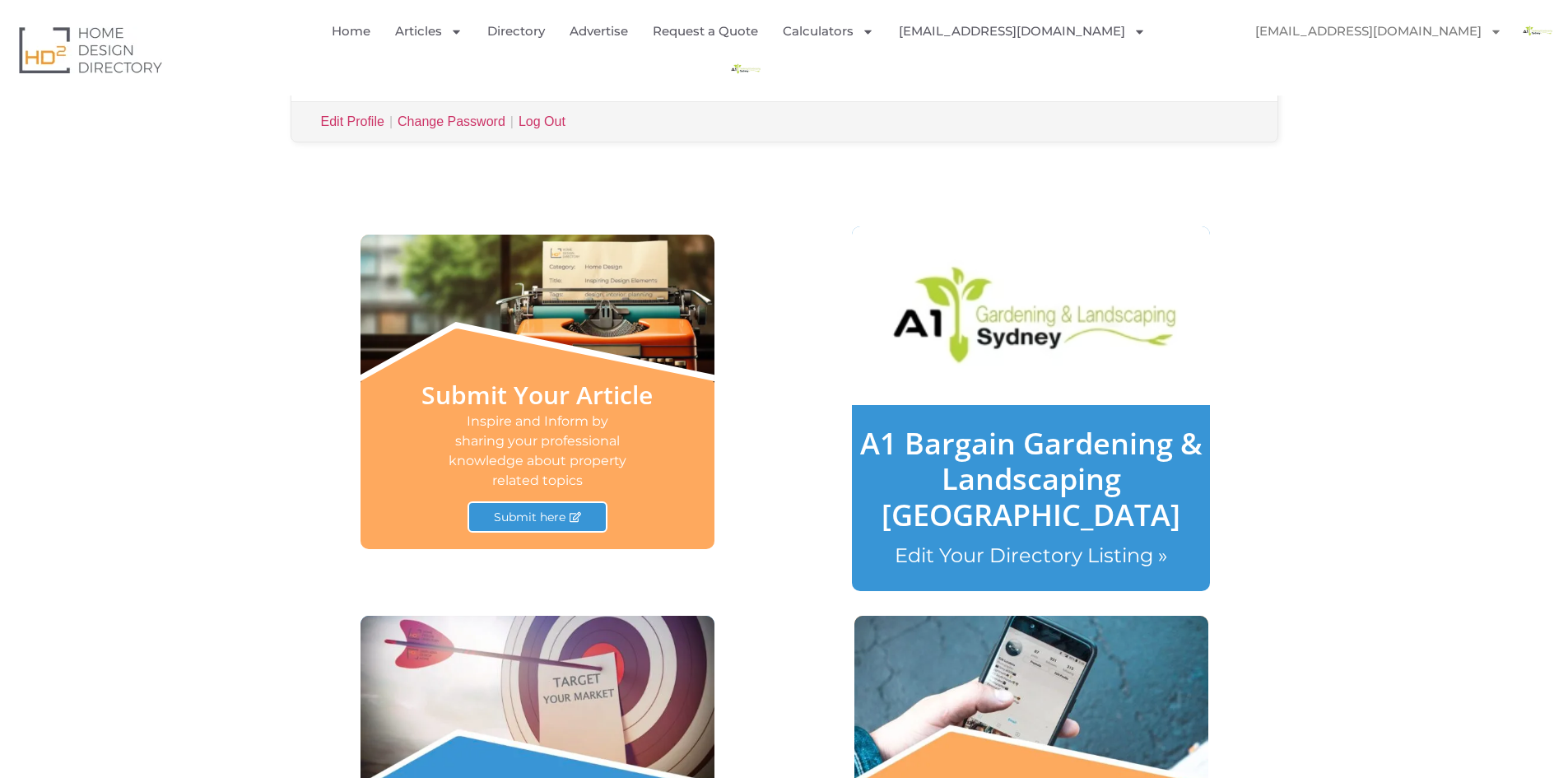
click at [1106, 480] on link "A1 Bargain Gardening & Landscaping [GEOGRAPHIC_DATA]" at bounding box center [1031, 478] width 343 height 111
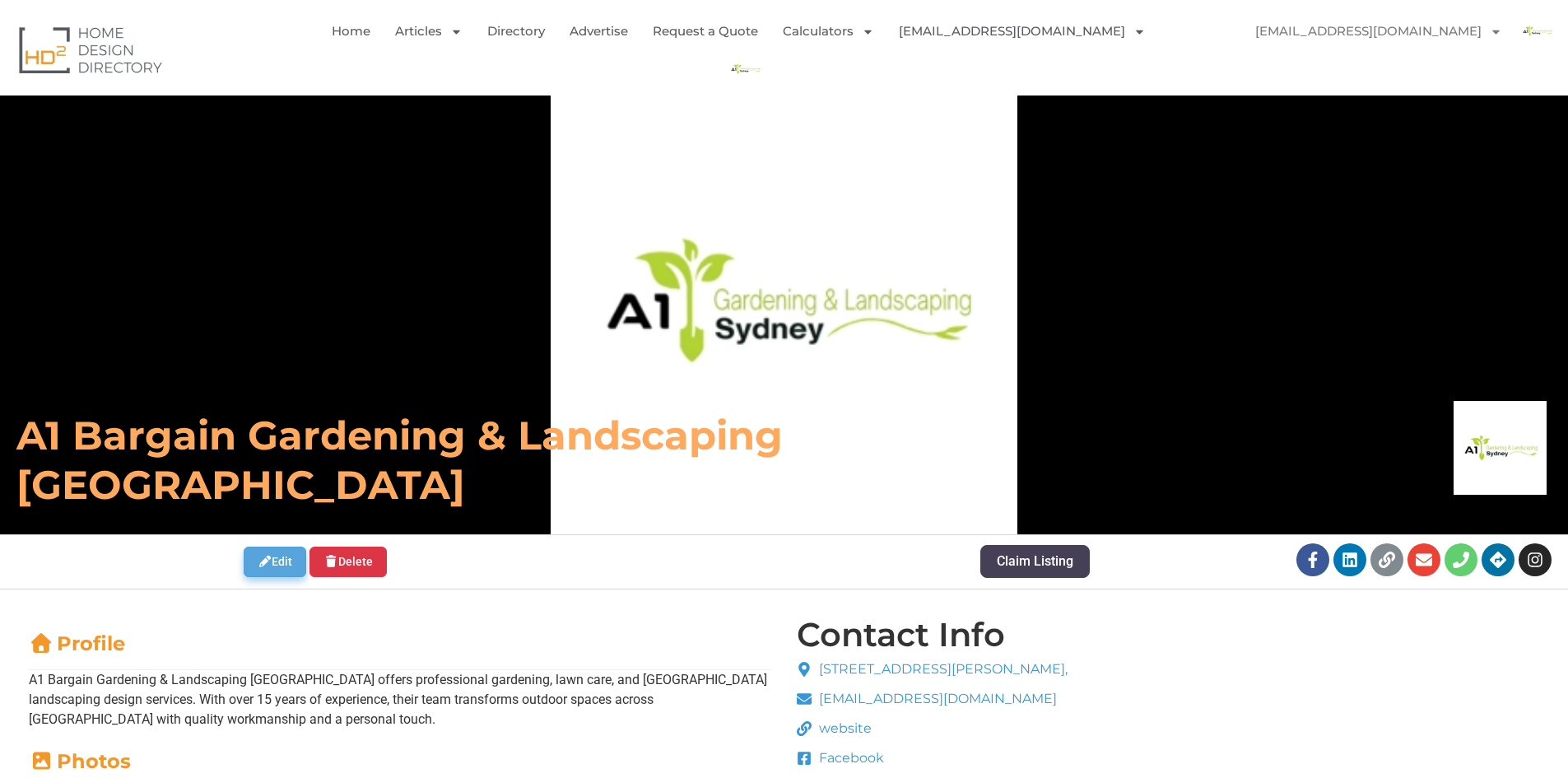
click at [286, 549] on link "Edit" at bounding box center [275, 562] width 64 height 31
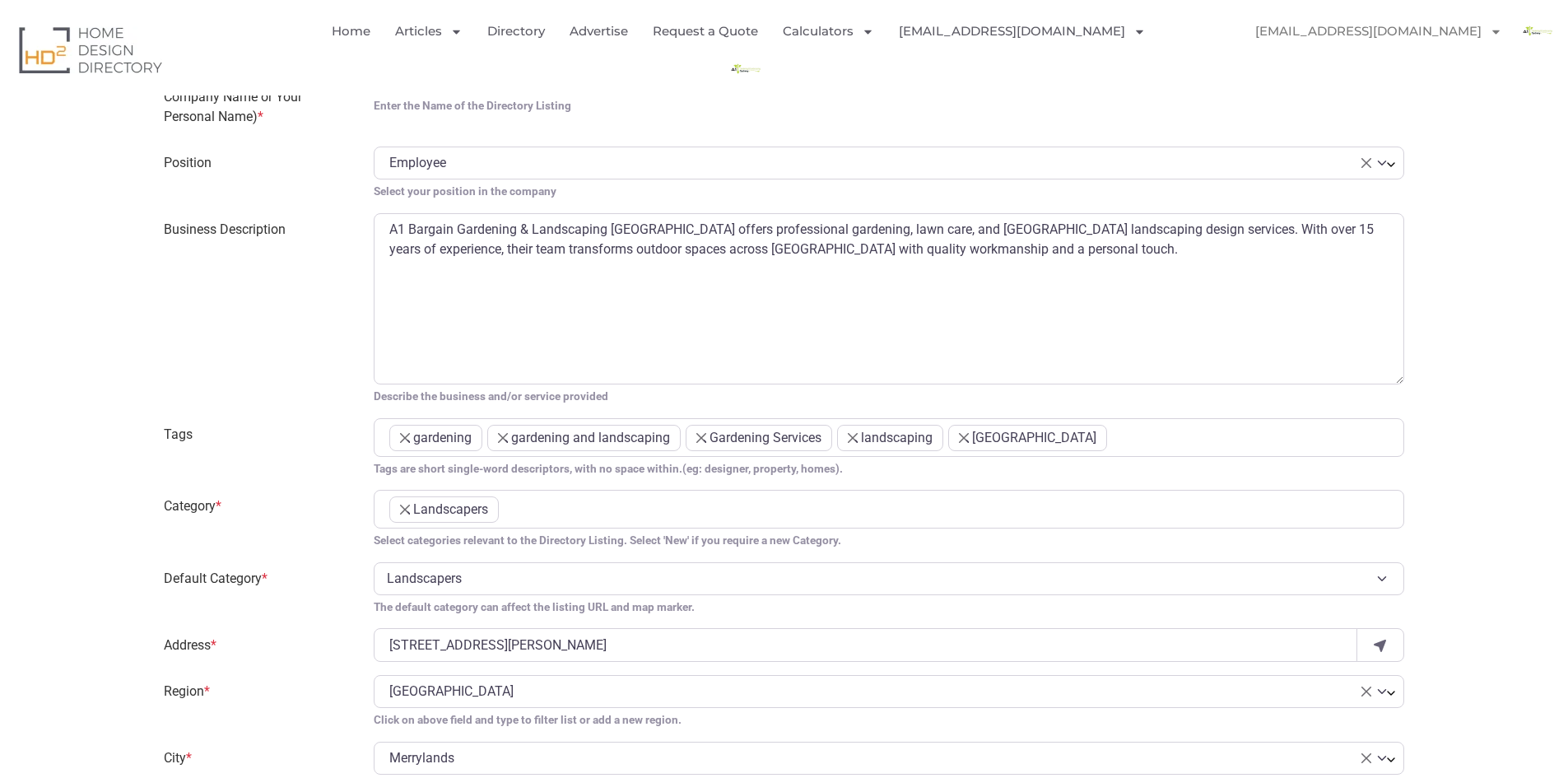
scroll to position [659, 0]
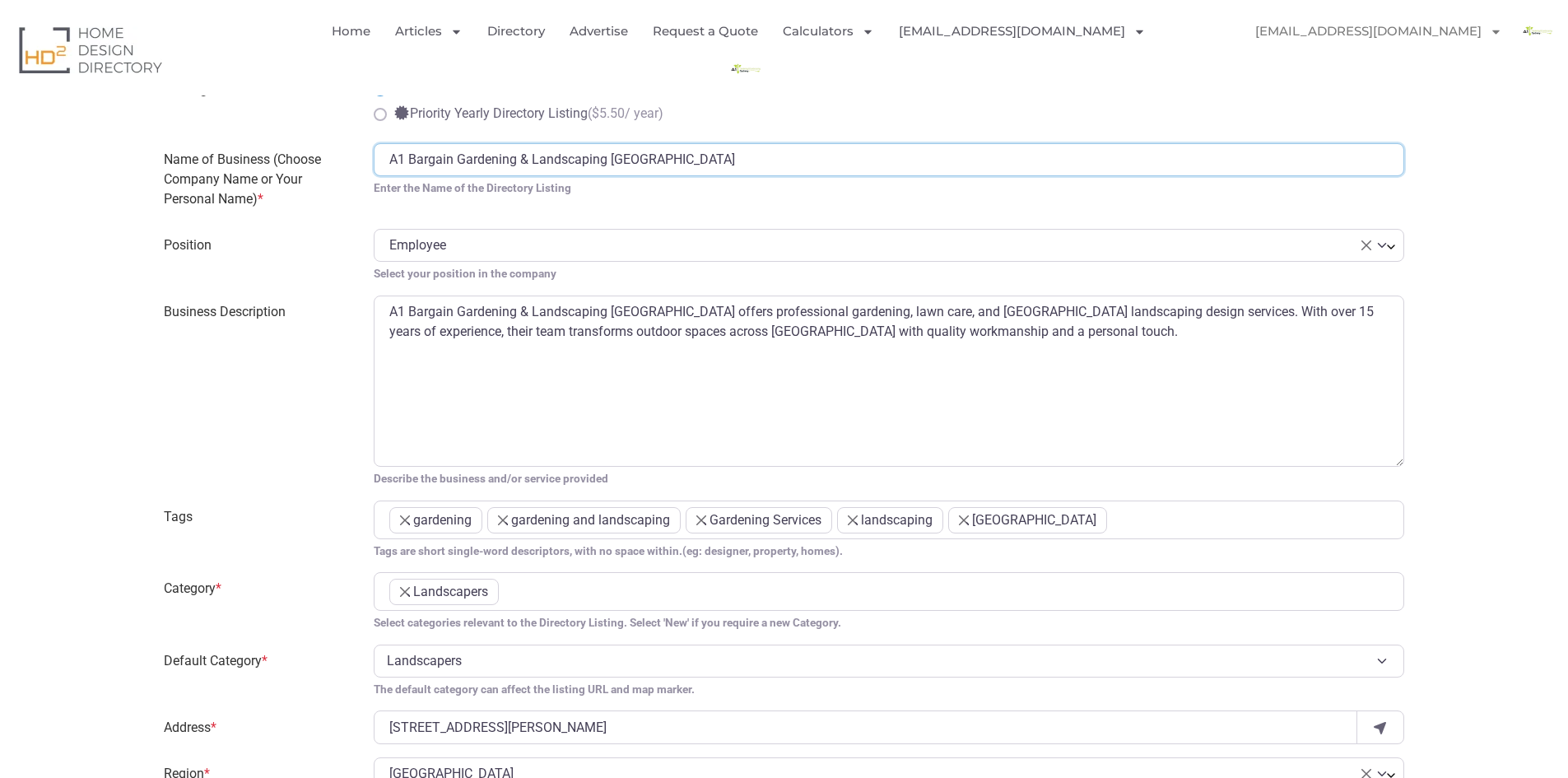
drag, startPoint x: 449, startPoint y: 164, endPoint x: 408, endPoint y: 169, distance: 41.3
click at [408, 169] on input "A1 Bargain Gardening & Landscaping Sydney" at bounding box center [889, 159] width 1031 height 33
type input "A1 Gardening & Landscaping [GEOGRAPHIC_DATA]"
drag, startPoint x: 449, startPoint y: 311, endPoint x: 405, endPoint y: 305, distance: 44.4
click at [405, 305] on textarea "A1 Bargain Gardening & Landscaping Sydney offers professional gardening, lawn c…" at bounding box center [889, 381] width 1031 height 171
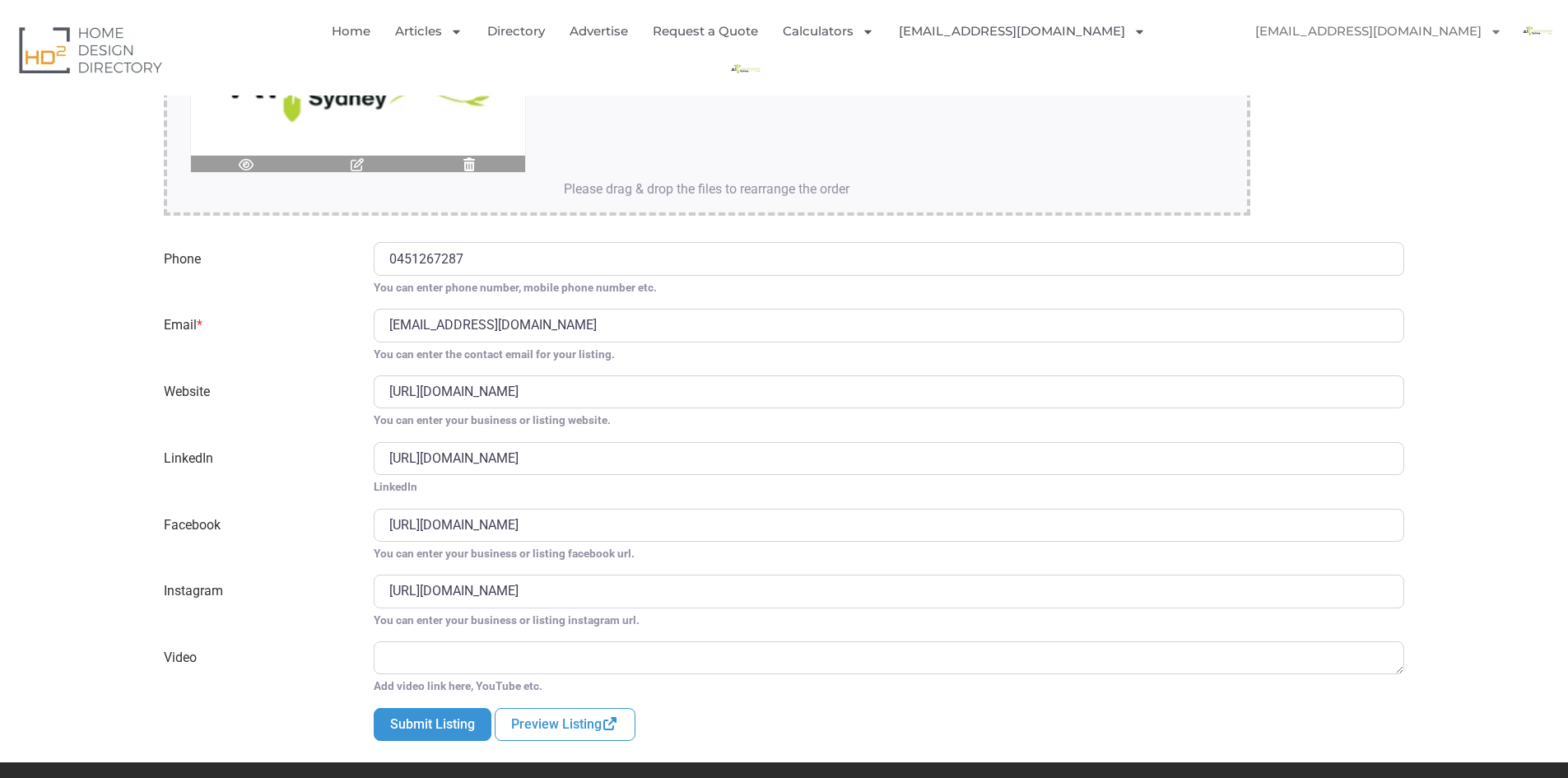
scroll to position [3309, 0]
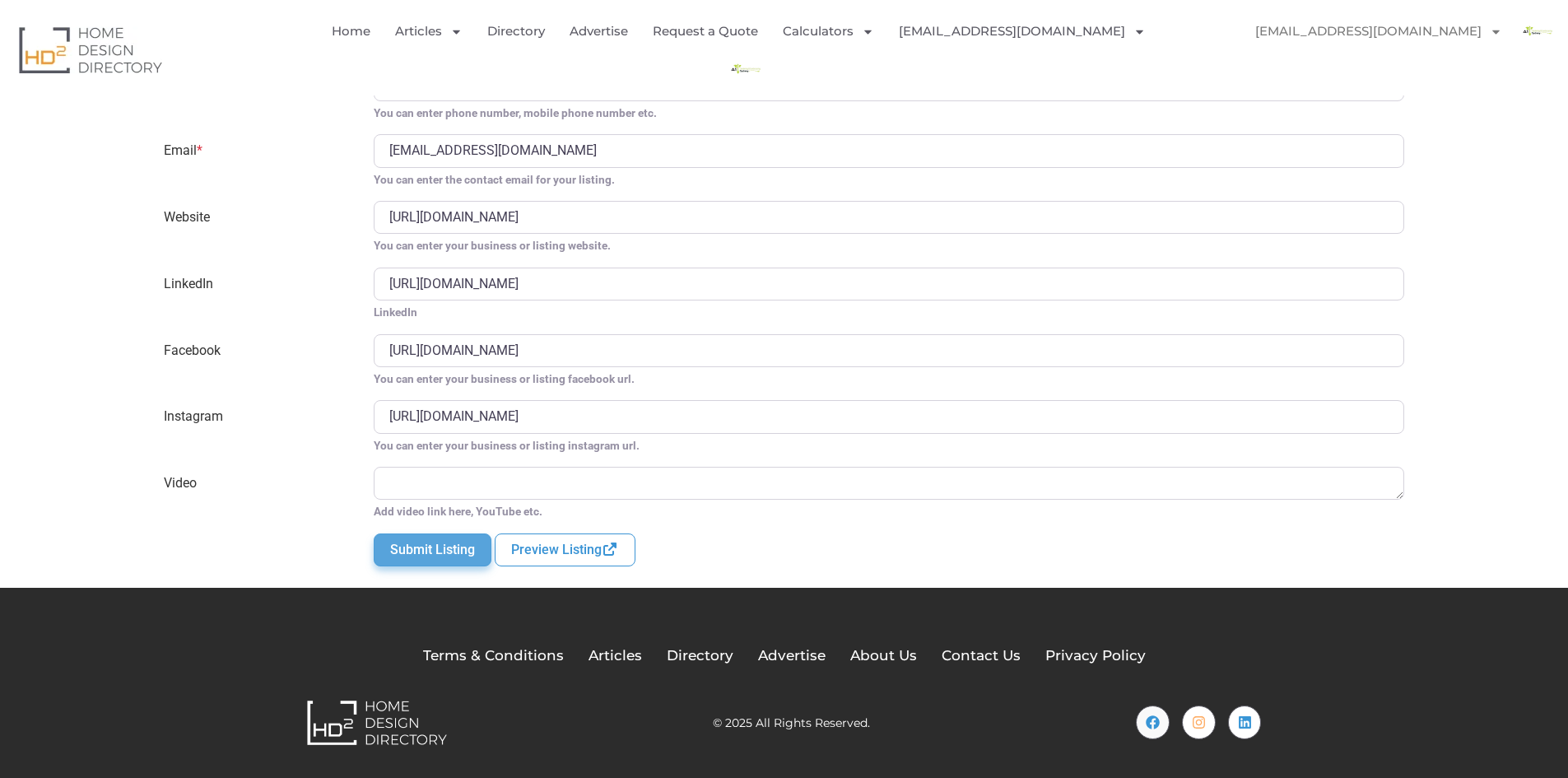
type textarea "A1 Gardening & Landscaping [GEOGRAPHIC_DATA] offers professional gardening, law…"
click at [435, 548] on button "Submit Listing" at bounding box center [433, 550] width 118 height 33
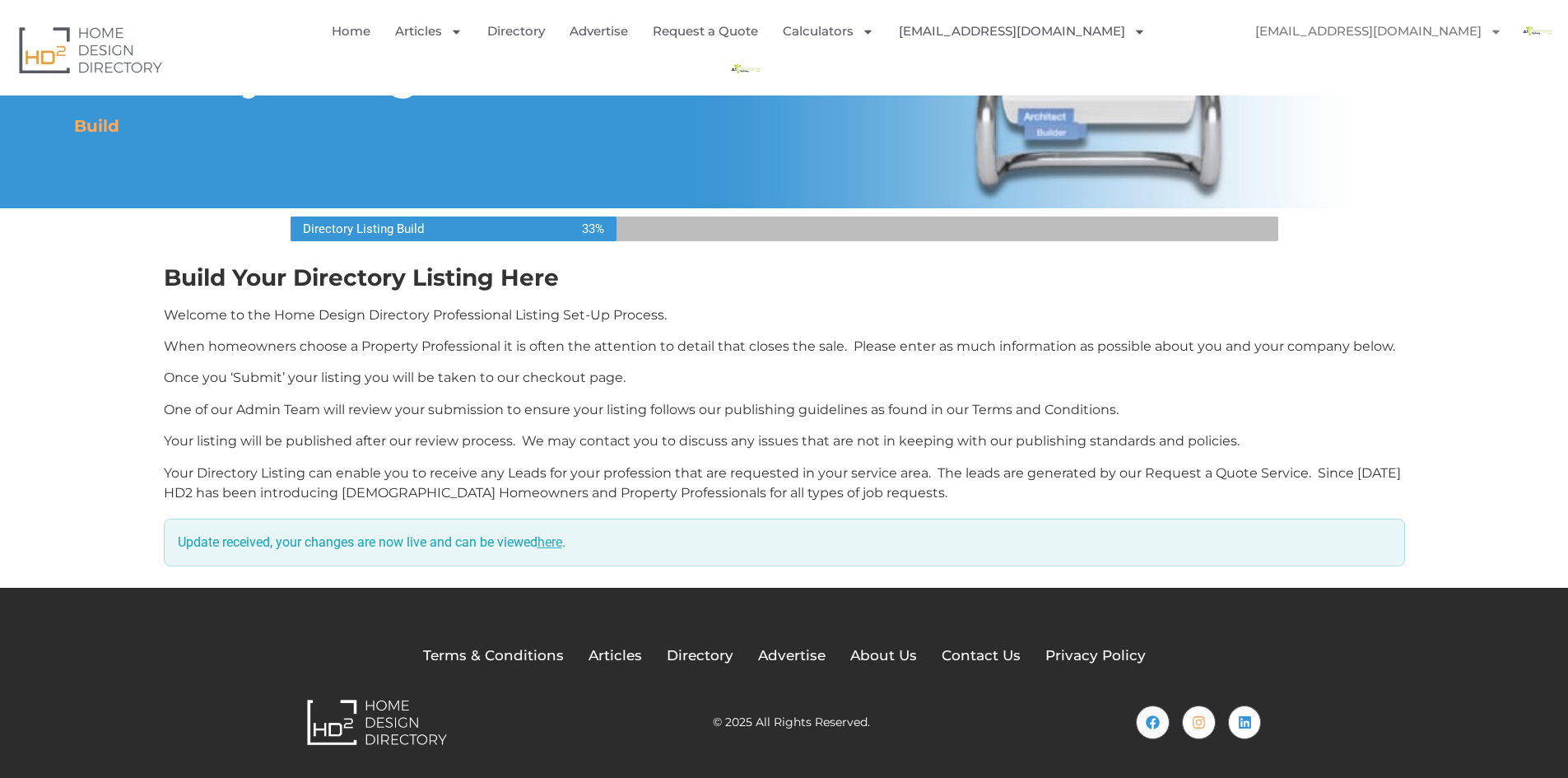
click at [554, 542] on link "here" at bounding box center [550, 542] width 25 height 16
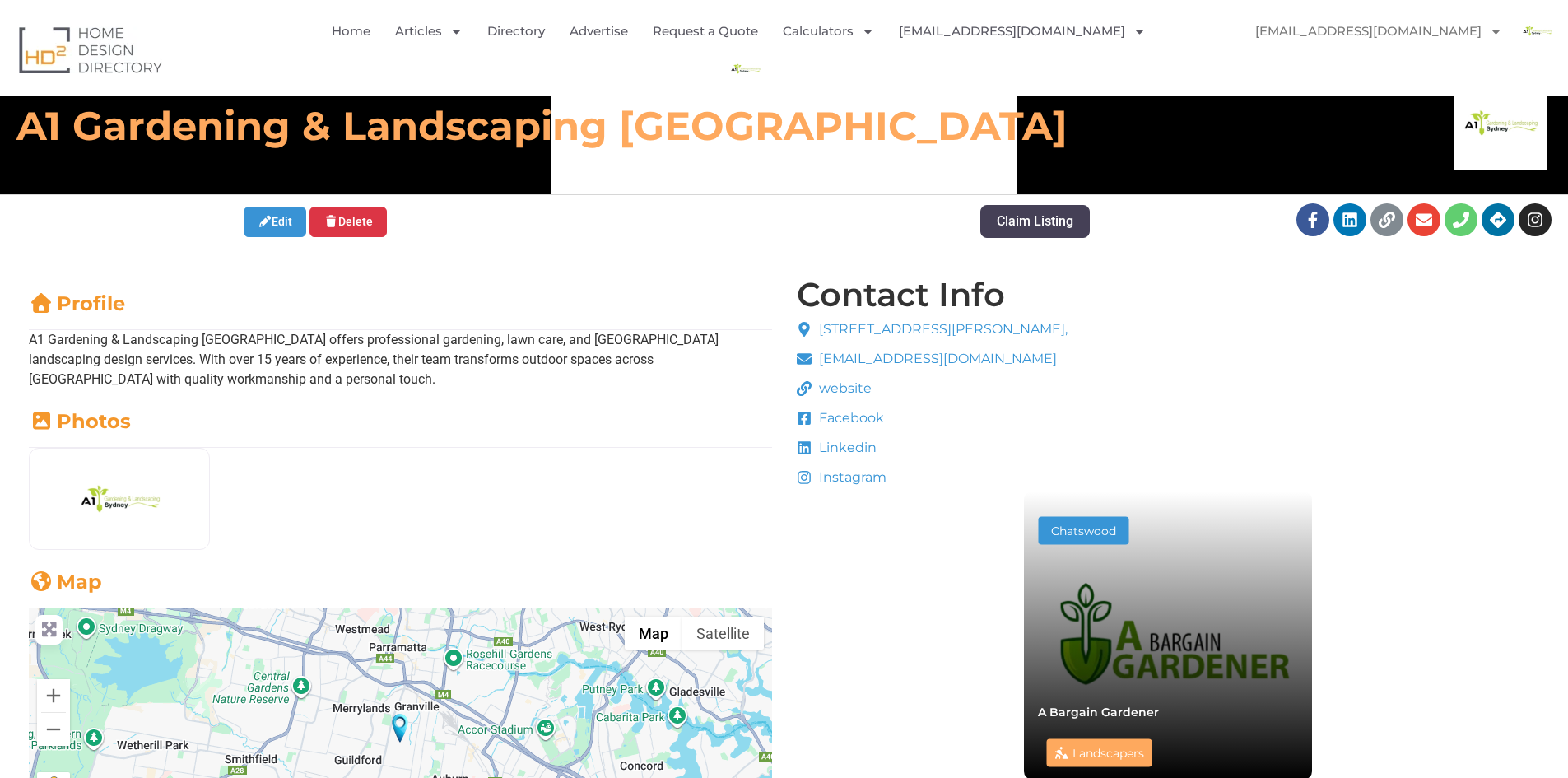
scroll to position [83, 0]
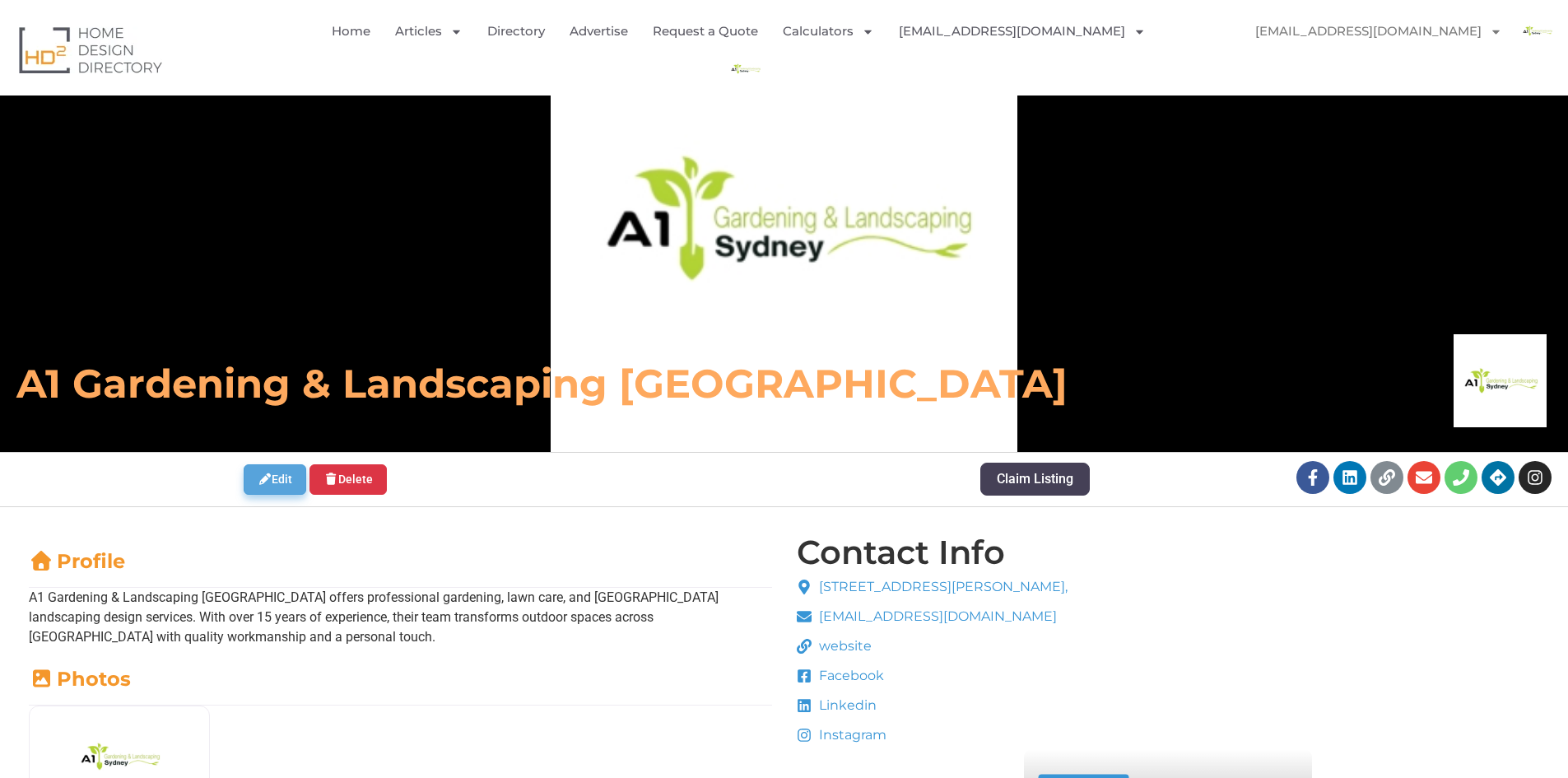
click at [269, 487] on link "Edit" at bounding box center [275, 479] width 64 height 31
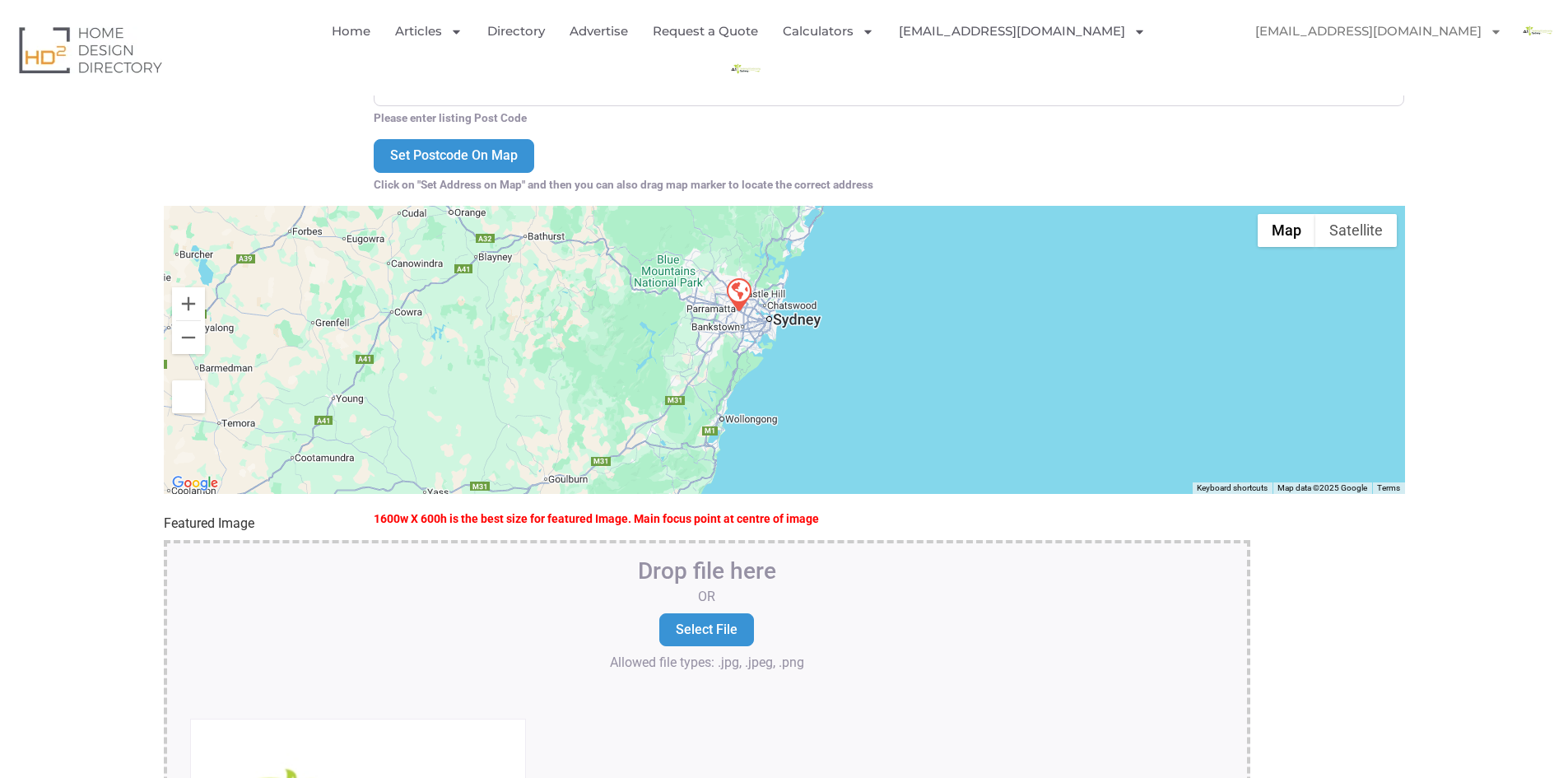
scroll to position [1482, 0]
